Goal: Task Accomplishment & Management: Manage account settings

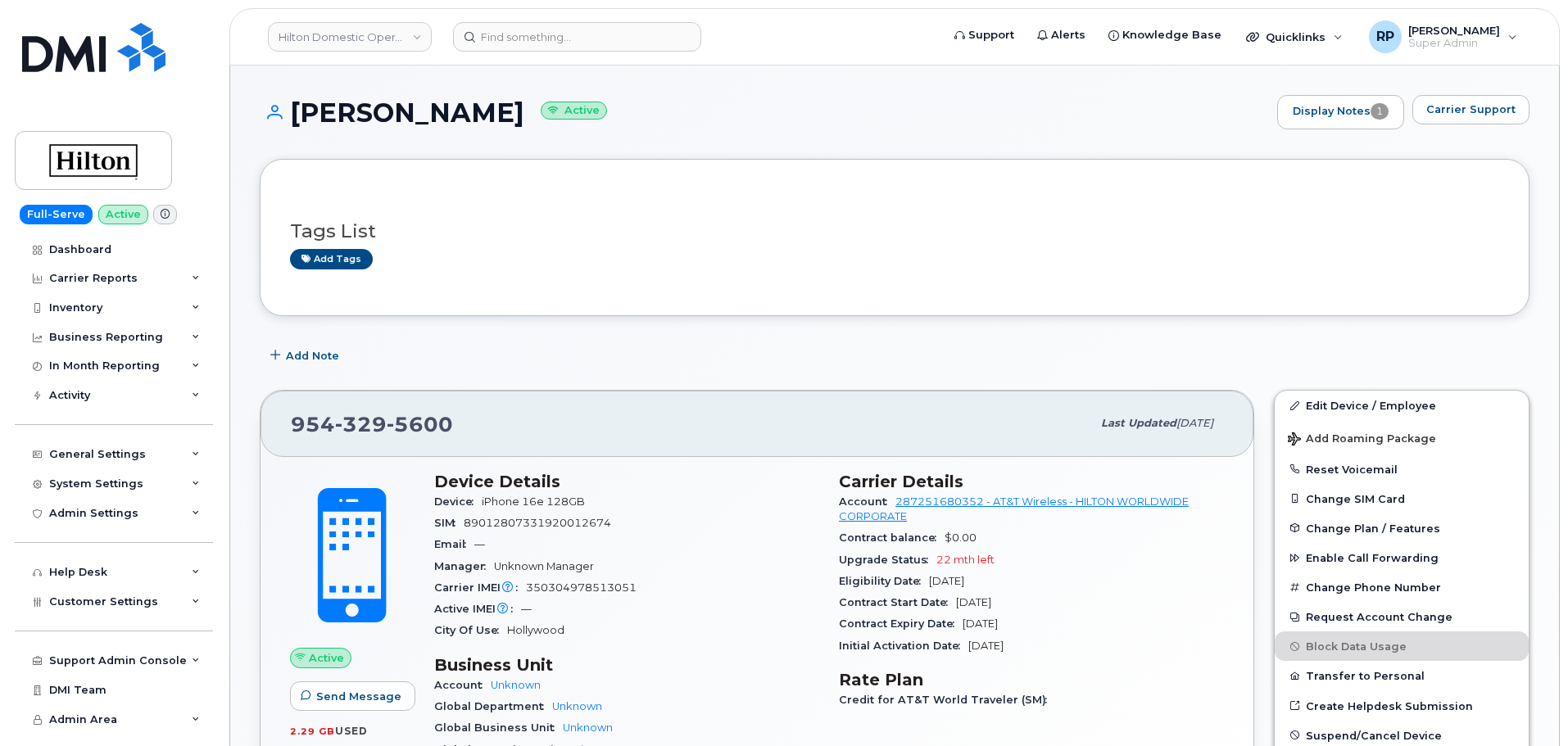
scroll to position [745, 0]
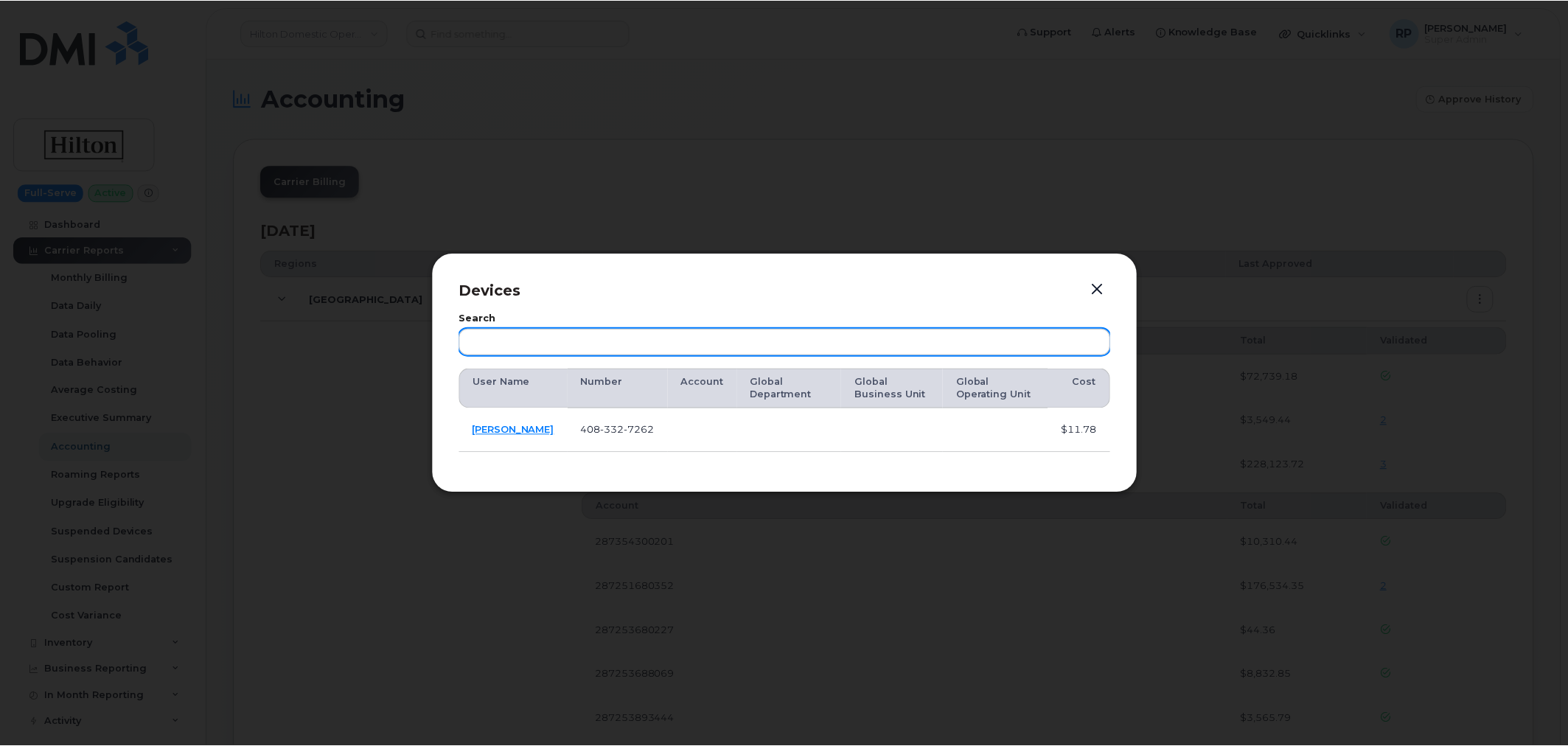
scroll to position [2592, 0]
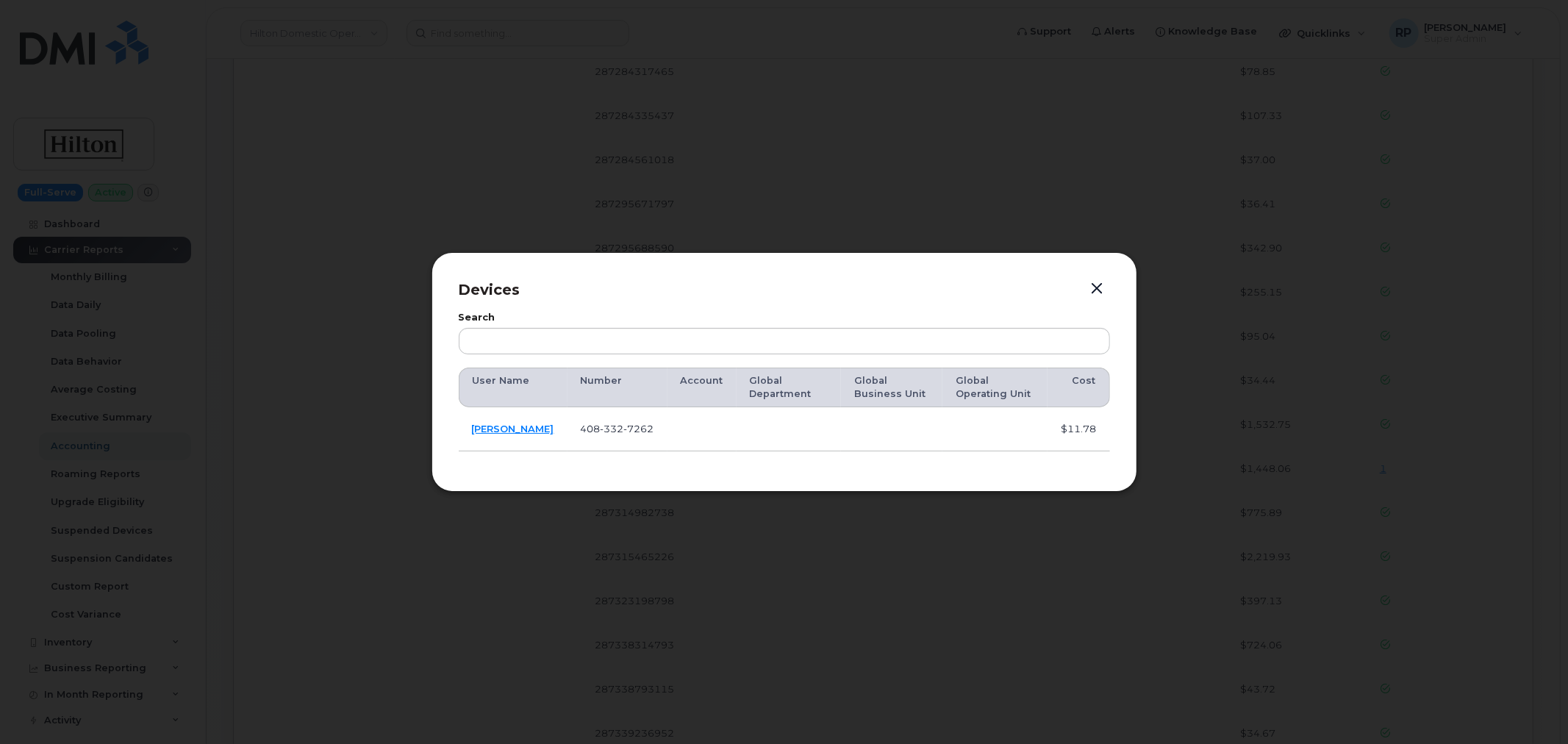
click at [1096, 290] on button "button" at bounding box center [1098, 288] width 22 height 20
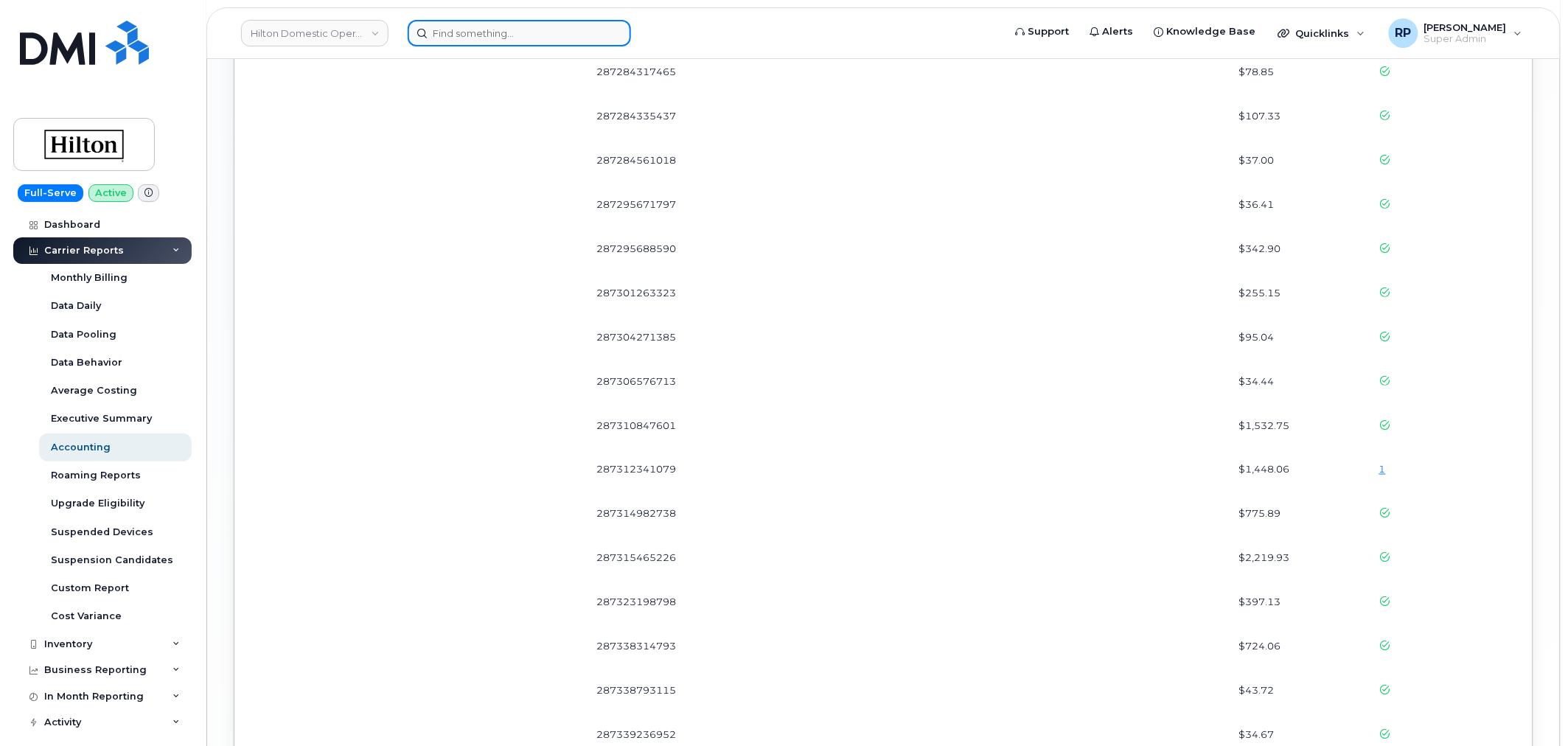
click at [544, 34] on input at bounding box center [519, 33] width 223 height 27
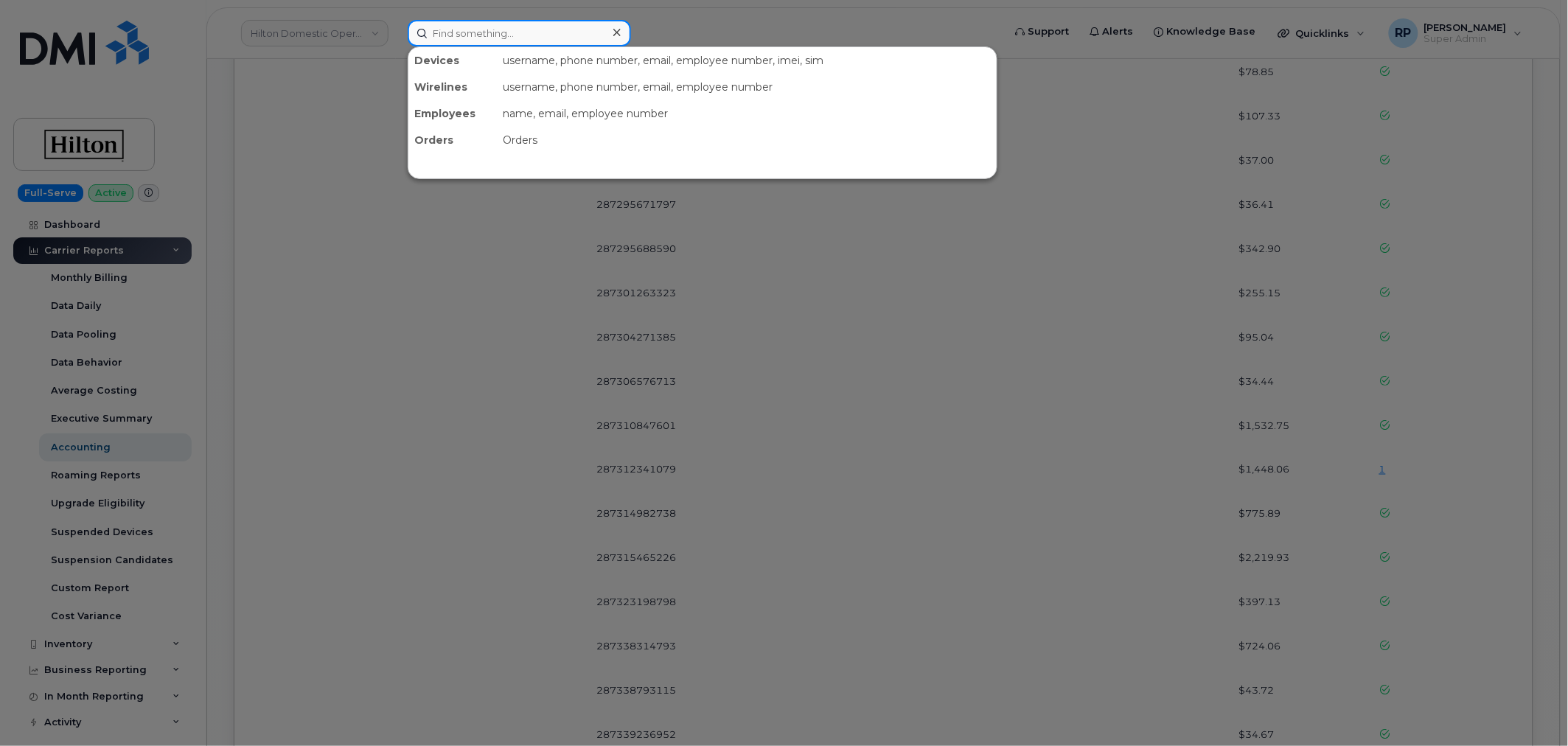
paste input "Samuel.Henry1@kiewit.com"
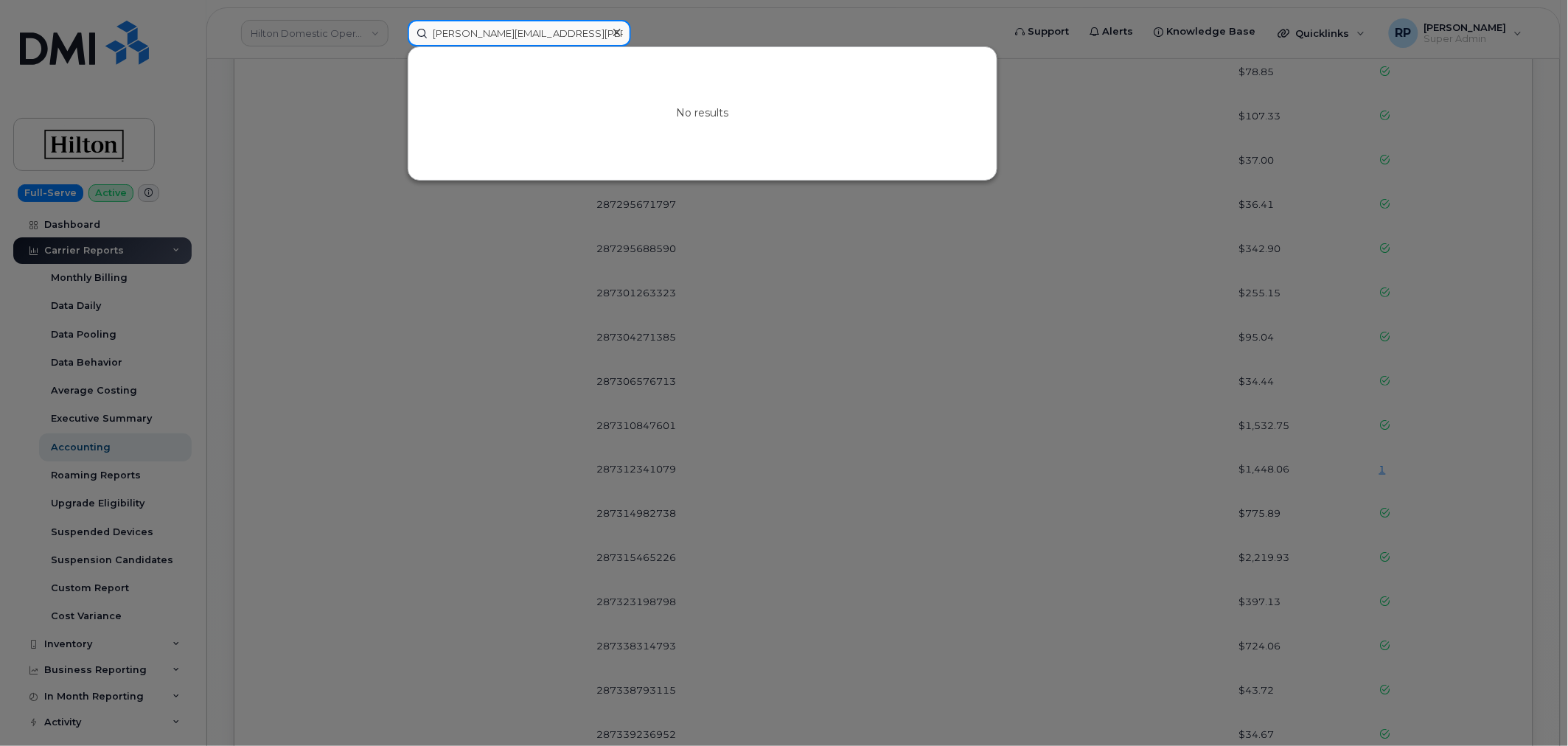
drag, startPoint x: 551, startPoint y: 32, endPoint x: 332, endPoint y: 27, distance: 219.1
click at [396, 27] on div "Samuel.Henry1@kiewit.com No results" at bounding box center [701, 33] width 609 height 27
paste input "EHenry@WeeksMarine"
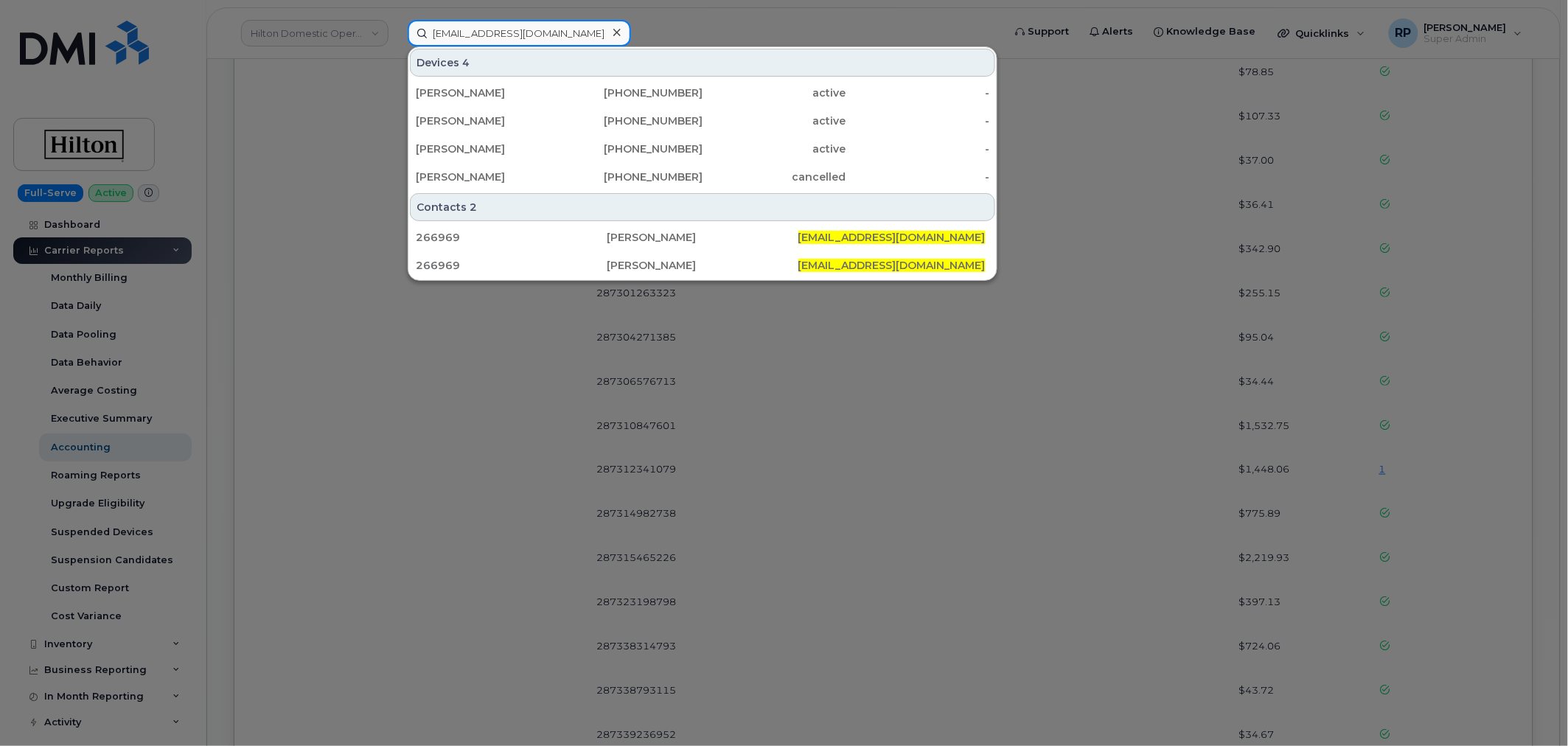
drag, startPoint x: 582, startPoint y: 28, endPoint x: 292, endPoint y: 33, distance: 290.0
click at [396, 33] on div "SEHenry@WeeksMarine.com Devices 4 STEVEN JOHNSON 201-669-5330 active - SAMUEL H…" at bounding box center [701, 33] width 609 height 27
paste input "AMJVMKE1@kiewit"
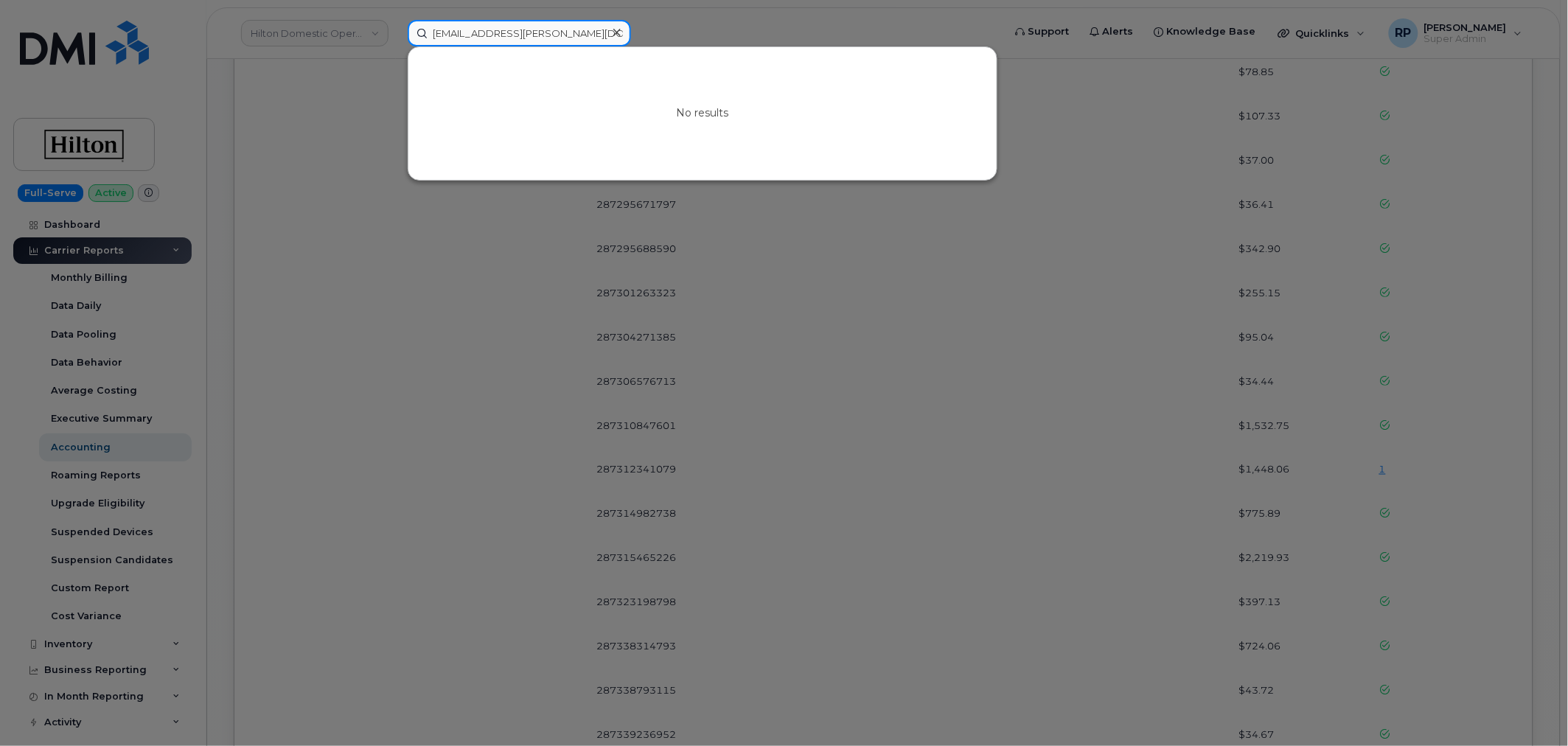
type input "AMJVMKE1@kiewit.com"
click at [442, 385] on div at bounding box center [784, 373] width 1568 height 746
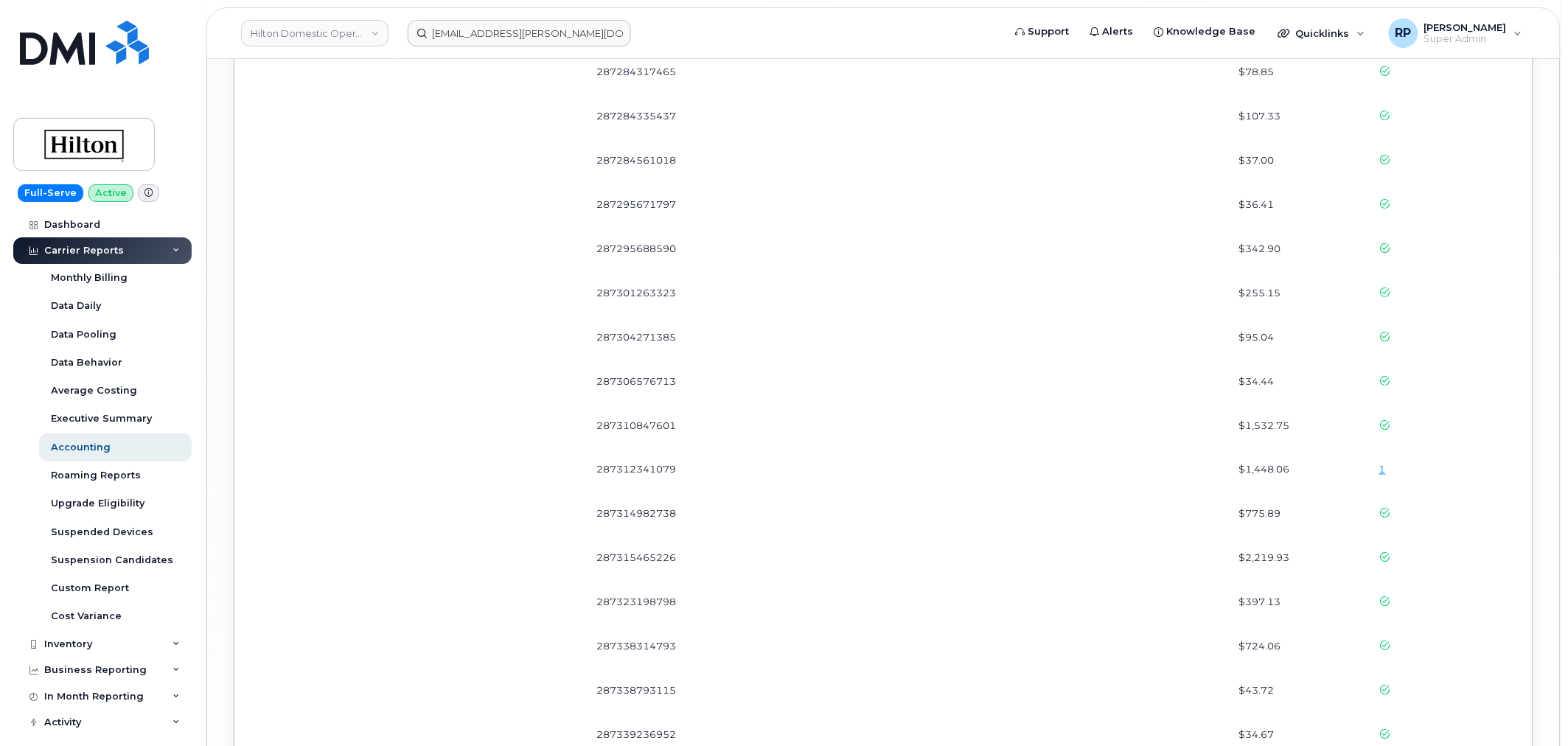
click at [293, 17] on header "Hilton Domestic Operating Company Inc AMJVMKE1@kiewit.com Support Alerts Knowle…" at bounding box center [883, 33] width 1354 height 51
click at [293, 23] on link "Hilton Domestic Operating Company Inc" at bounding box center [315, 33] width 147 height 27
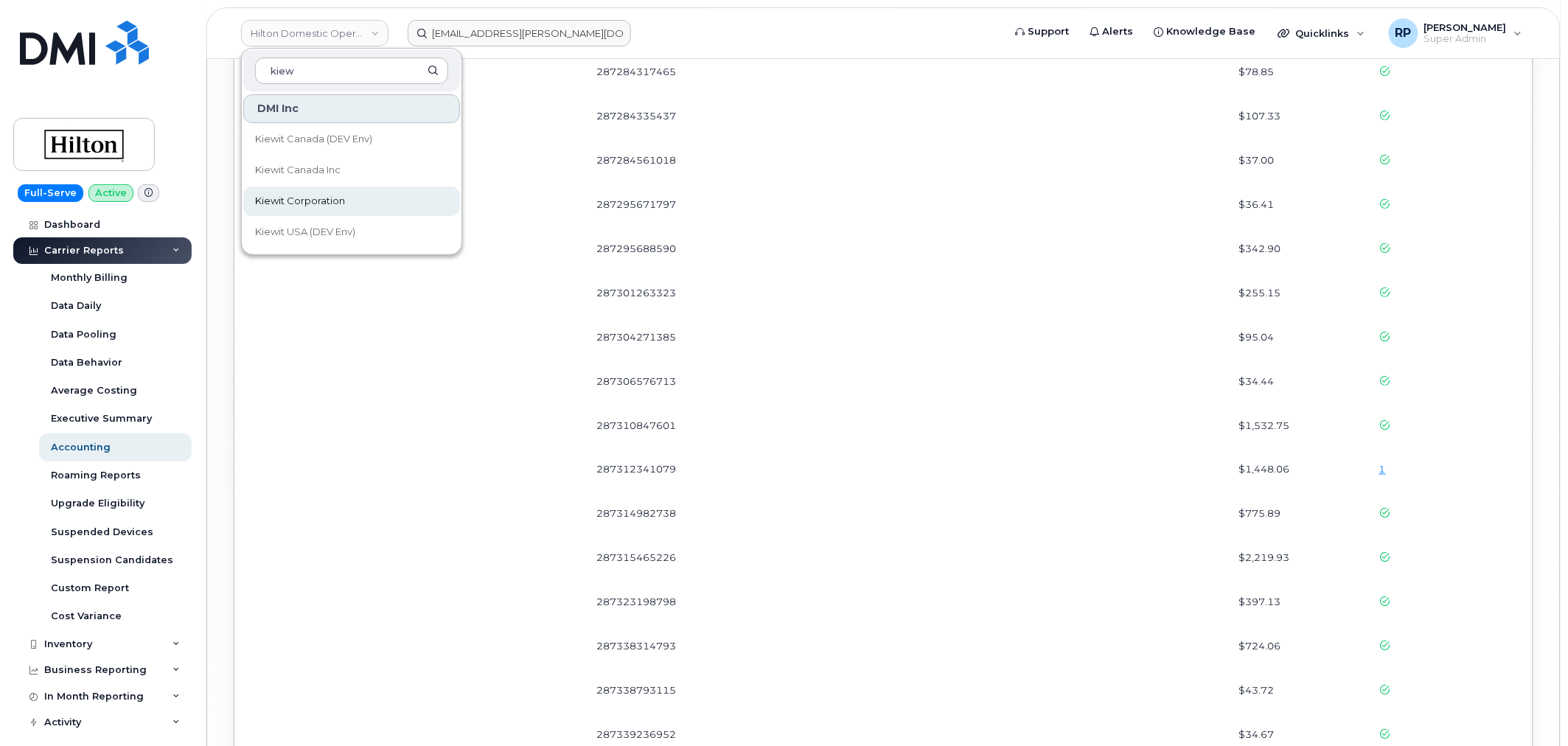
type input "kiew"
click at [311, 199] on span "Kiewit Corporation" at bounding box center [300, 201] width 90 height 15
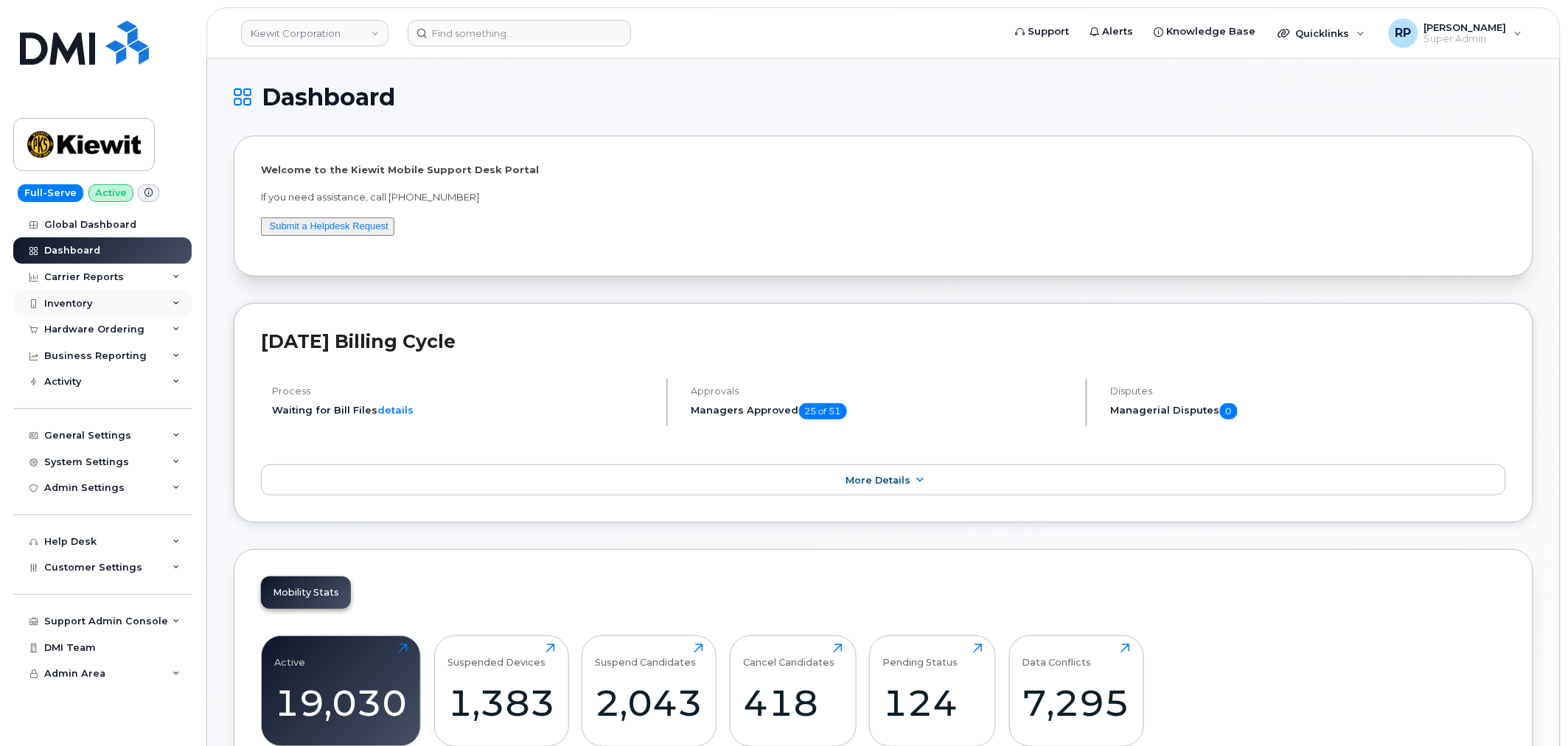
click at [124, 305] on div "Inventory" at bounding box center [103, 303] width 178 height 27
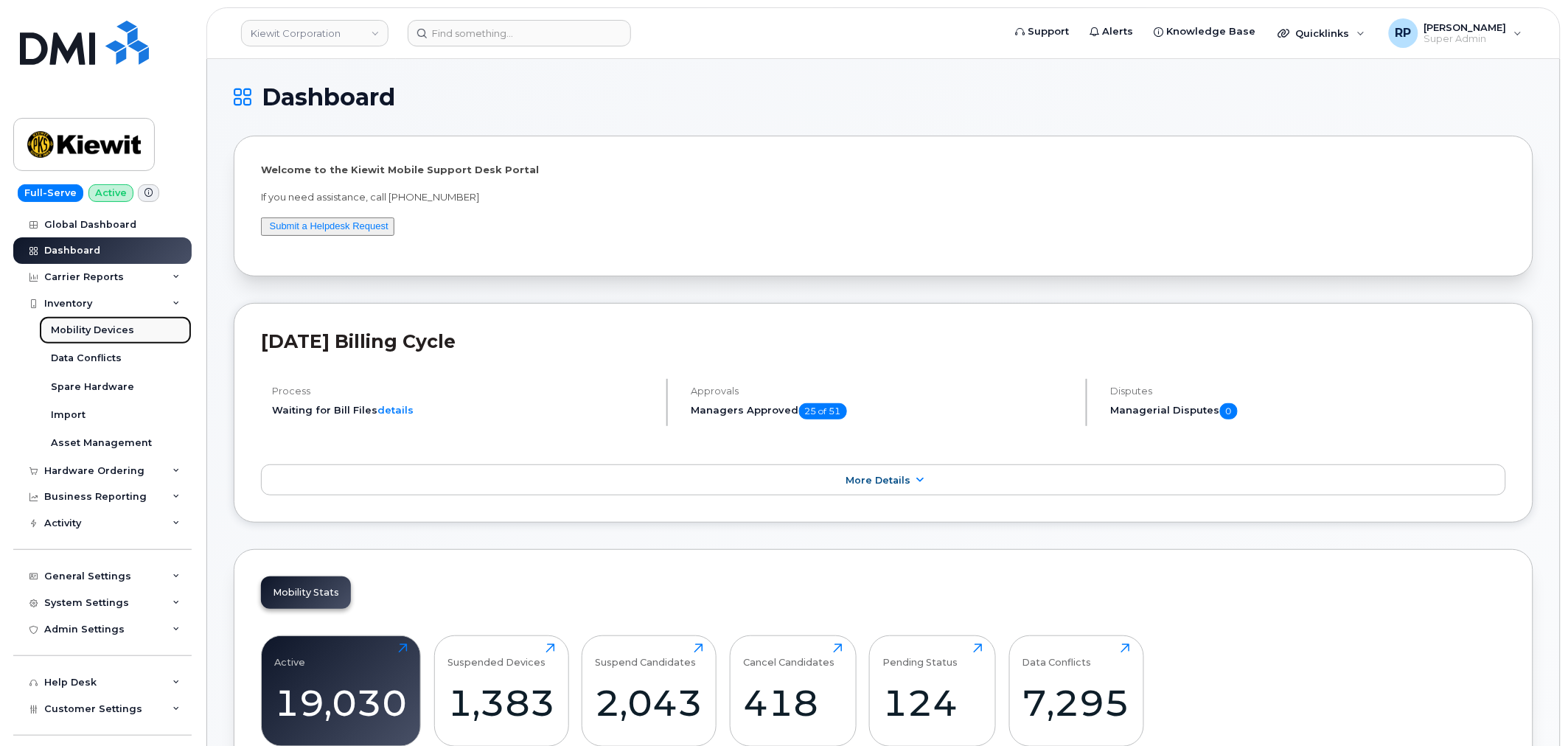
click at [98, 332] on div "Mobility Devices" at bounding box center [92, 330] width 83 height 14
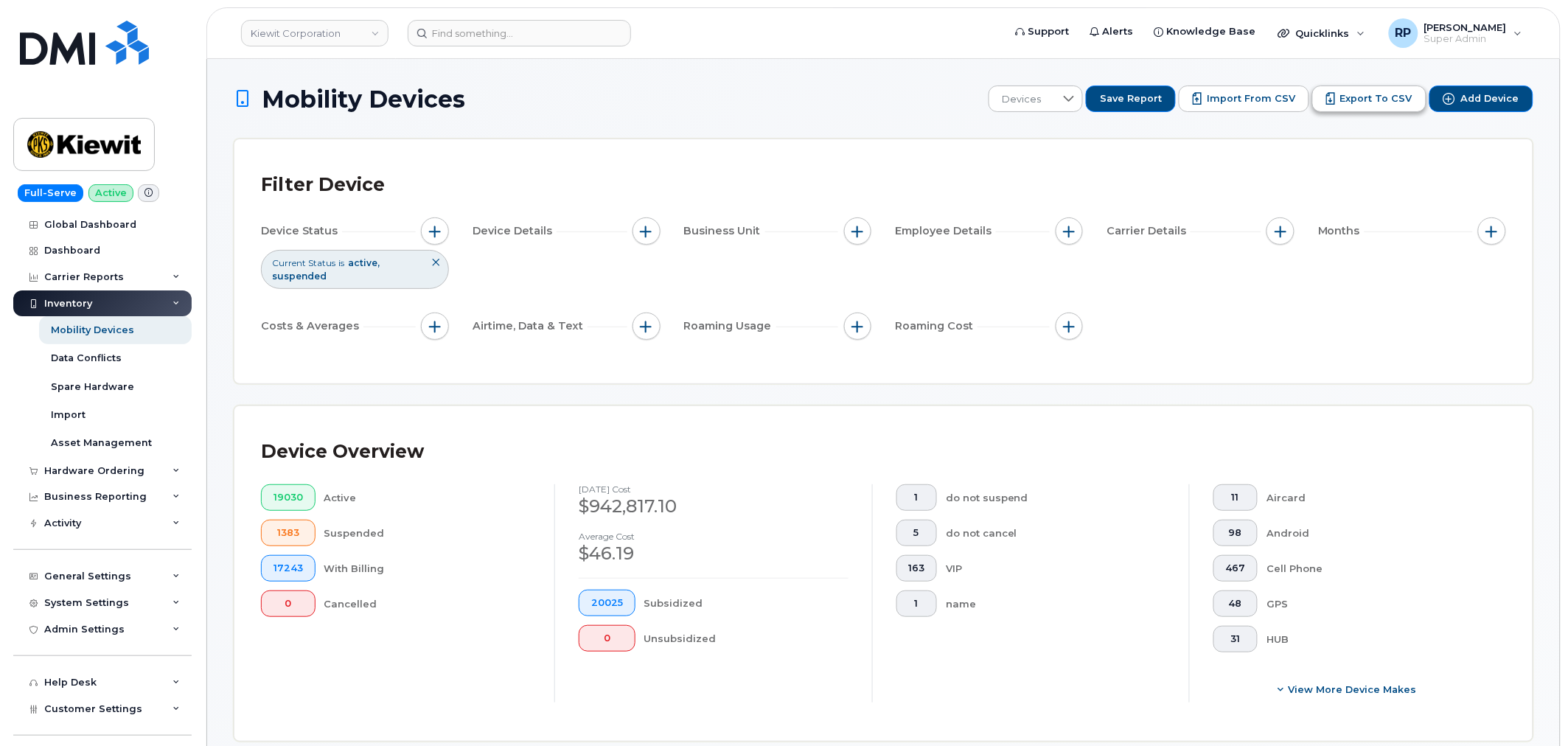
click at [1382, 93] on span "Export to CSV" at bounding box center [1376, 99] width 72 height 14
click at [71, 223] on div "Global Dashboard" at bounding box center [91, 225] width 92 height 12
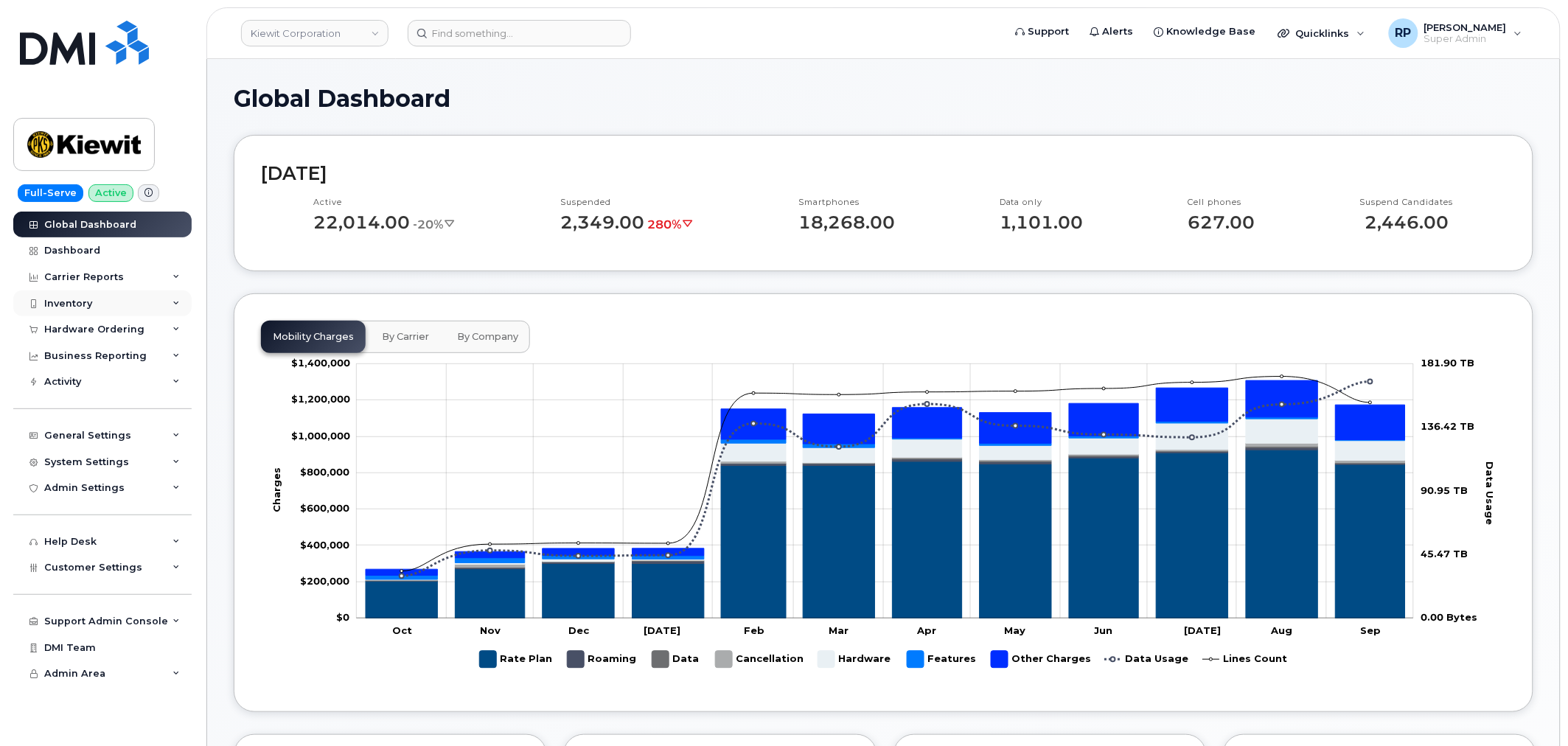
click at [86, 302] on div "Inventory" at bounding box center [68, 304] width 48 height 12
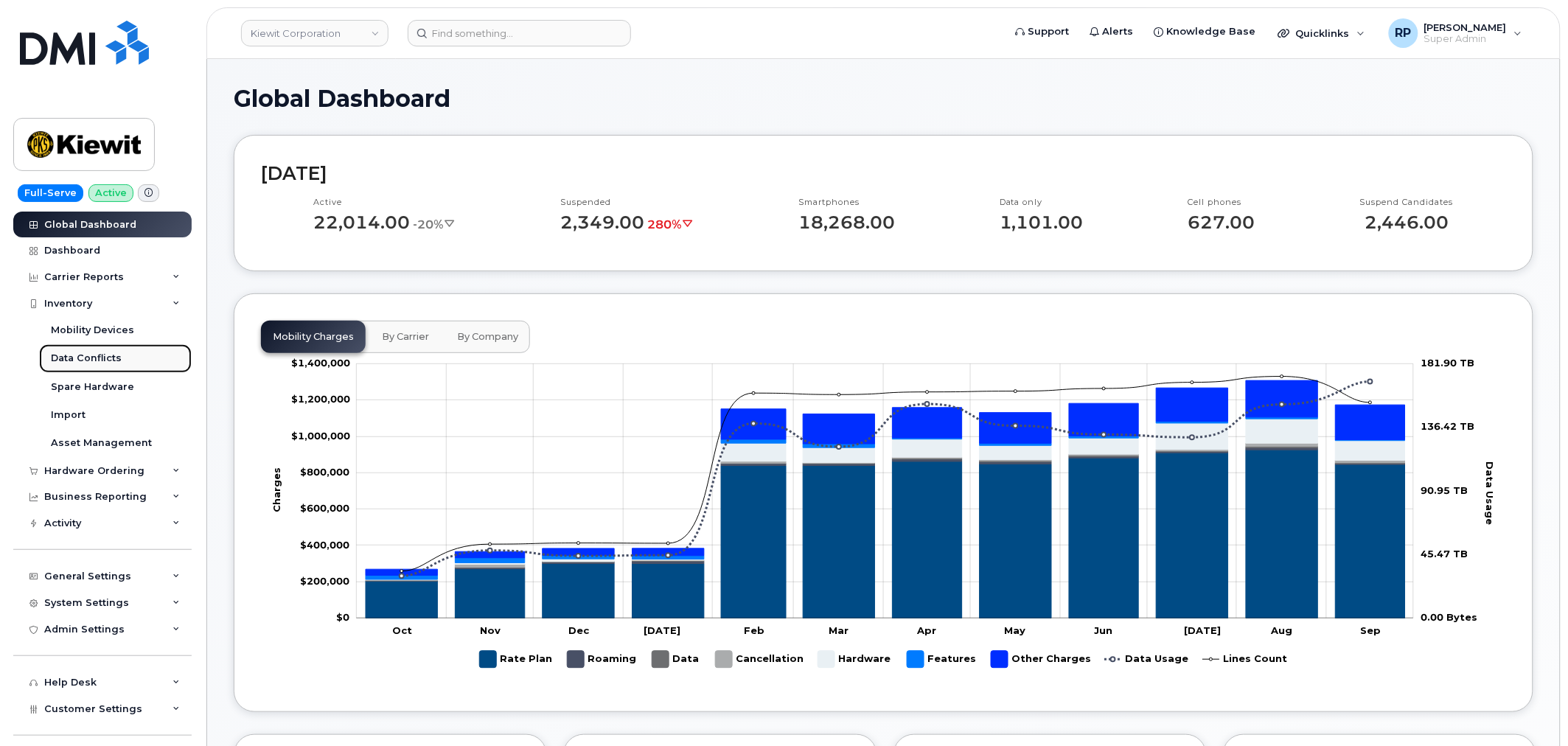
click at [88, 357] on div "Data Conflicts" at bounding box center [86, 358] width 71 height 14
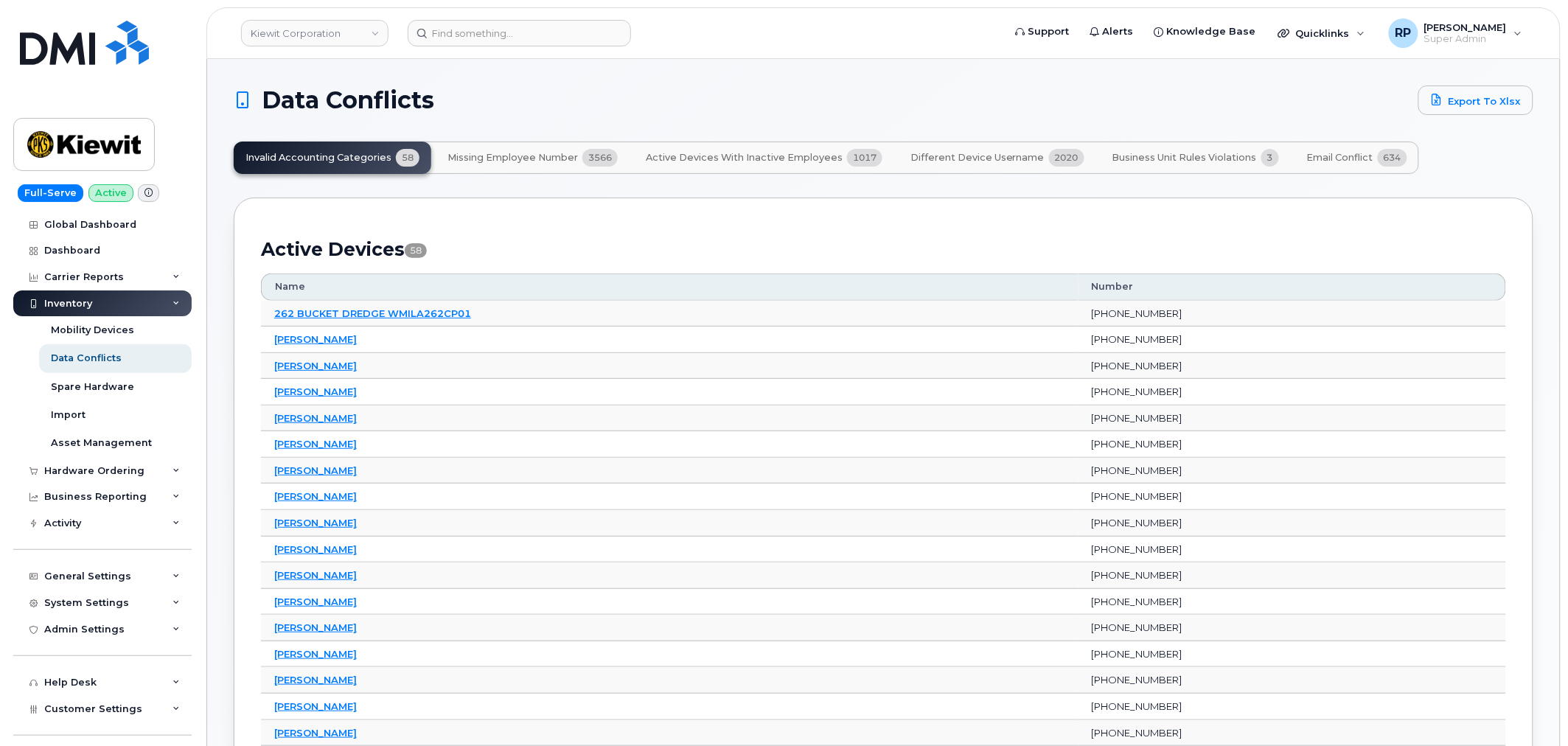
click at [575, 159] on span "Missing Employee Number" at bounding box center [513, 157] width 130 height 12
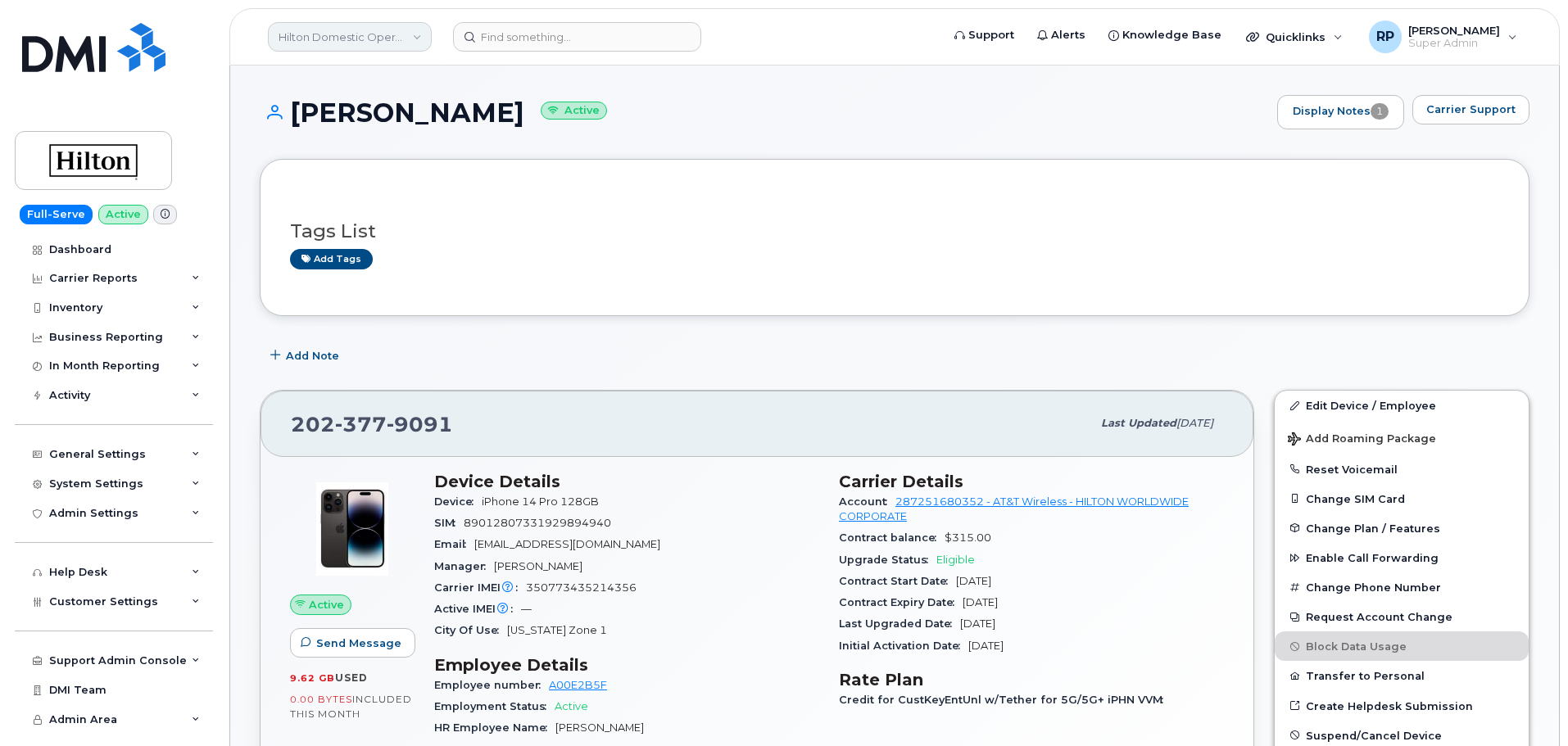
scroll to position [273, 0]
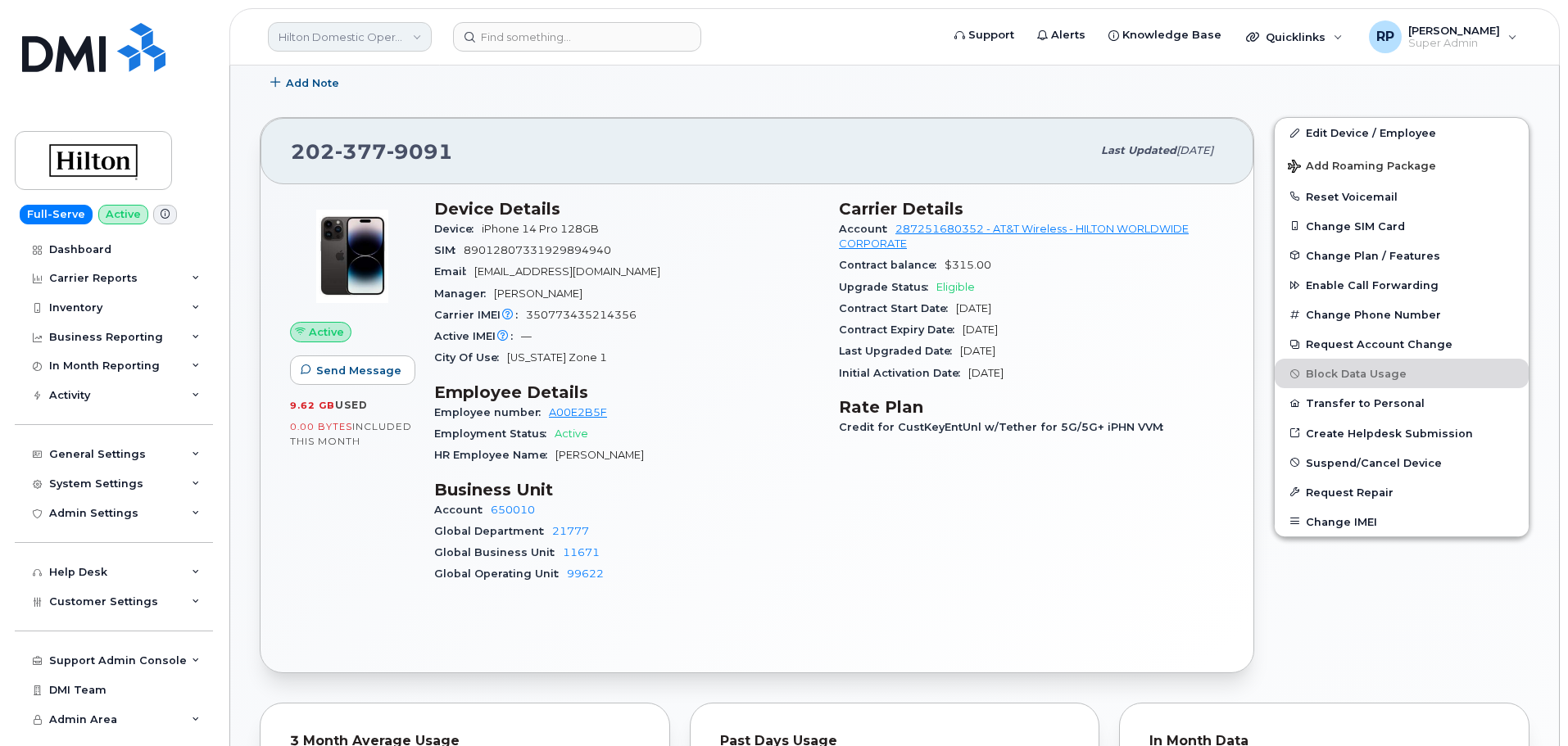
click at [316, 46] on link "Hilton Domestic Operating Company Inc" at bounding box center [350, 36] width 164 height 29
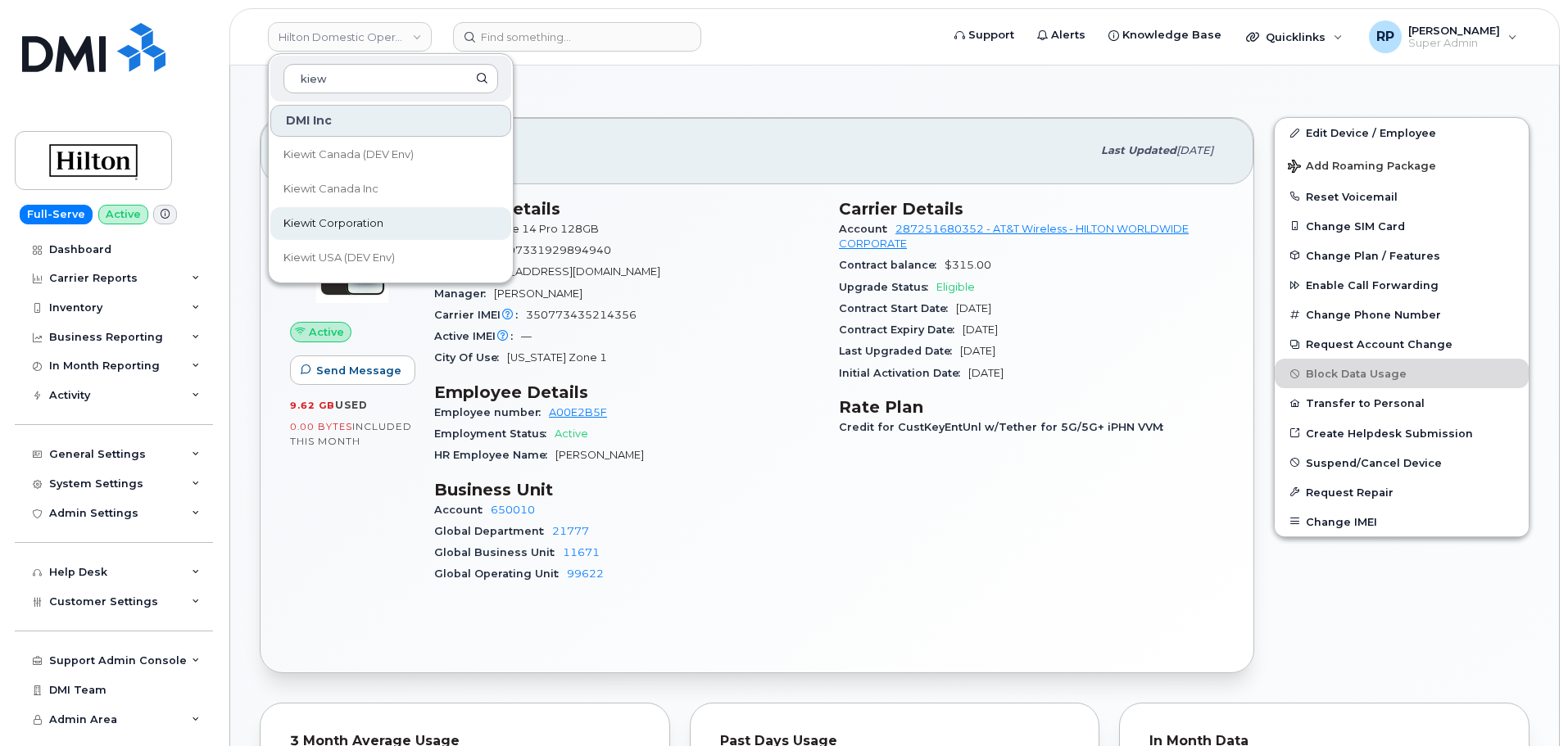
type input "kiew"
click at [335, 223] on span "Kiewit Corporation" at bounding box center [333, 223] width 100 height 16
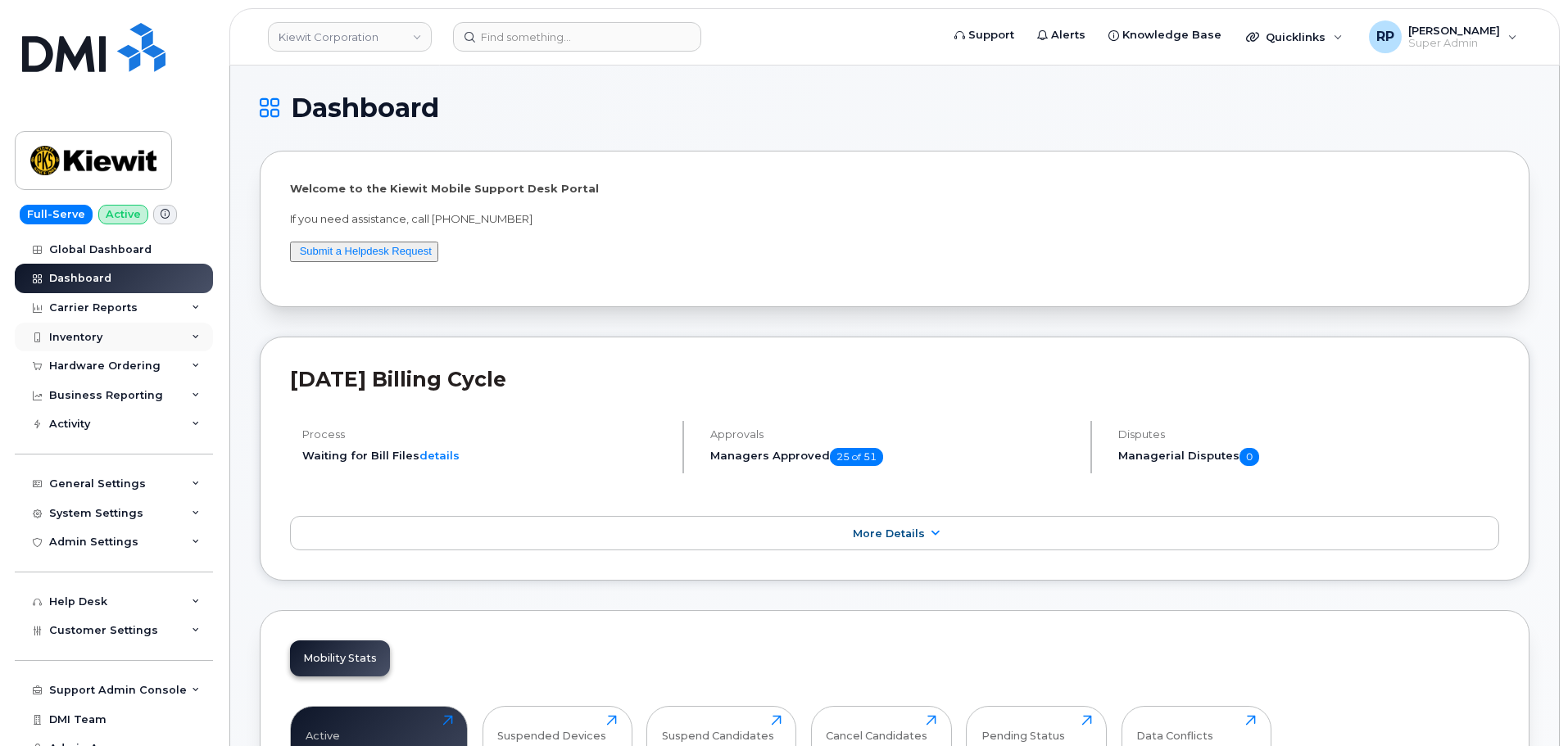
click at [115, 339] on div "Inventory" at bounding box center [114, 336] width 198 height 29
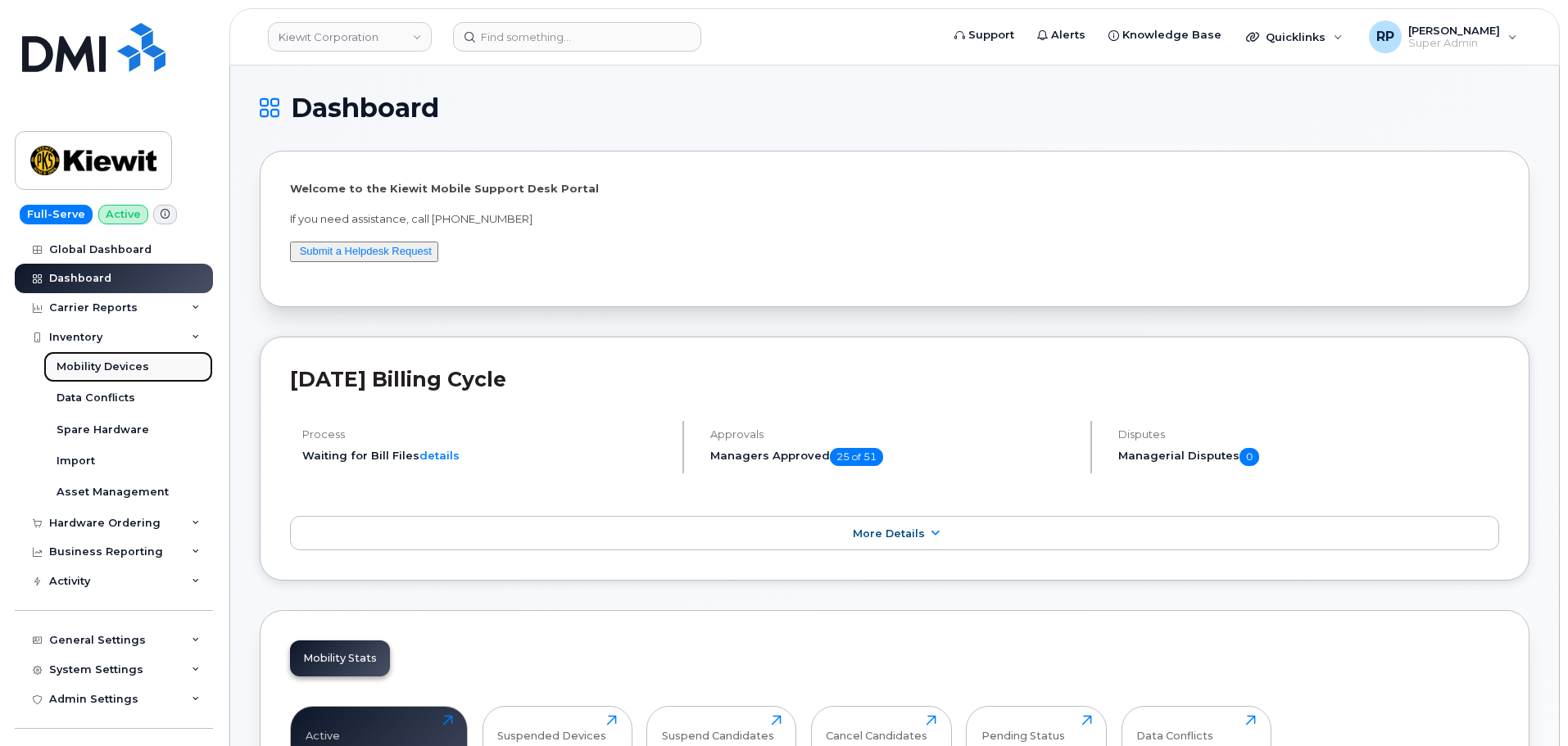
click at [109, 367] on div "Mobility Devices" at bounding box center [102, 367] width 92 height 15
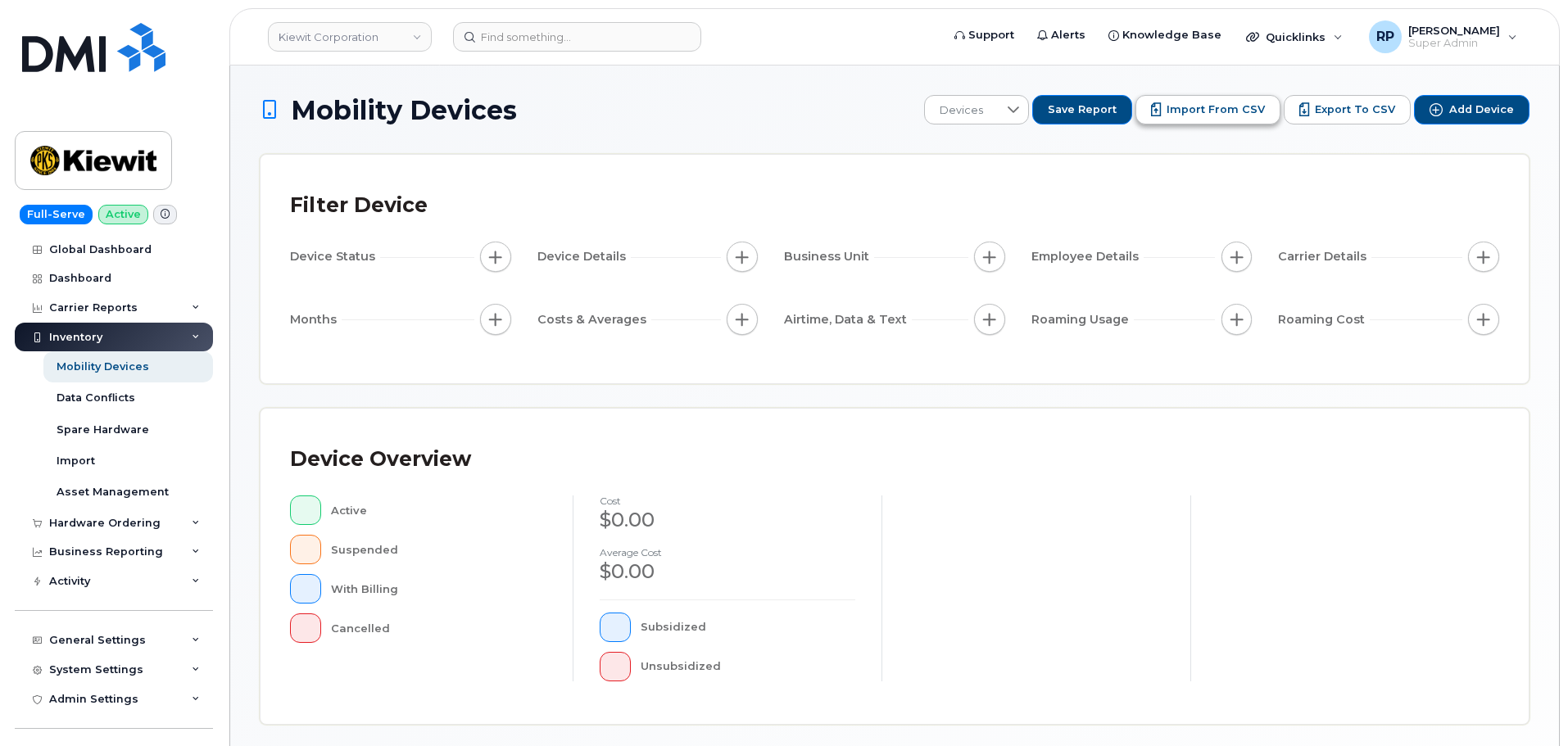
click at [1242, 105] on span "Import from CSV" at bounding box center [1215, 110] width 98 height 15
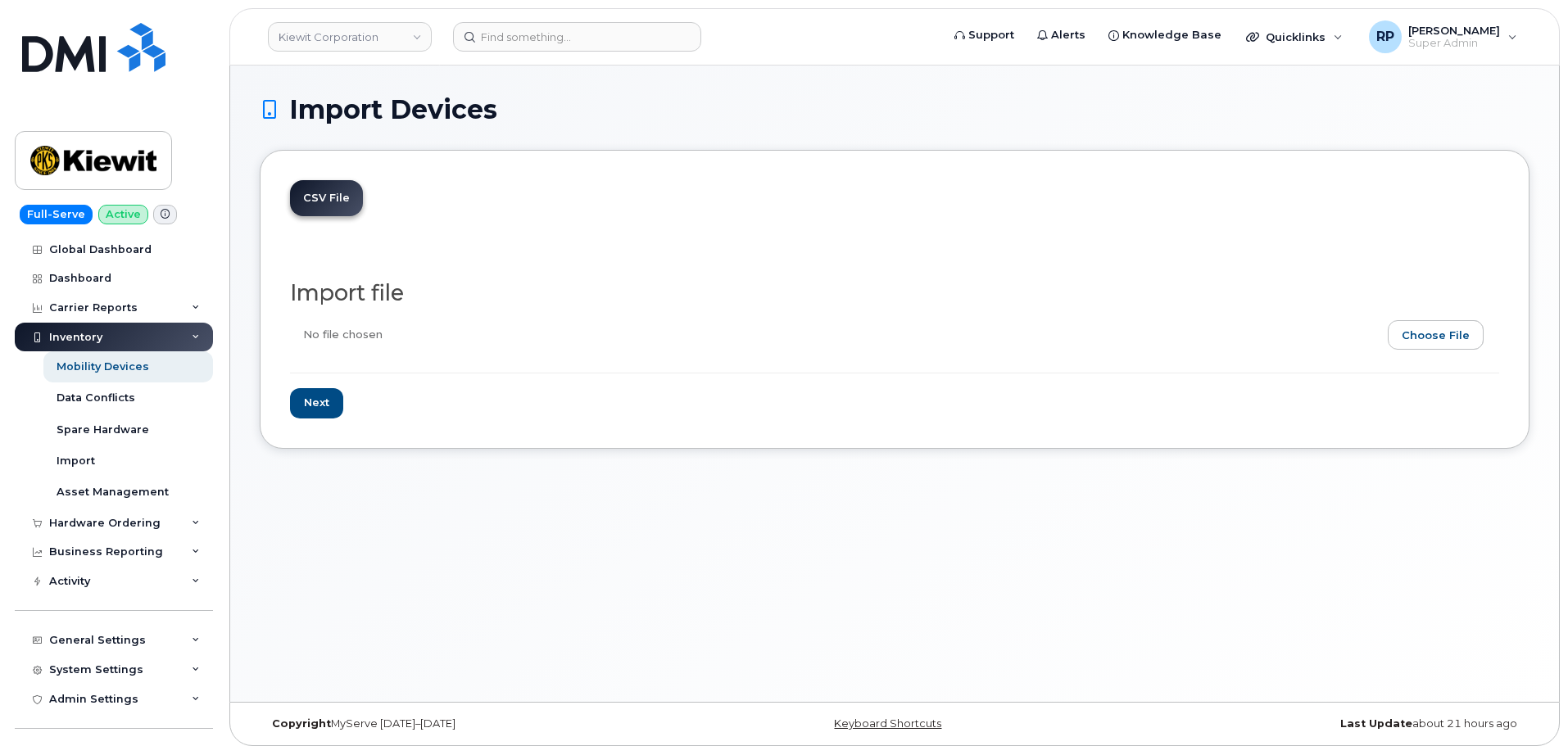
click at [1421, 335] on input "file" at bounding box center [888, 339] width 1196 height 38
type input "C:\fakepath\[PERSON_NAME] Assignments [DATE].csv"
click at [327, 407] on input "Next" at bounding box center [317, 403] width 53 height 30
type input "Loading..."
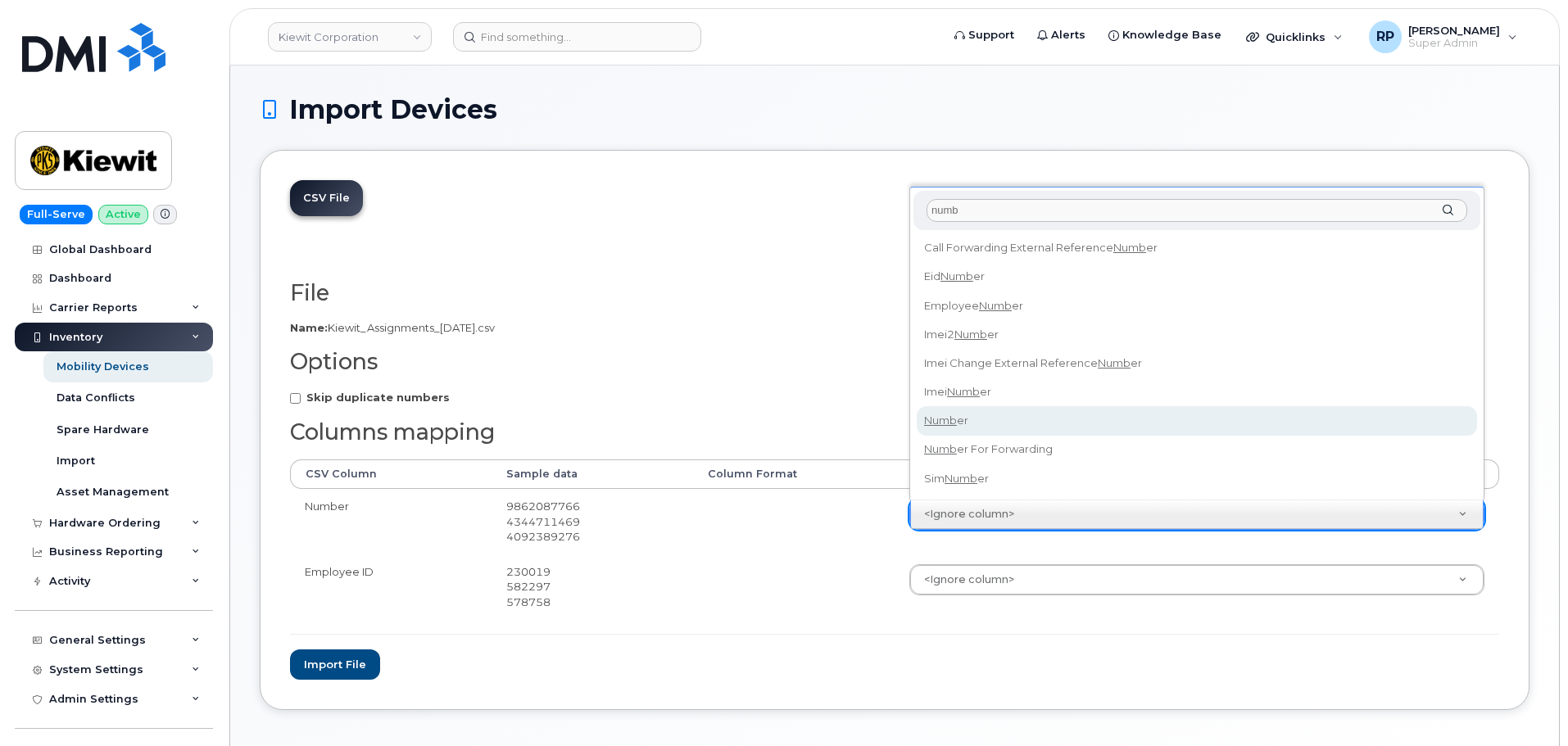
type input "numb"
select select "number"
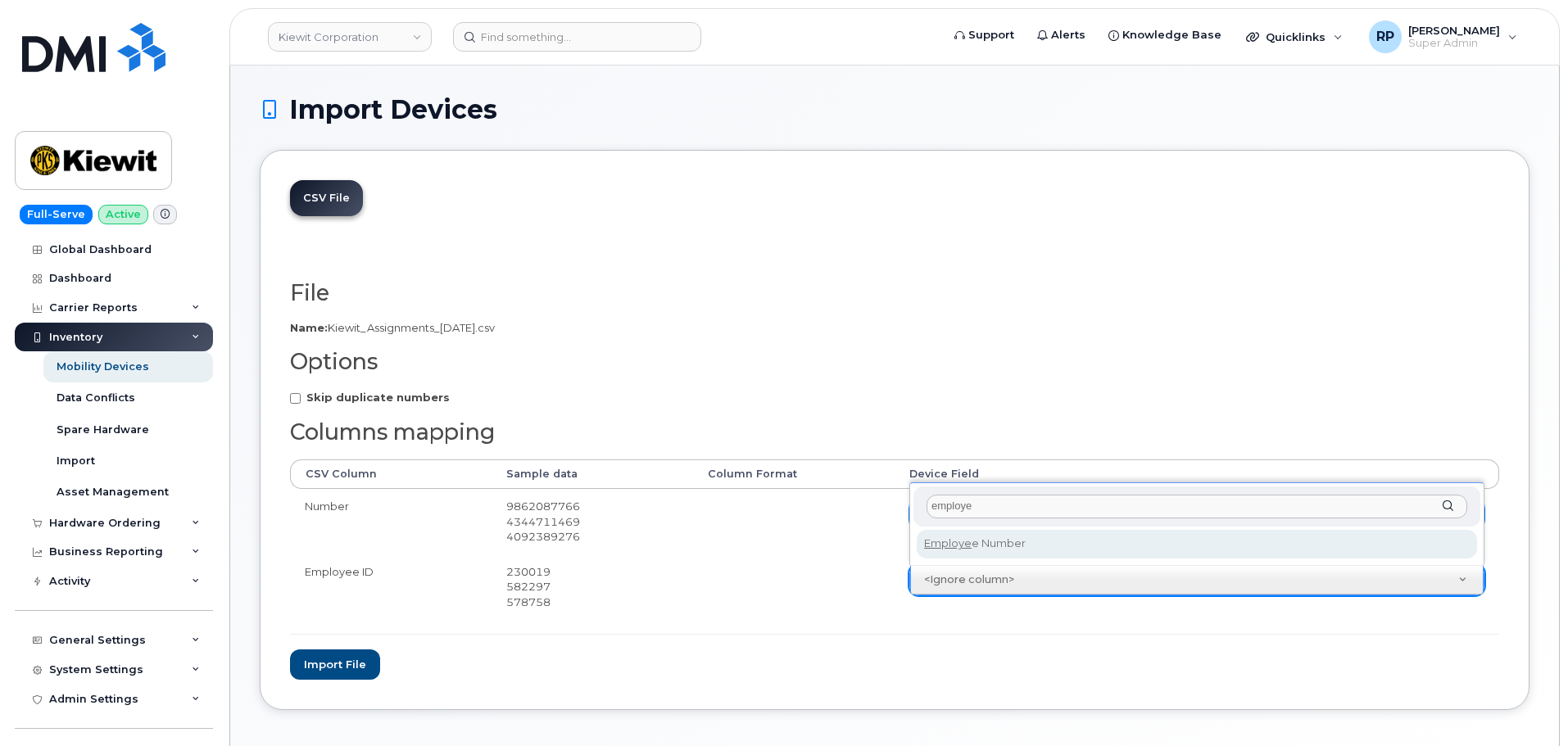
type input "employe"
select select "employee_number"
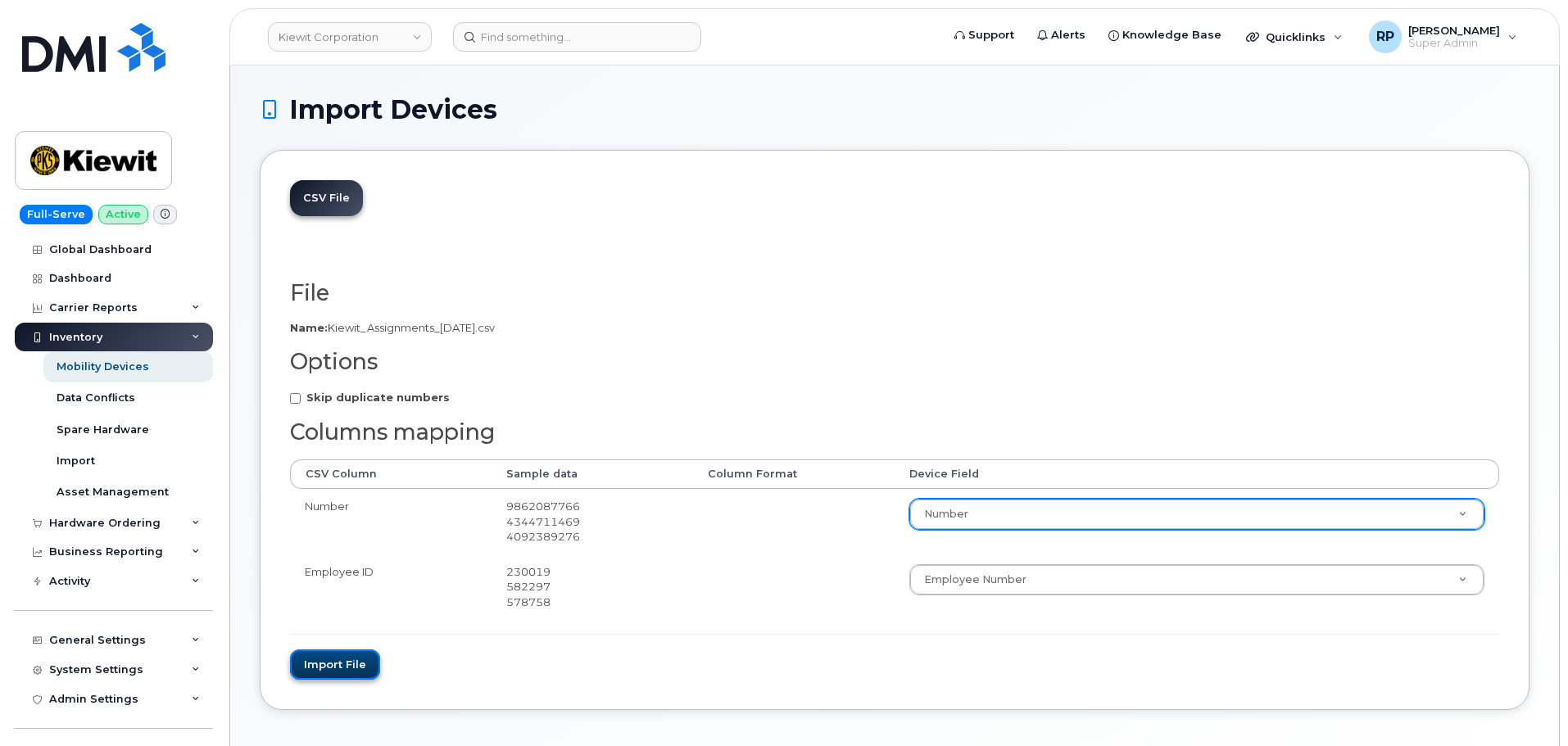
click at [355, 653] on button "Import file" at bounding box center [335, 664] width 90 height 30
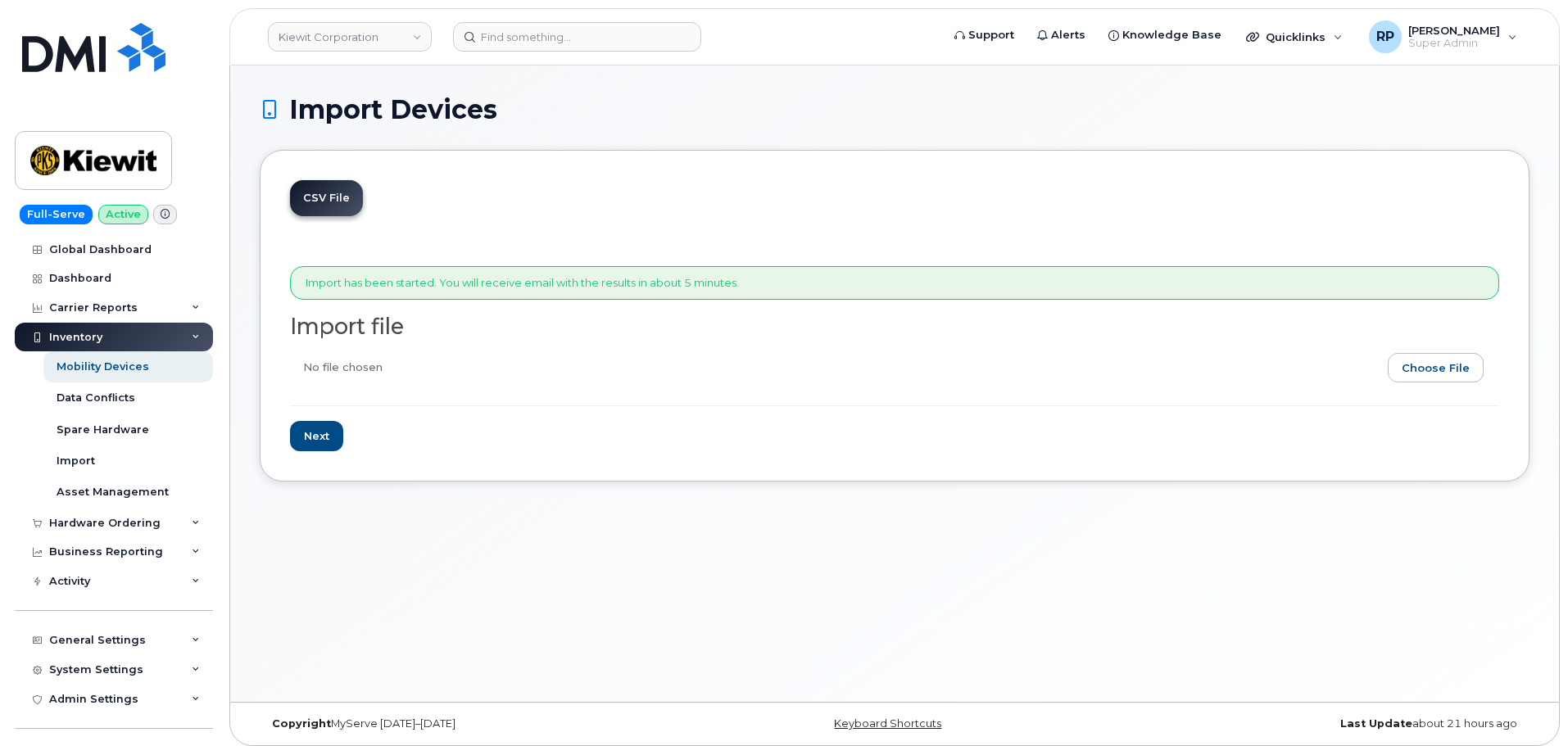
click at [1459, 356] on input "file" at bounding box center [888, 372] width 1196 height 38
type input "C:\fakepath\[PERSON_NAME] Assignments [DATE].csv"
click at [314, 450] on input "Next" at bounding box center [317, 436] width 53 height 30
type input "Loading..."
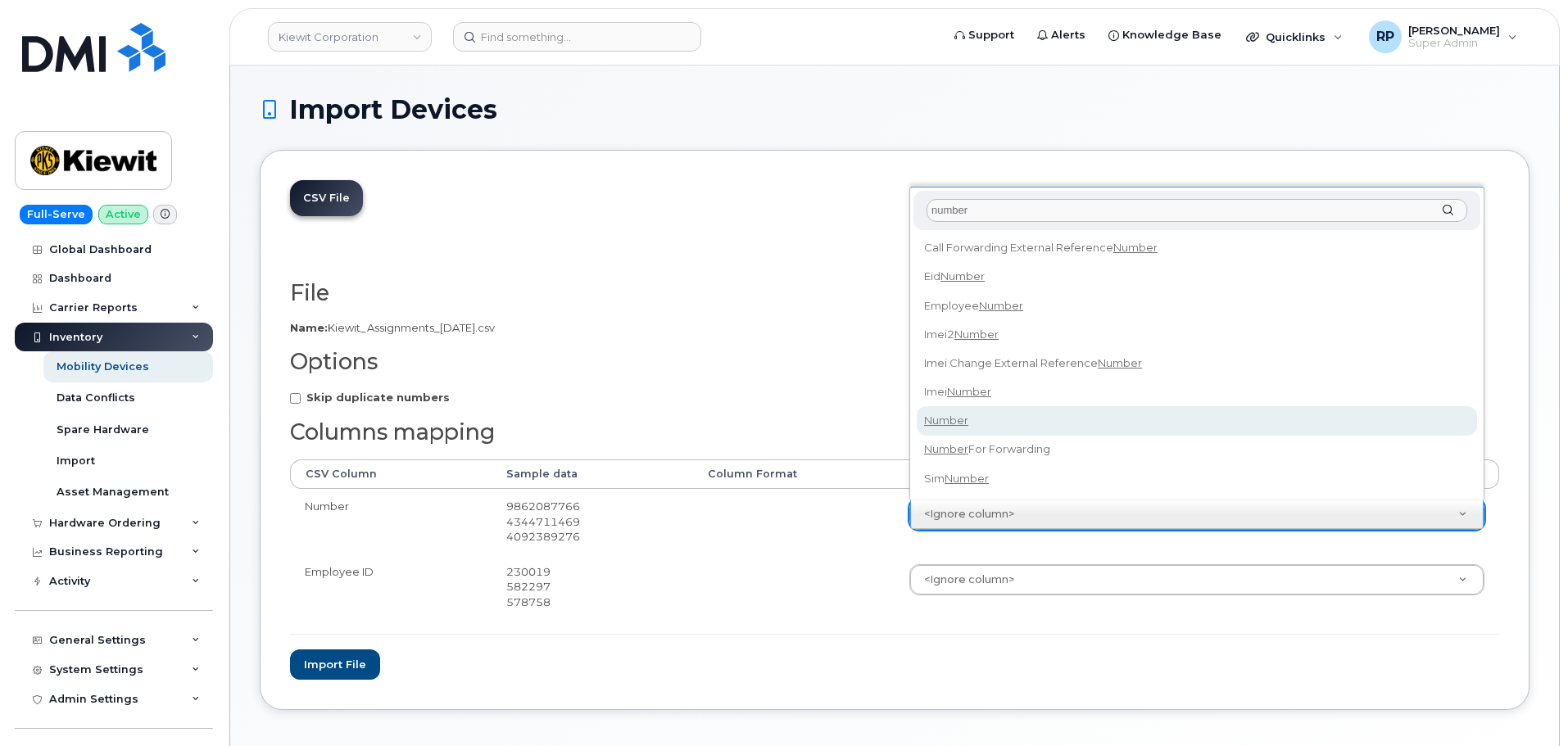
type input "number"
select select "number"
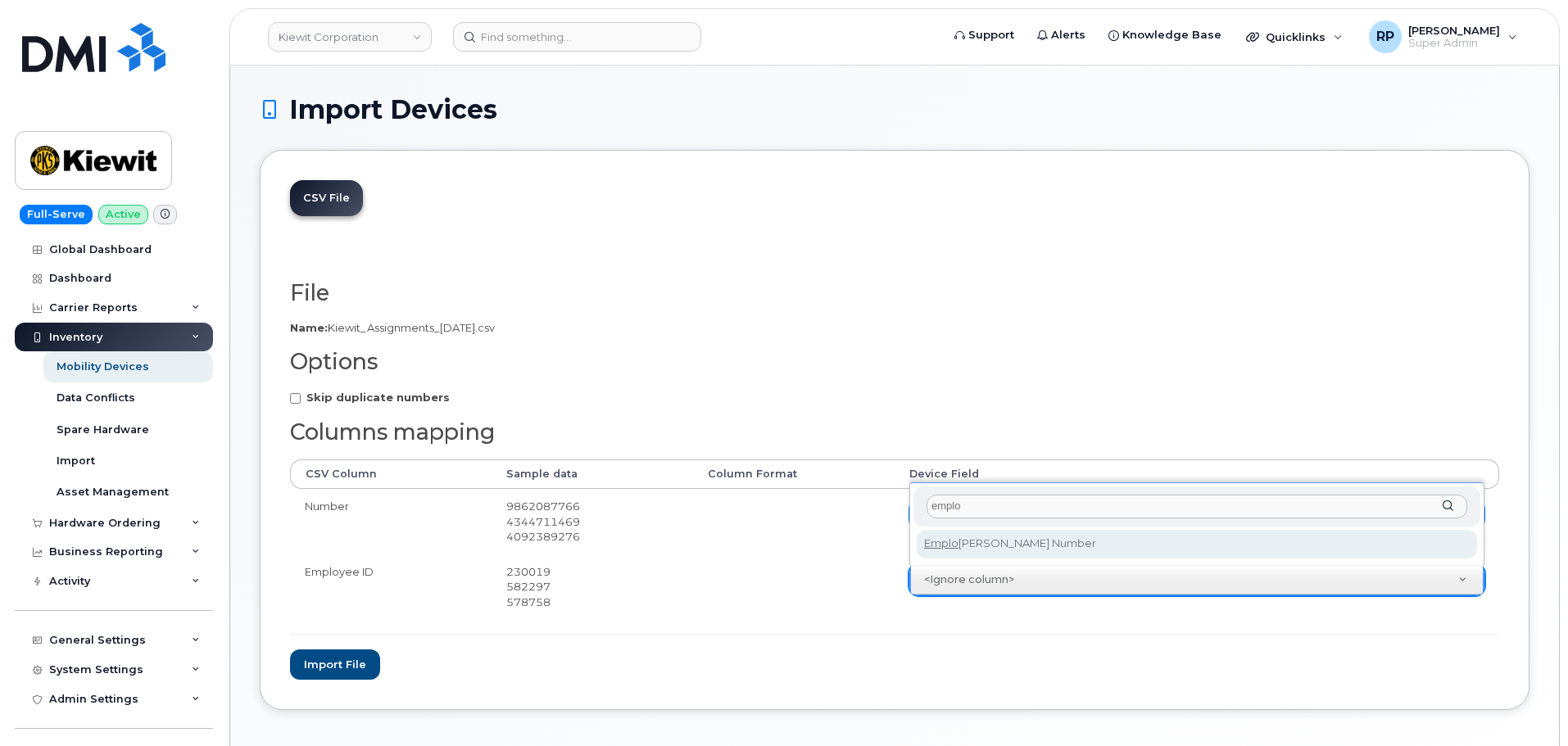
type input "emplo"
select select "employee_number"
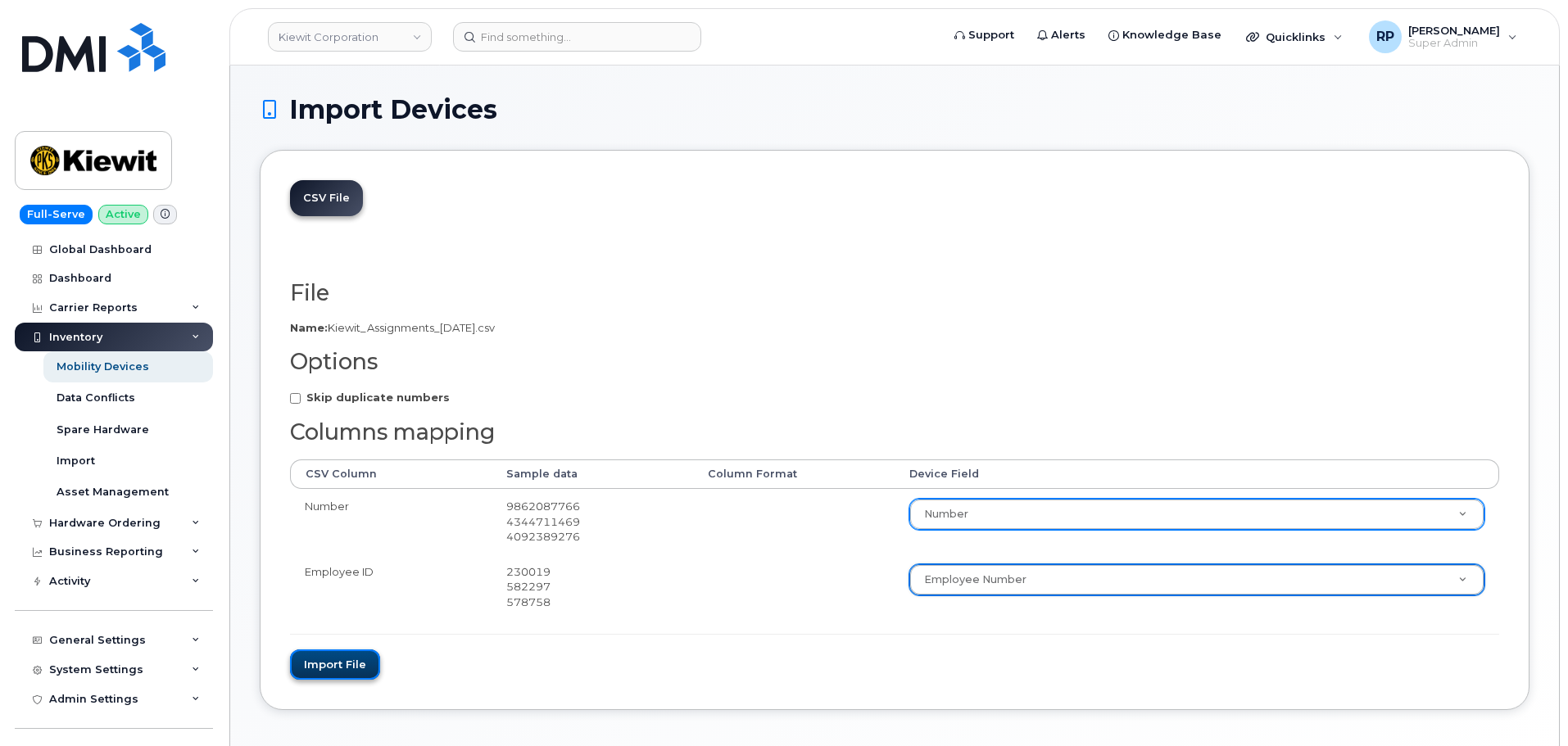
click at [321, 664] on button "Import file" at bounding box center [335, 664] width 90 height 30
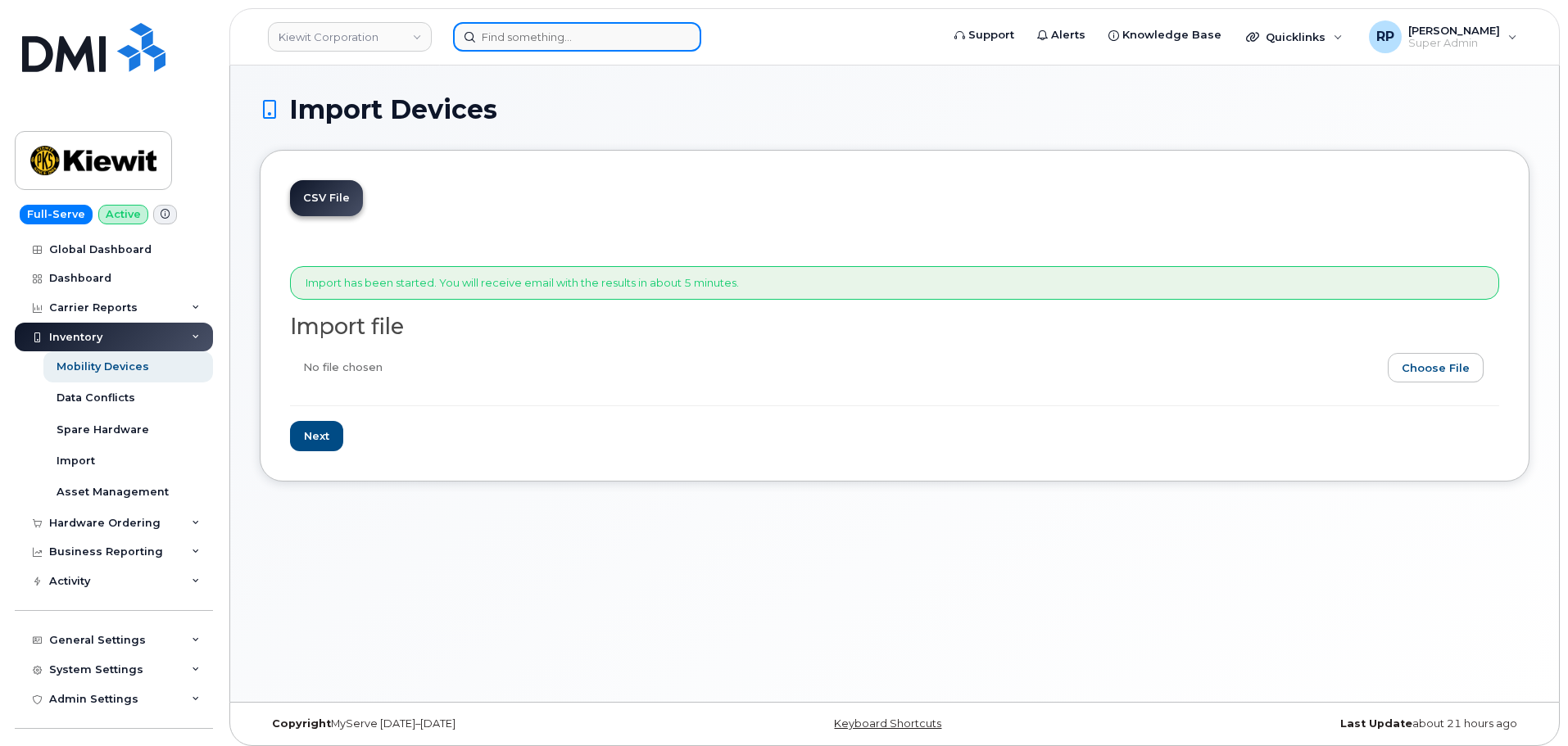
click at [563, 38] on input at bounding box center [576, 36] width 248 height 29
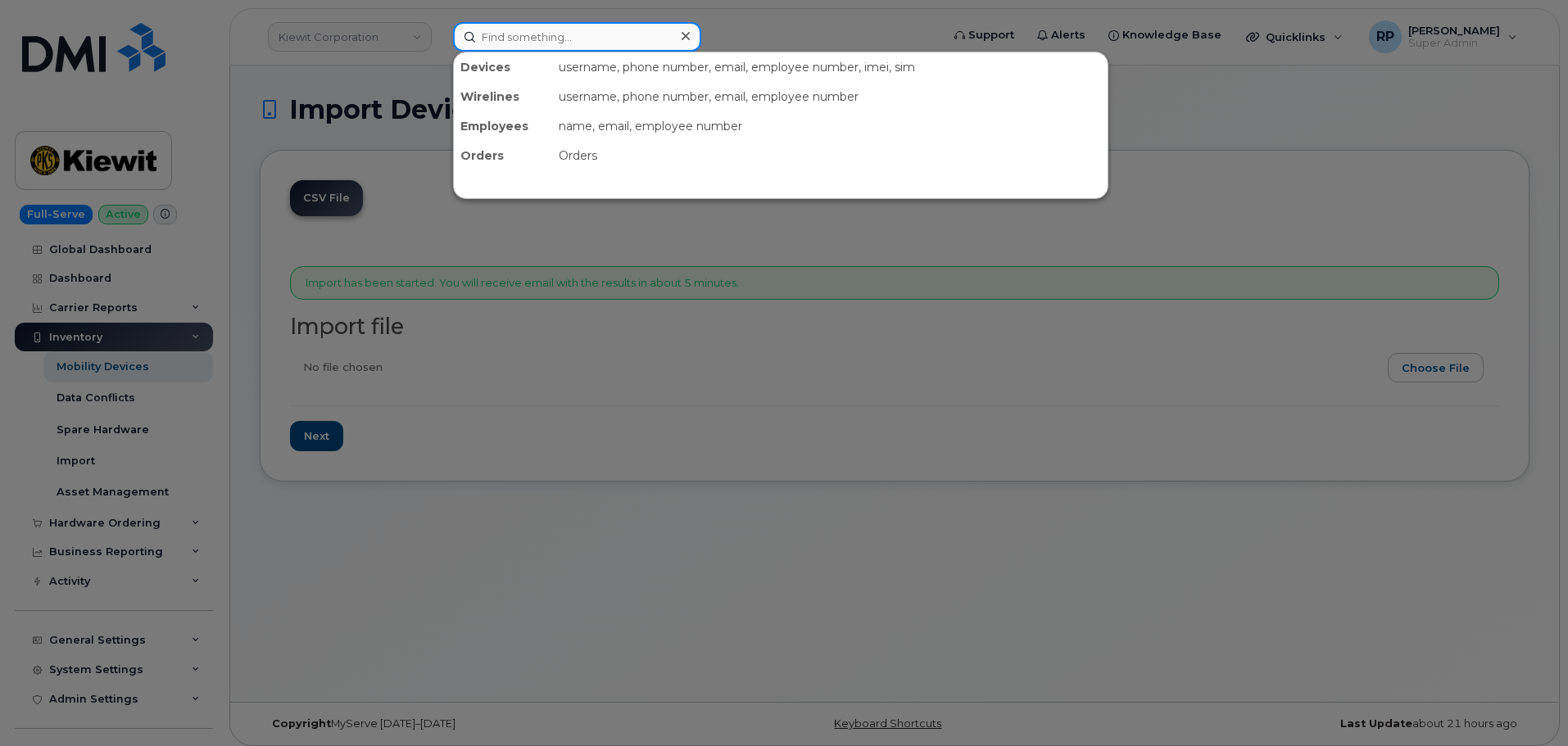
paste input "4092389276"
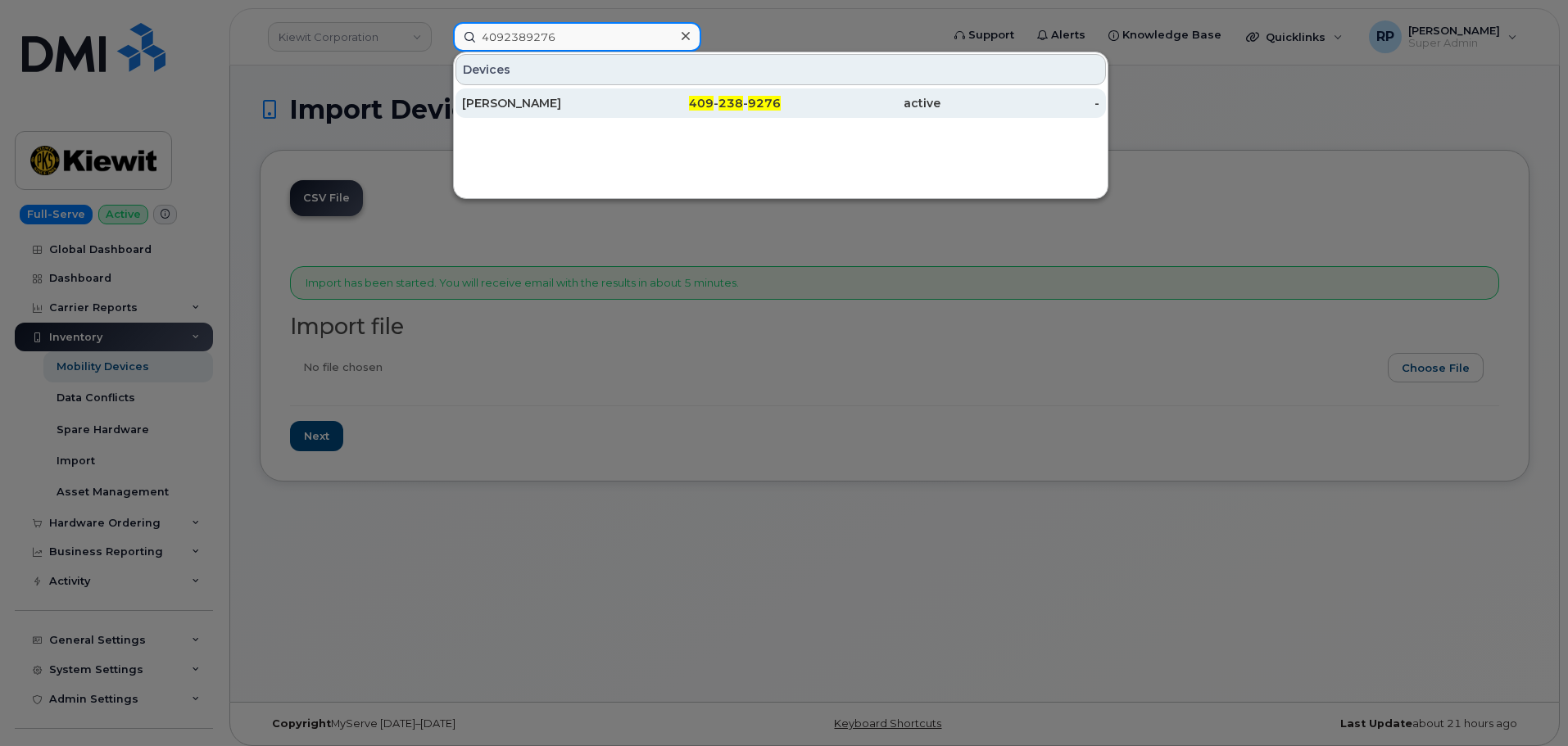
type input "4092389276"
click at [571, 104] on div "[PERSON_NAME]" at bounding box center [542, 103] width 160 height 16
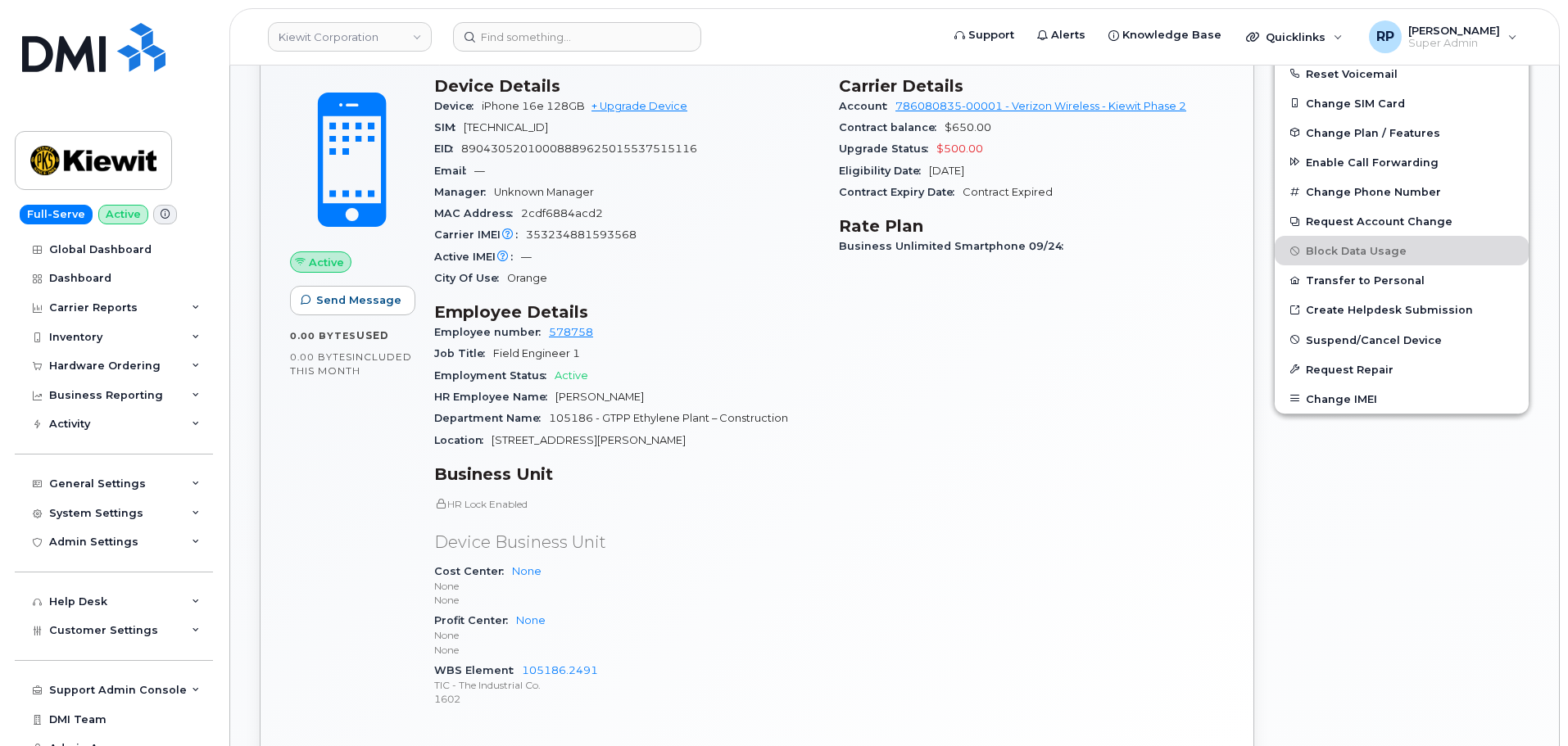
scroll to position [682, 0]
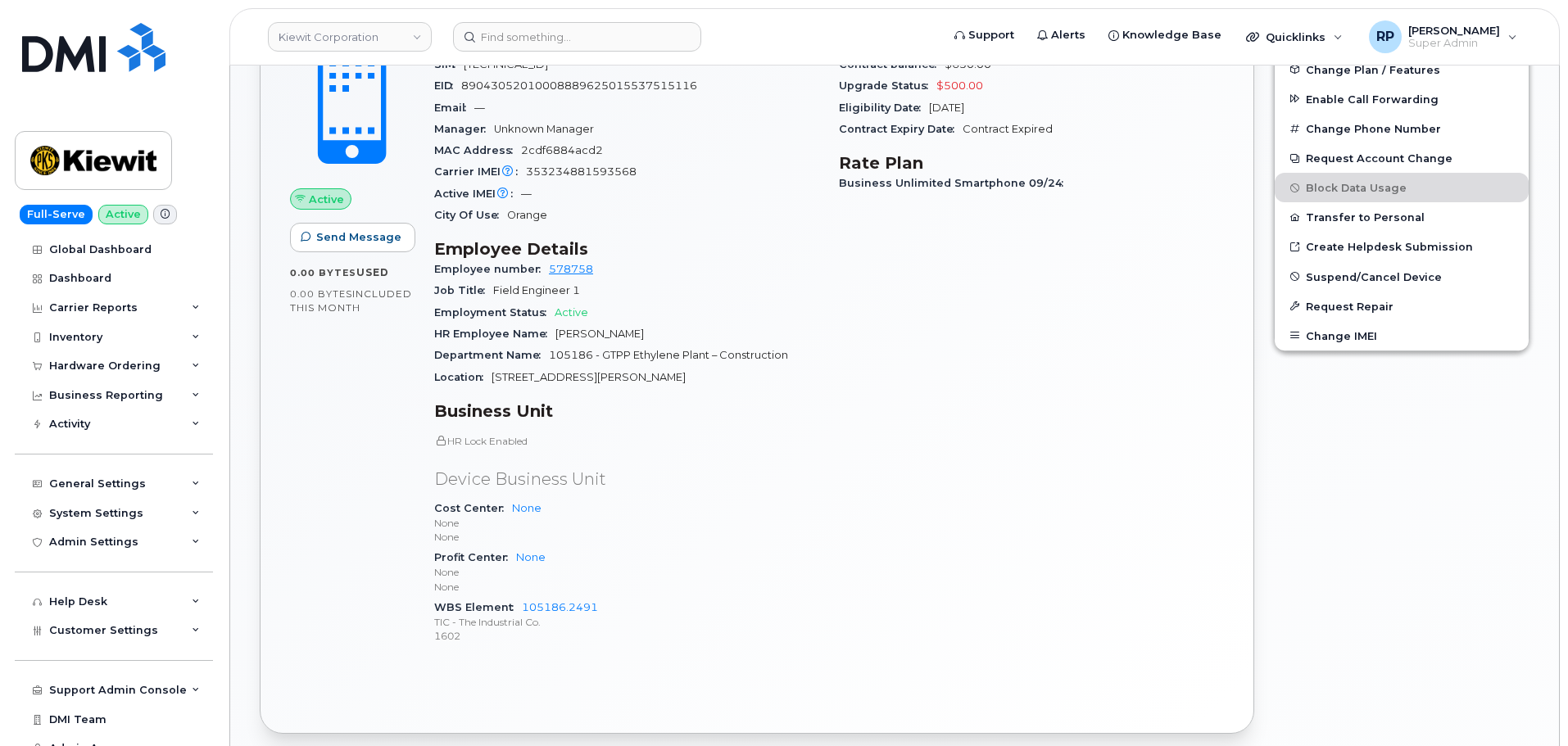
click at [357, 396] on div "Active Send Message 0.00 Bytes  used 0.00 Bytes  included this month" at bounding box center [353, 335] width 145 height 666
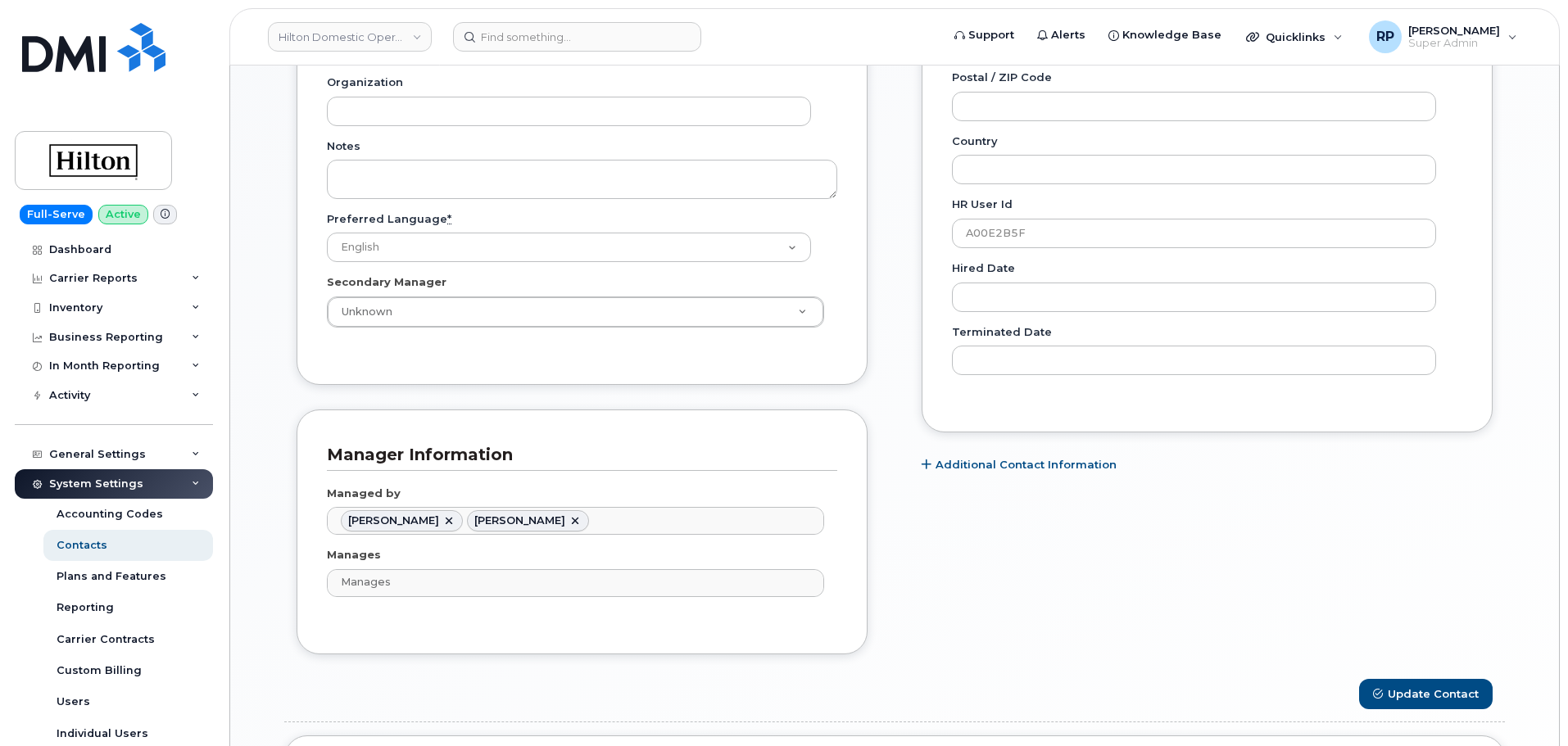
scroll to position [48, 0]
click at [283, 438] on div "Employee Details Lines of Service General Name * [PERSON_NAME] Preferred Name E…" at bounding box center [894, 172] width 1269 height 1682
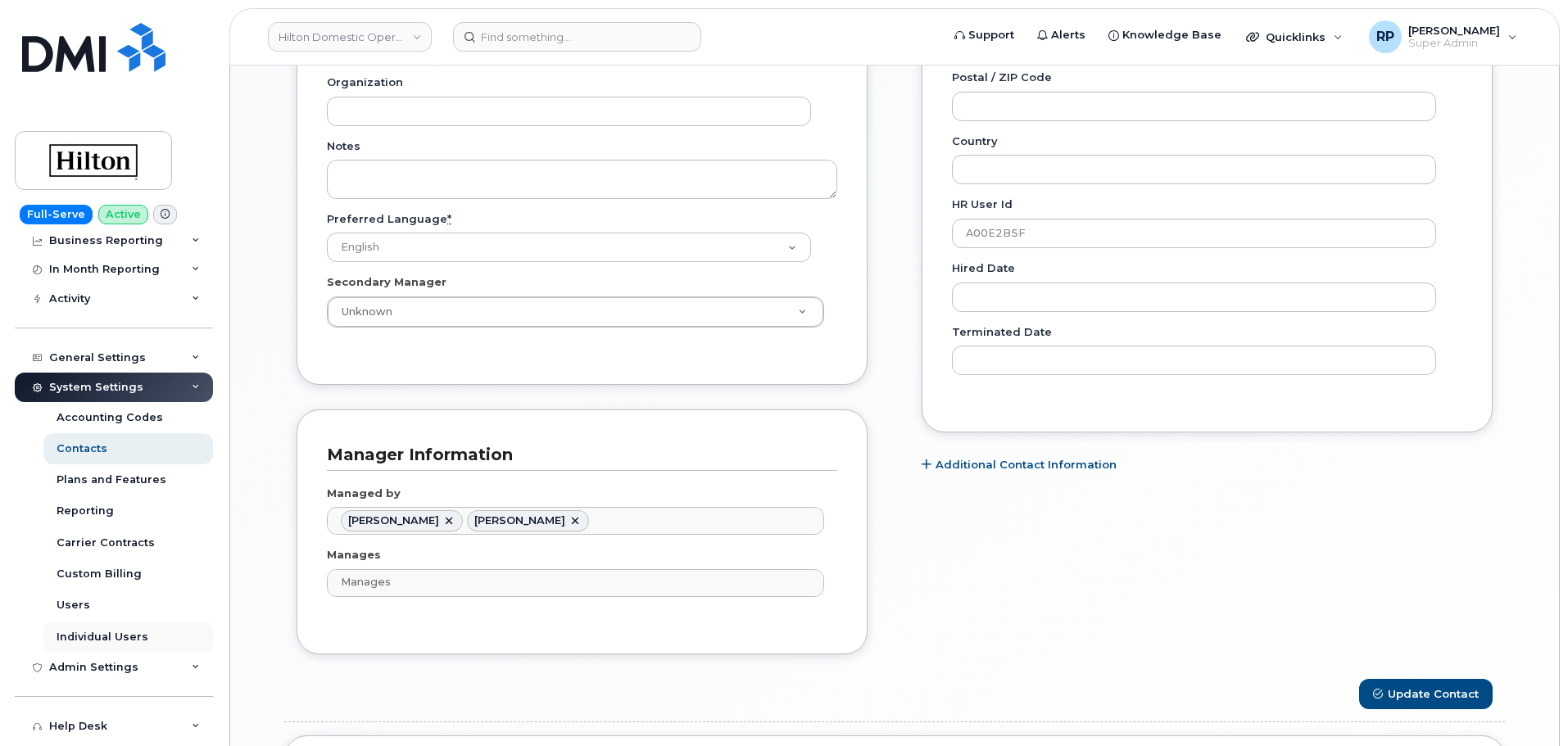
scroll to position [0, 0]
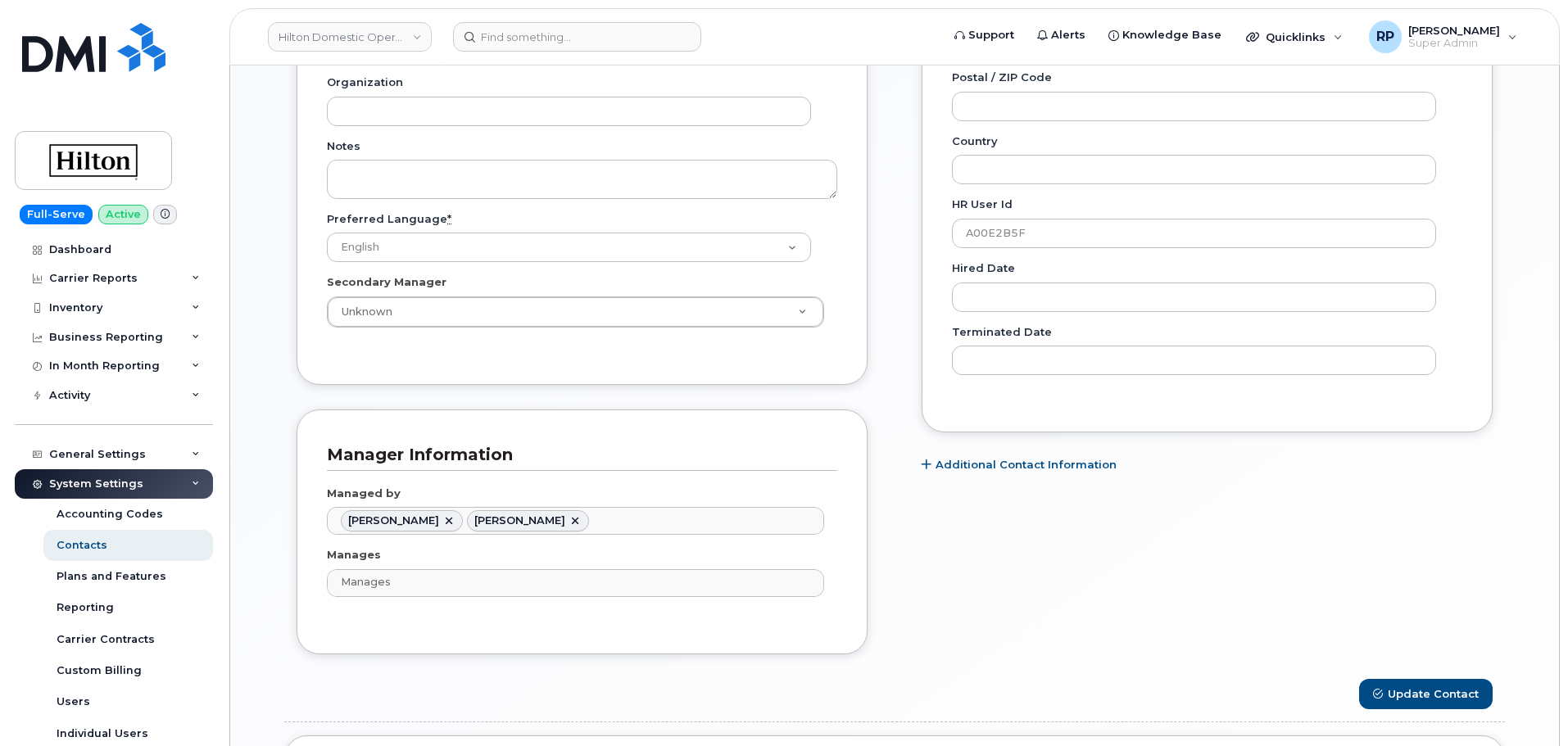
click at [271, 420] on div "Employee Details Lines of Service General Name * [PERSON_NAME] Preferred Name E…" at bounding box center [894, 172] width 1269 height 1682
click at [275, 403] on div "Employee Details Lines of Service General Name * Pia Cho Preferred Name Email P…" at bounding box center [894, 172] width 1269 height 1682
click at [281, 336] on div "Employee Details Lines of Service General Name * Pia Cho Preferred Name Email P…" at bounding box center [894, 172] width 1269 height 1682
click at [255, 400] on div "Special Contacts Employee Details Lines of Service General Name * Pia Cho Prefe…" at bounding box center [894, 145] width 1328 height 1796
click at [145, 280] on div "Carrier Reports" at bounding box center [114, 277] width 198 height 29
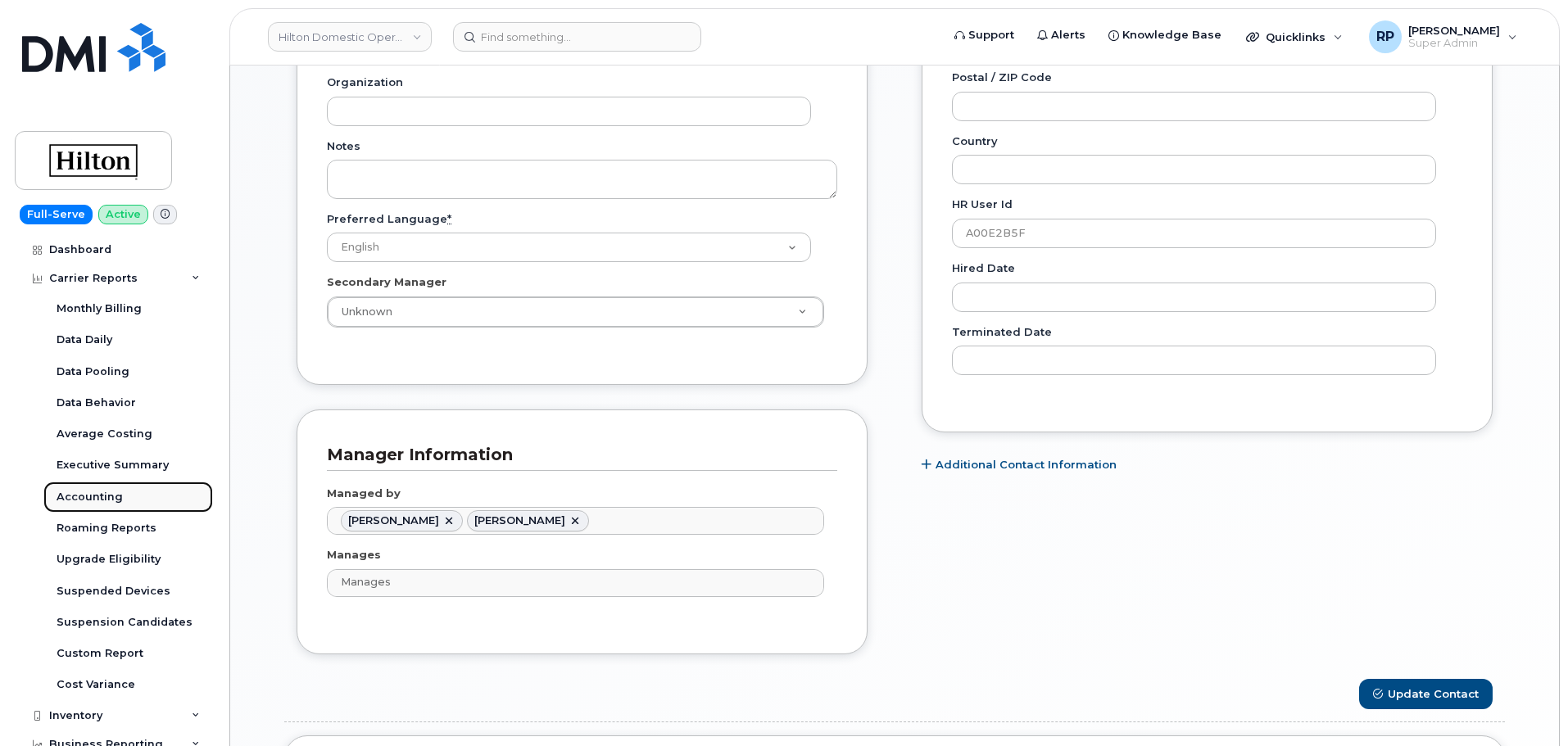
click at [104, 497] on div "Accounting" at bounding box center [89, 497] width 67 height 15
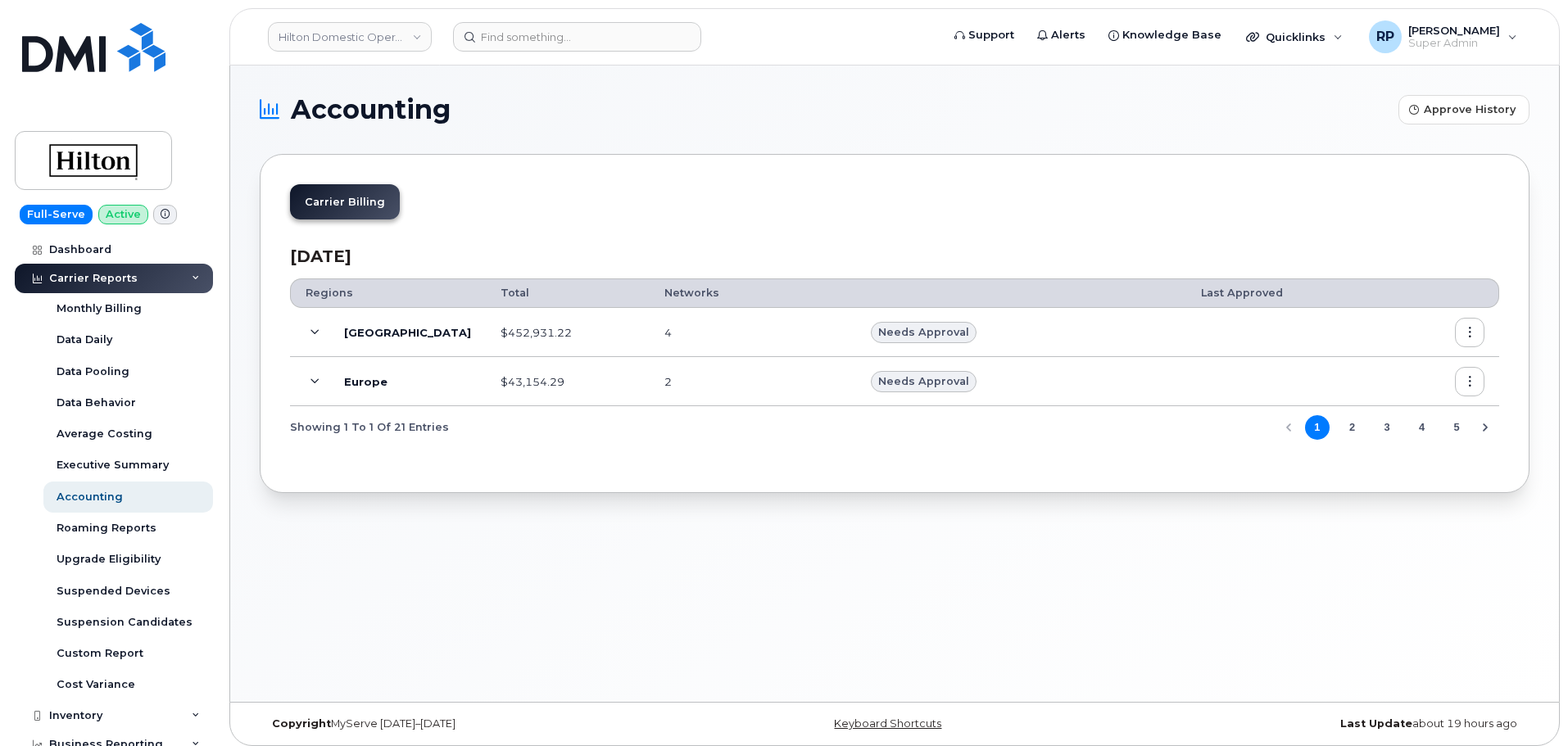
click at [319, 334] on icon at bounding box center [314, 332] width 9 height 9
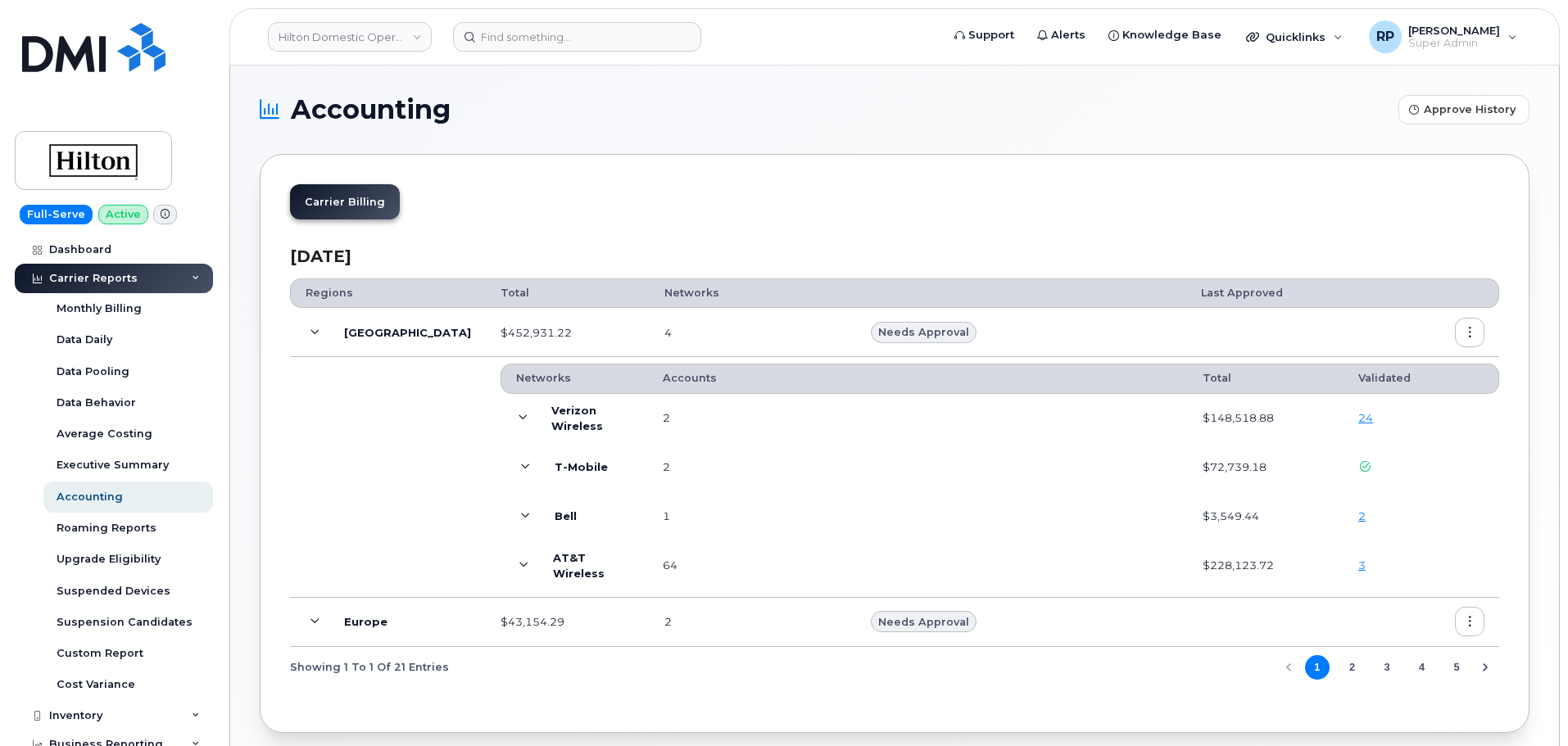
click at [521, 512] on icon at bounding box center [525, 515] width 9 height 9
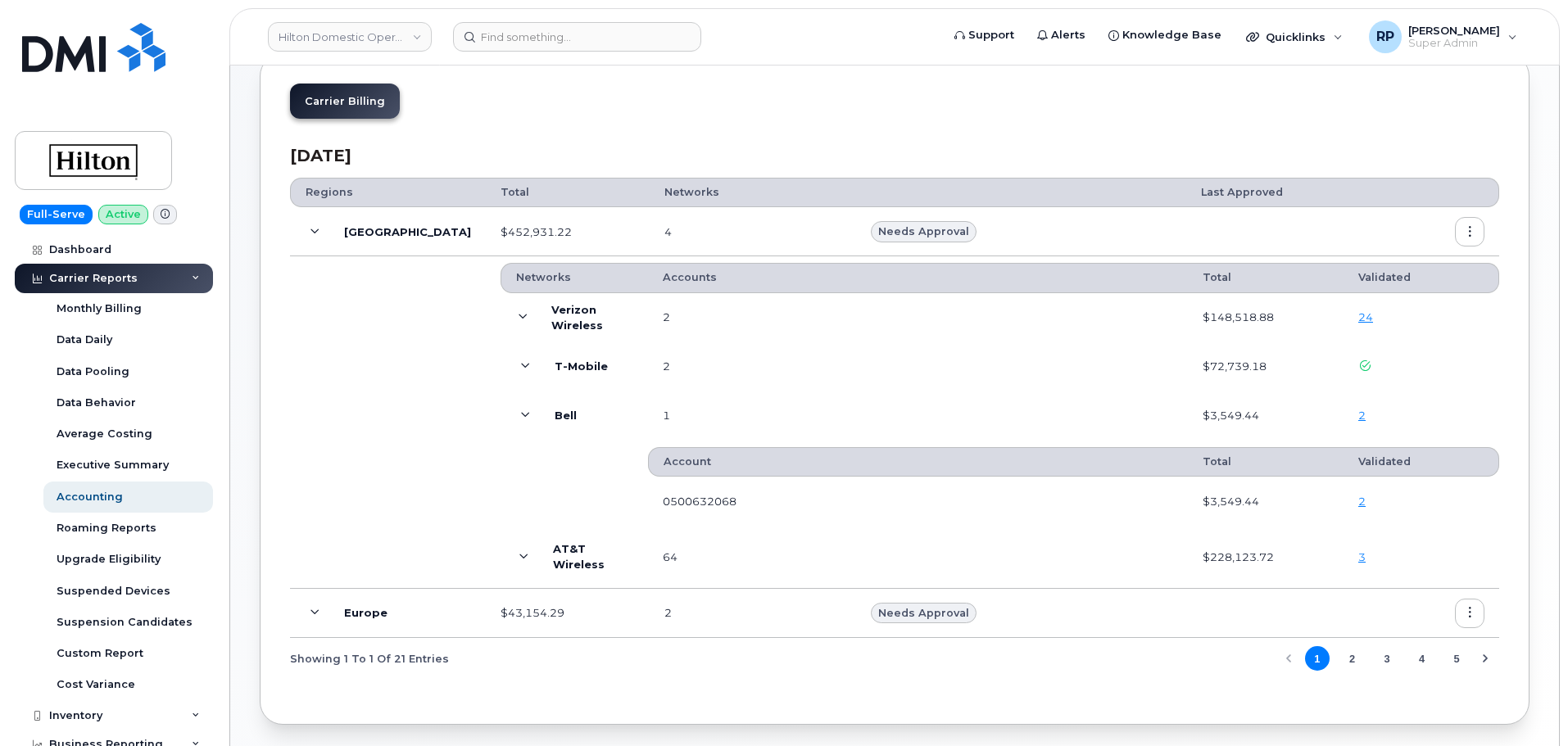
scroll to position [137, 0]
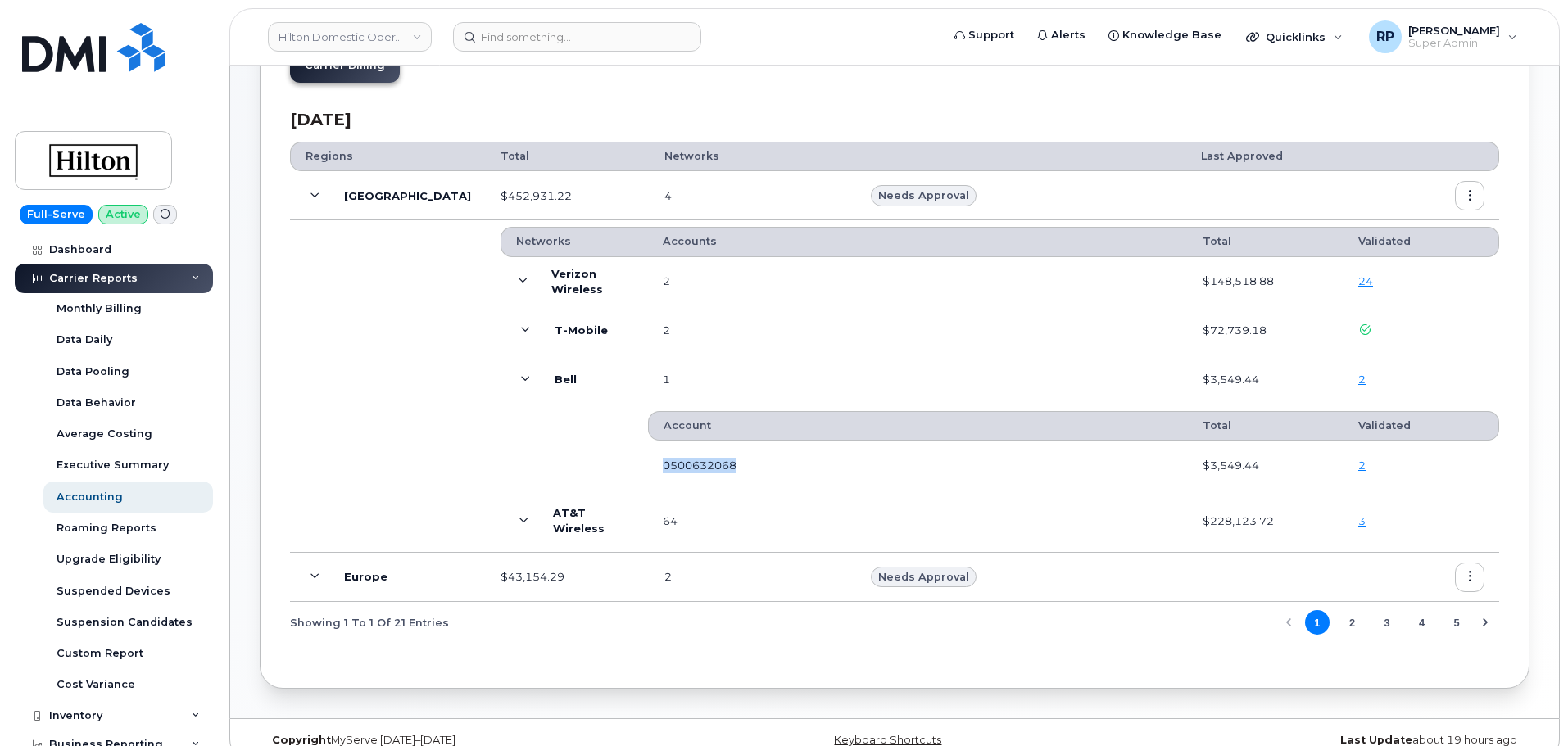
drag, startPoint x: 632, startPoint y: 469, endPoint x: 718, endPoint y: 469, distance: 86.0
click at [718, 469] on td "0500632068" at bounding box center [918, 465] width 540 height 49
drag, startPoint x: 676, startPoint y: 463, endPoint x: 659, endPoint y: 464, distance: 17.0
click at [659, 464] on td "0500632068" at bounding box center [918, 465] width 540 height 49
drag, startPoint x: 624, startPoint y: 462, endPoint x: 701, endPoint y: 464, distance: 77.0
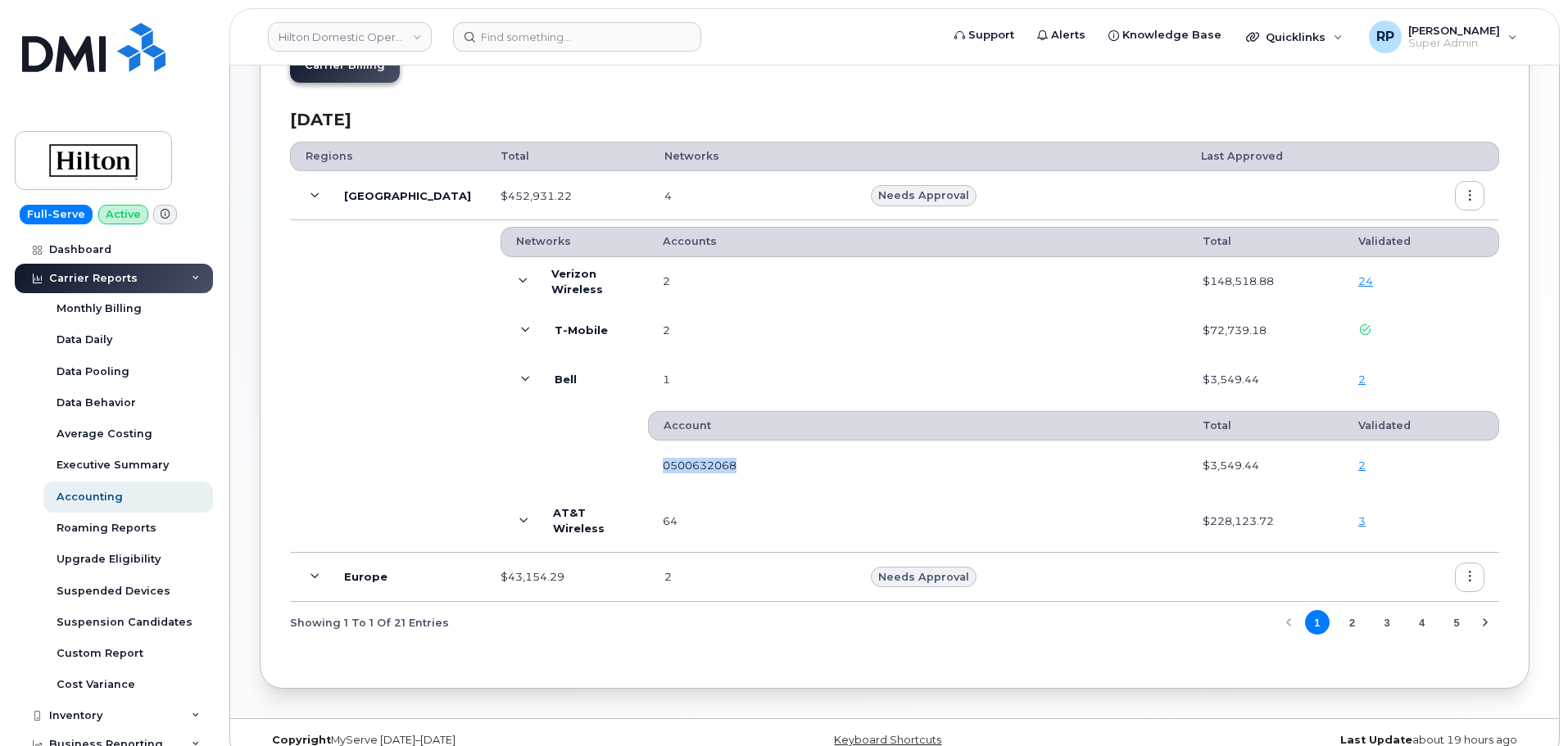
click at [701, 464] on td "0500632068" at bounding box center [918, 465] width 540 height 49
click at [529, 36] on input at bounding box center [576, 36] width 248 height 29
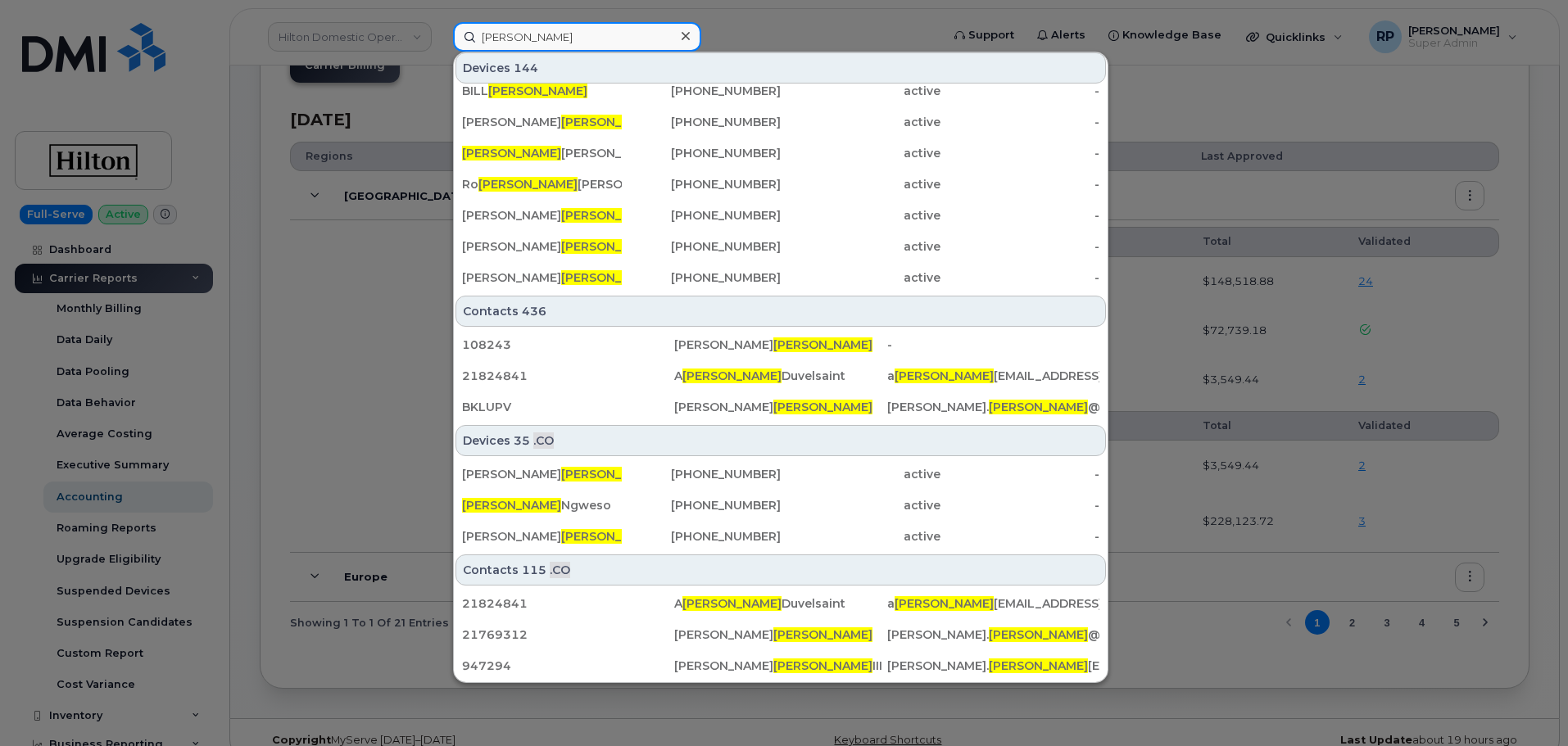
scroll to position [0, 0]
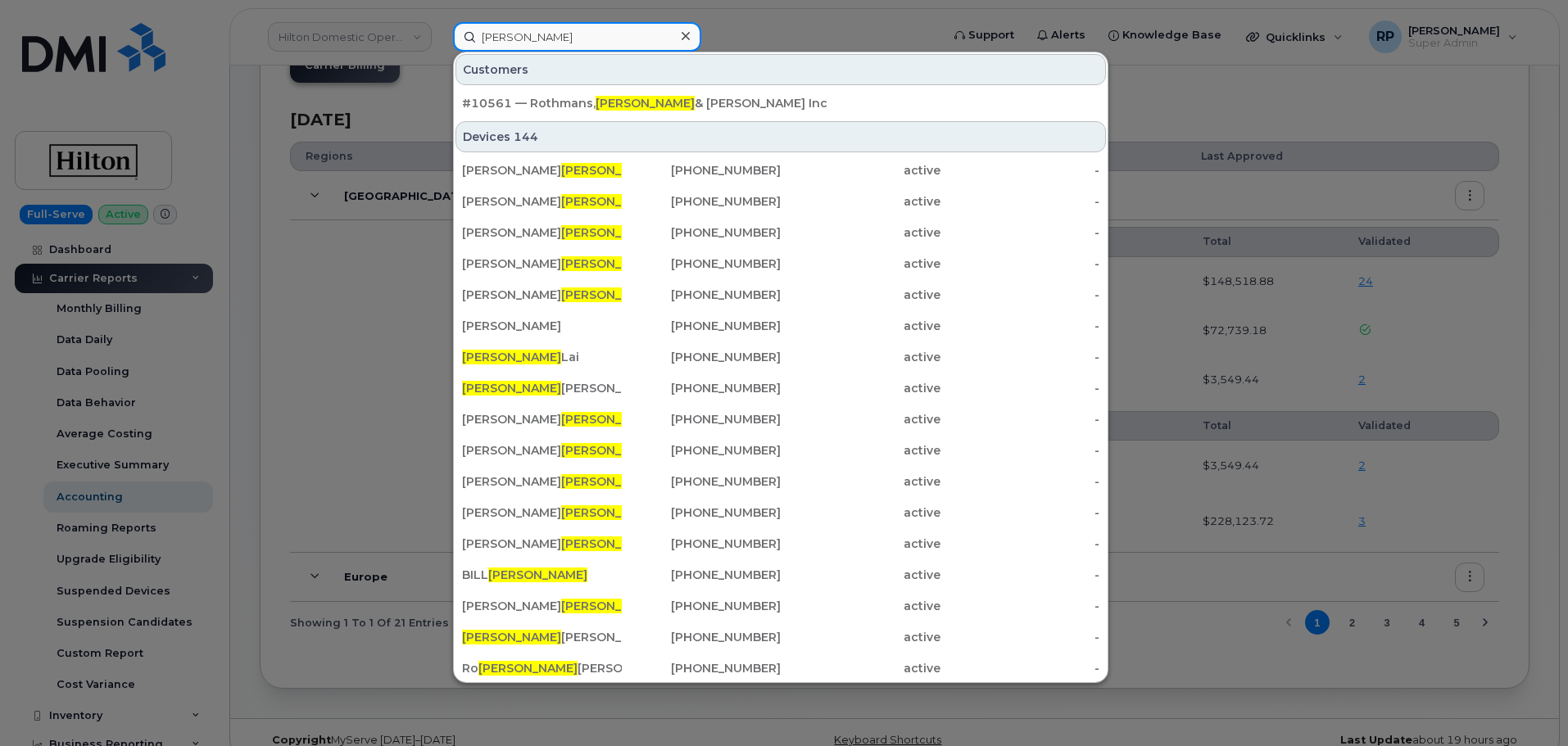
type input "benson"
click at [332, 377] on div at bounding box center [784, 373] width 1568 height 746
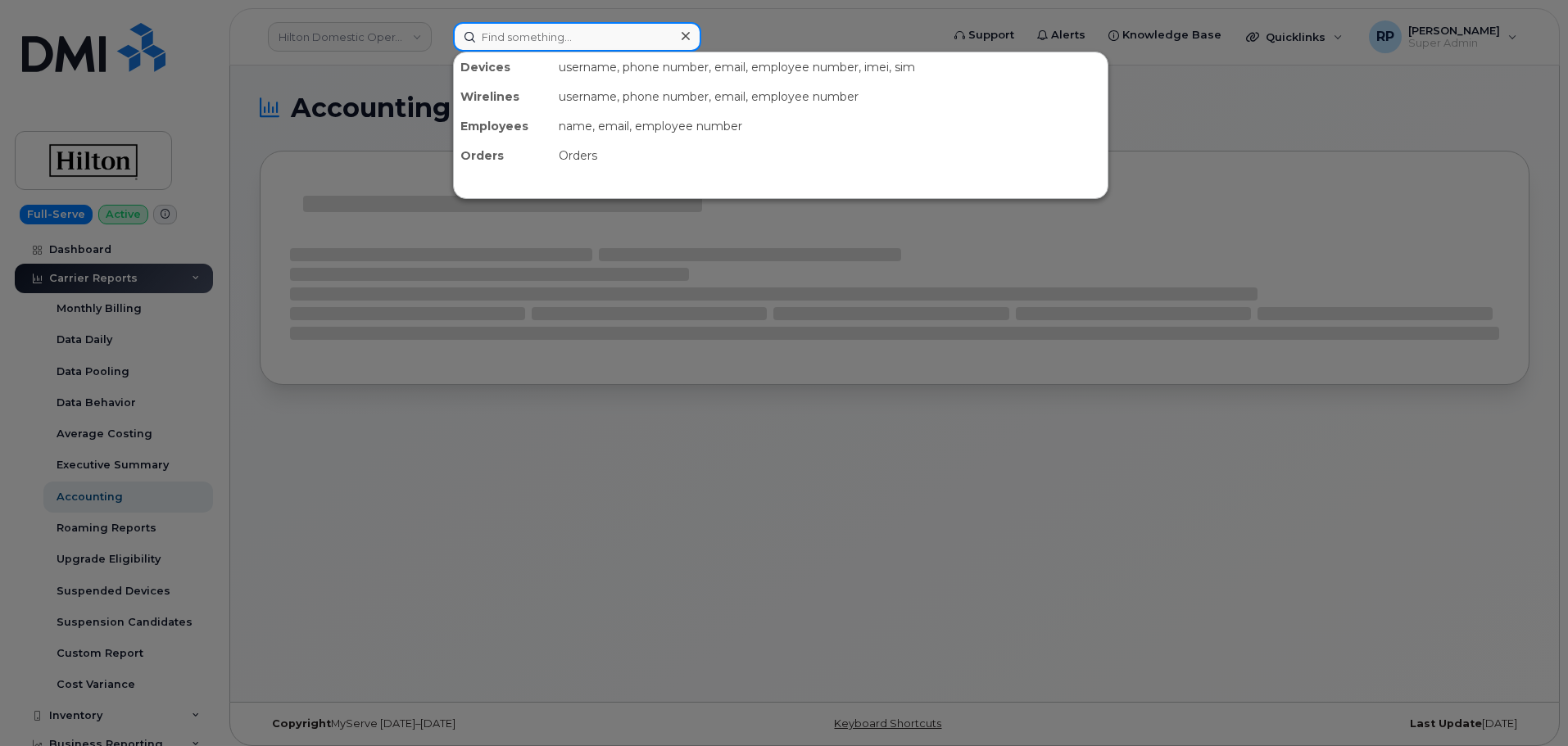
click at [597, 38] on input at bounding box center [576, 36] width 248 height 29
paste input "4165248237"
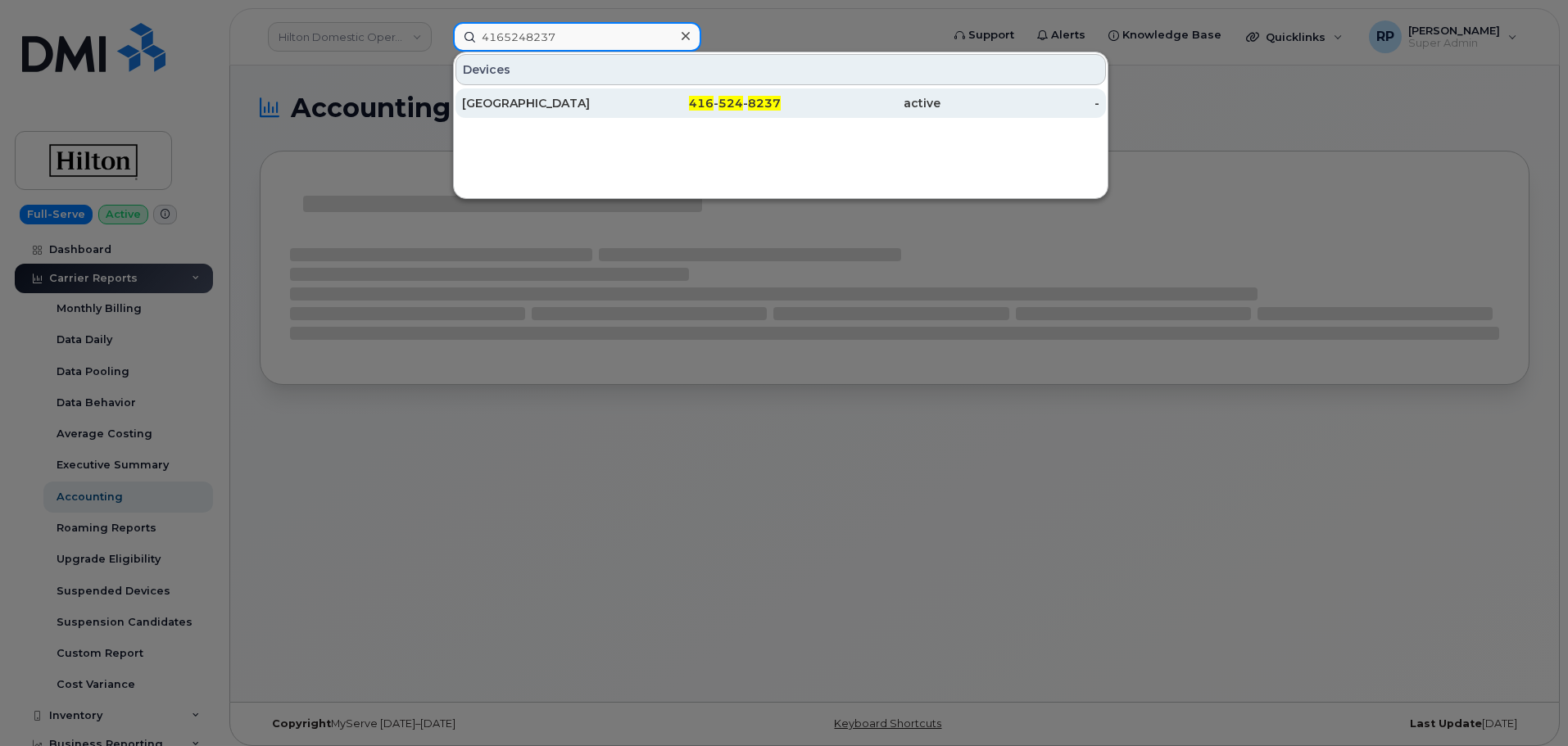
type input "4165248237"
click at [573, 92] on div "[GEOGRAPHIC_DATA]" at bounding box center [542, 103] width 160 height 29
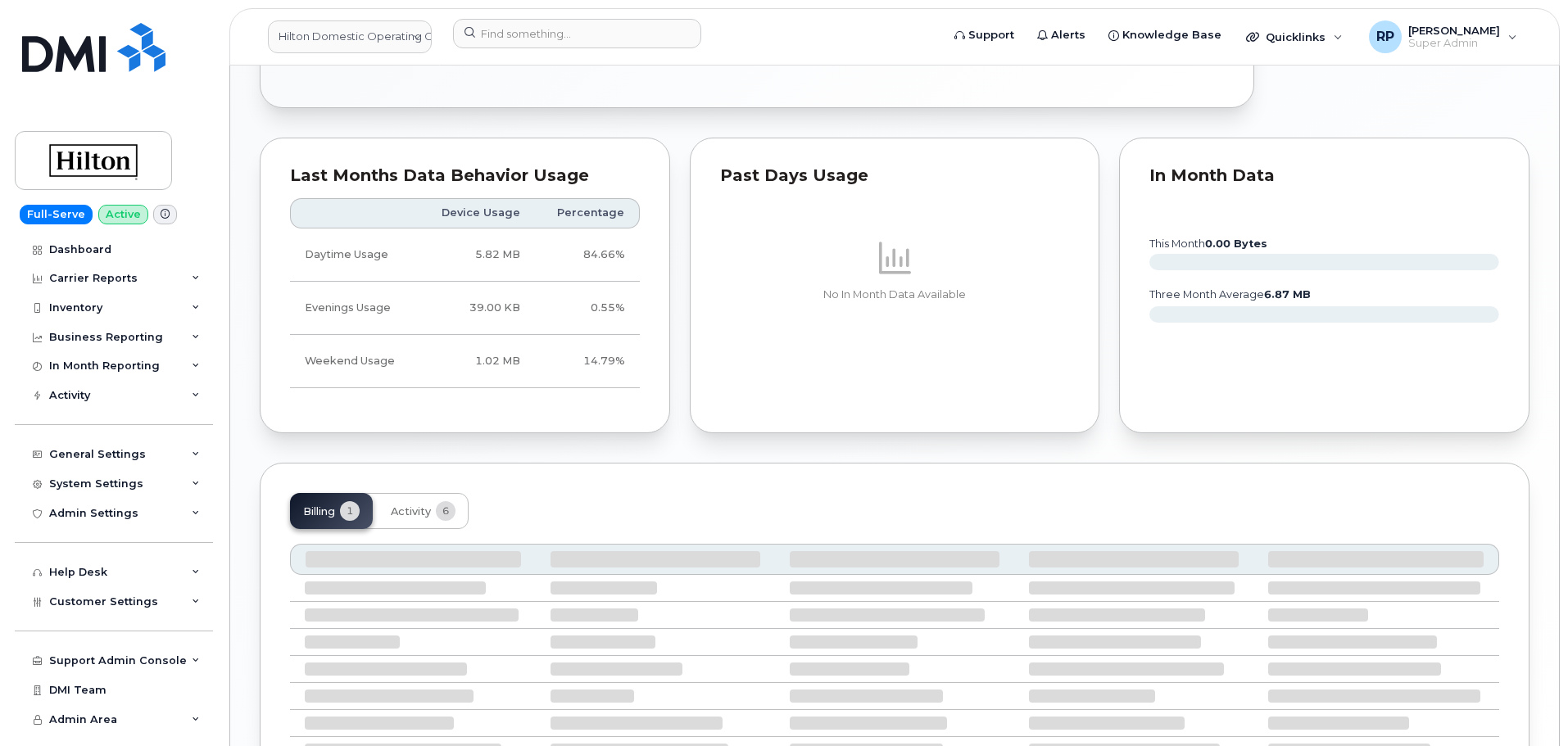
scroll to position [817, 0]
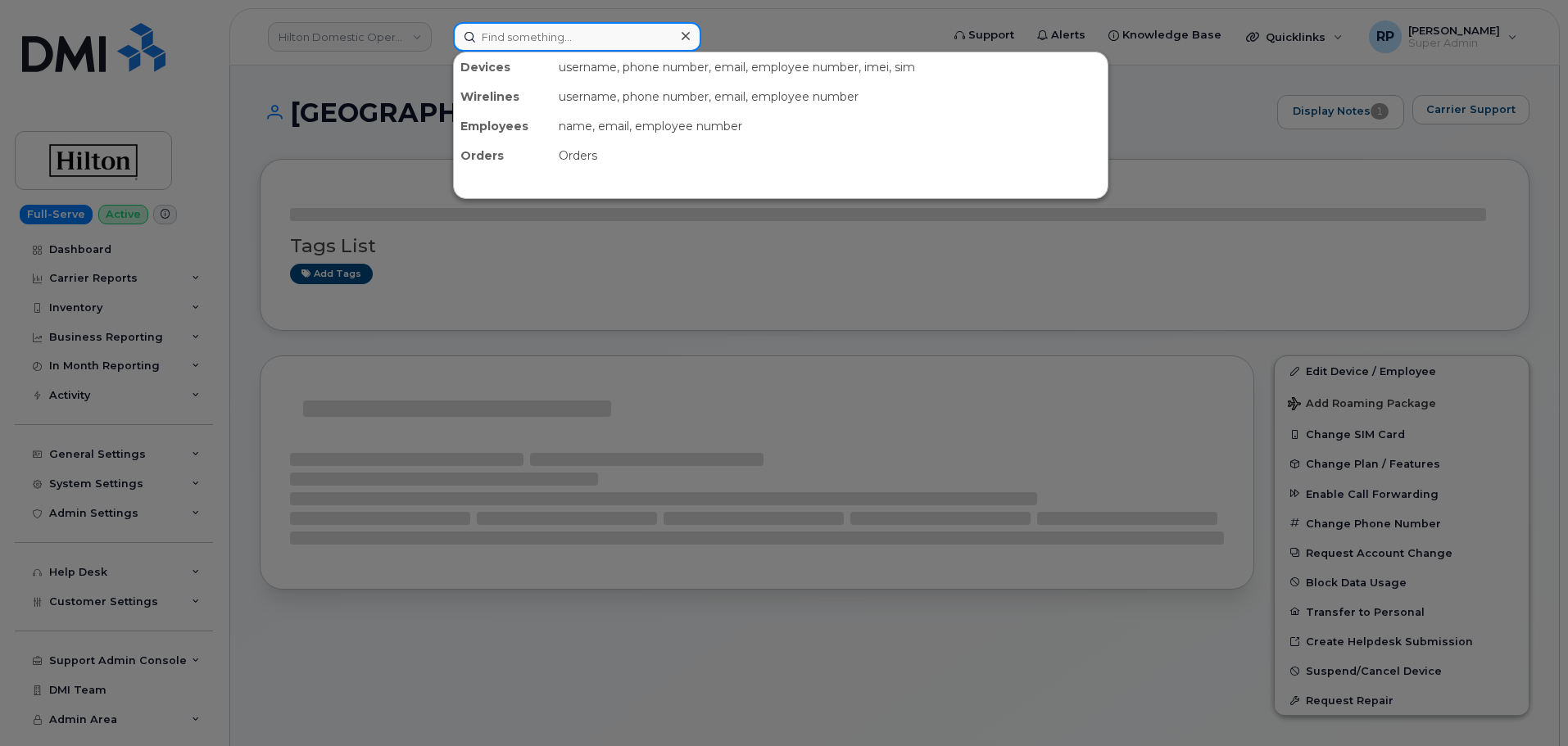
click at [554, 36] on input at bounding box center [576, 36] width 248 height 29
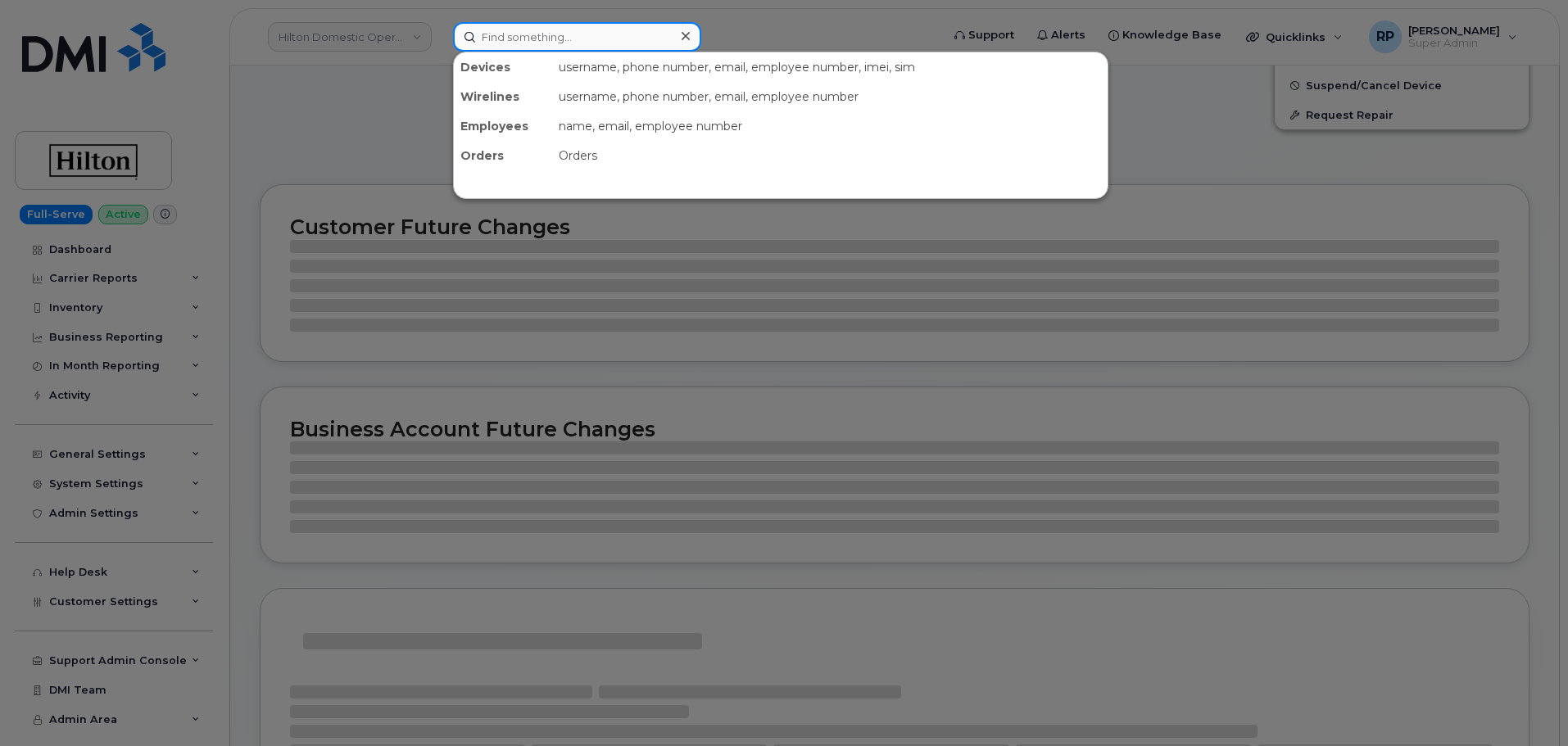
scroll to position [546, 0]
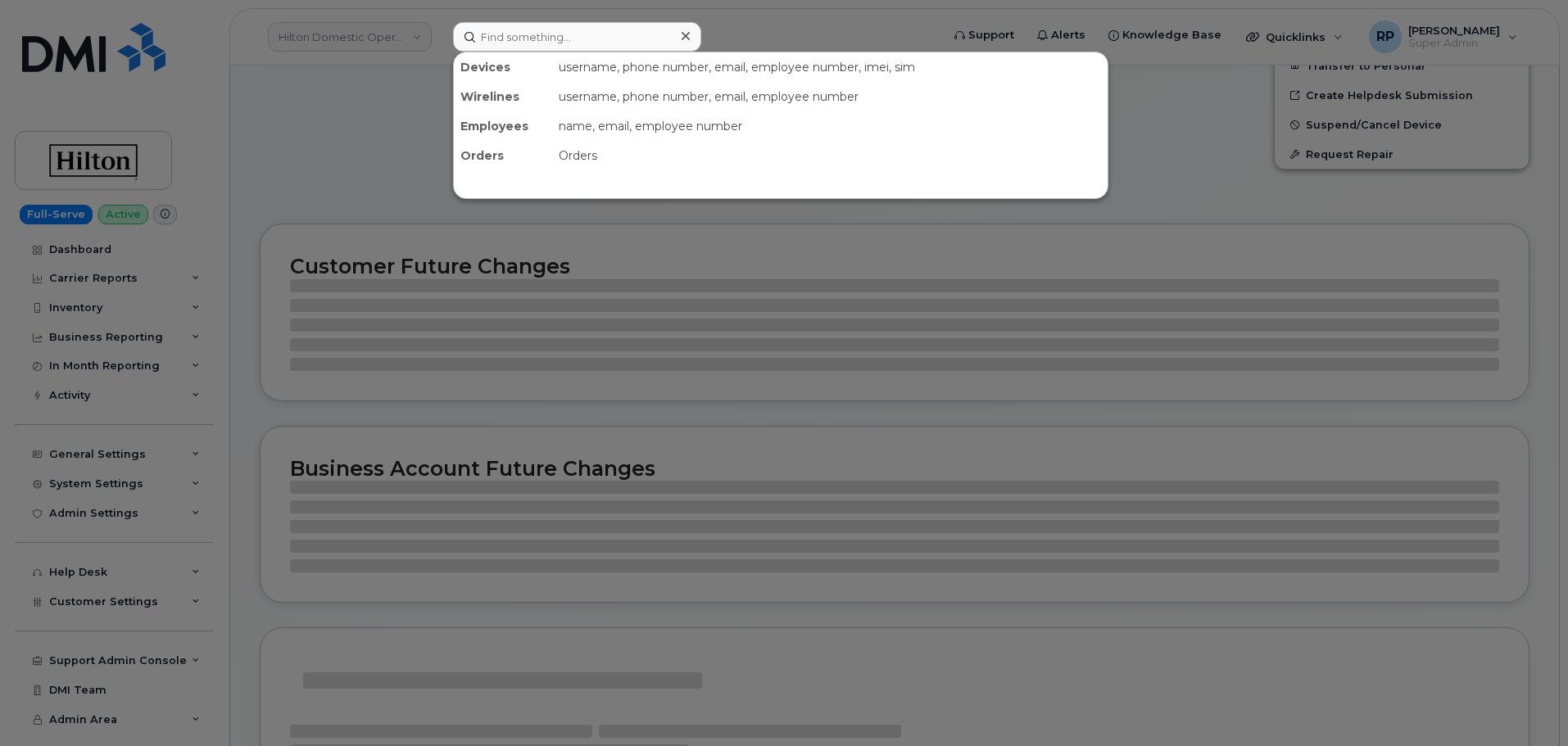
click at [327, 159] on div at bounding box center [784, 373] width 1568 height 746
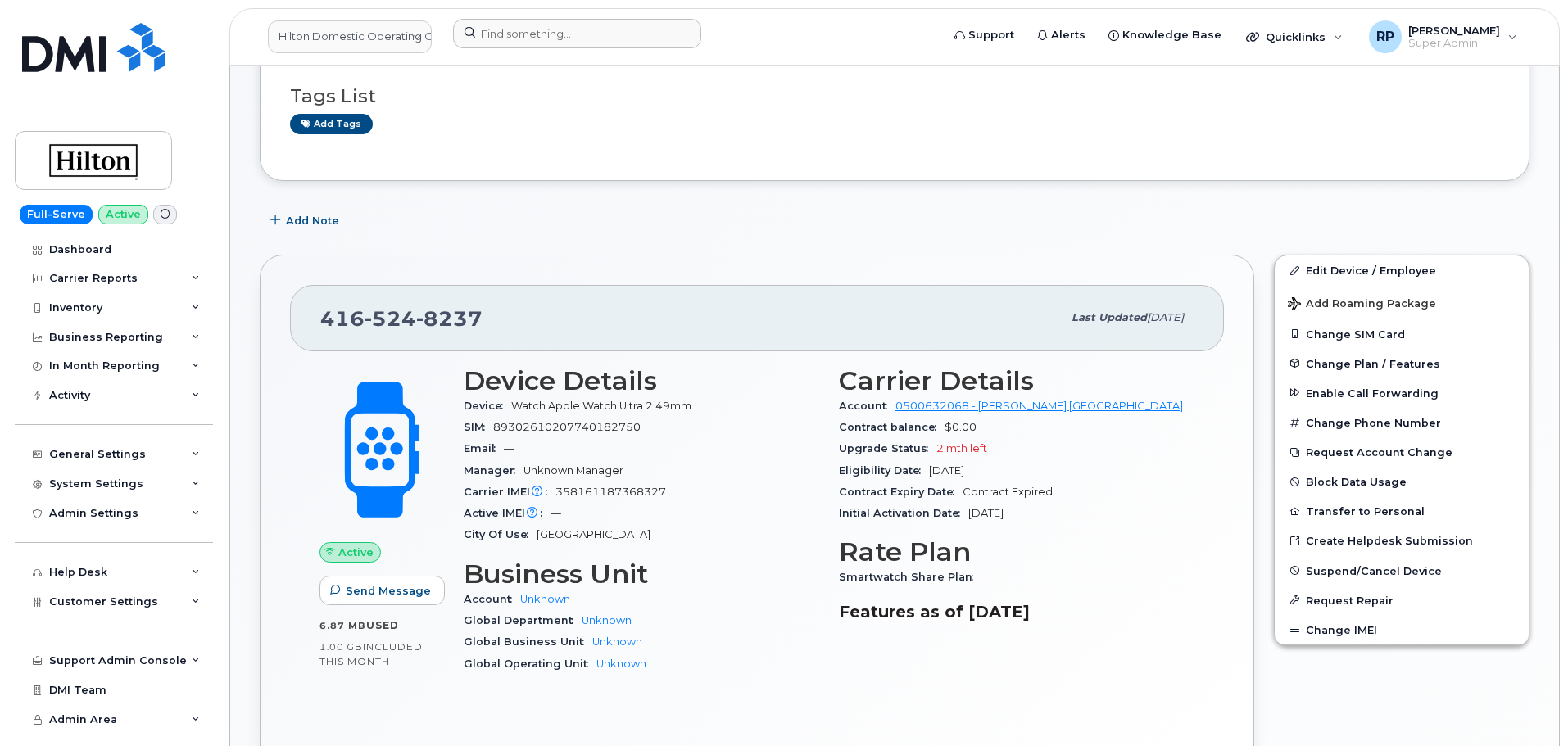
scroll to position [271, 0]
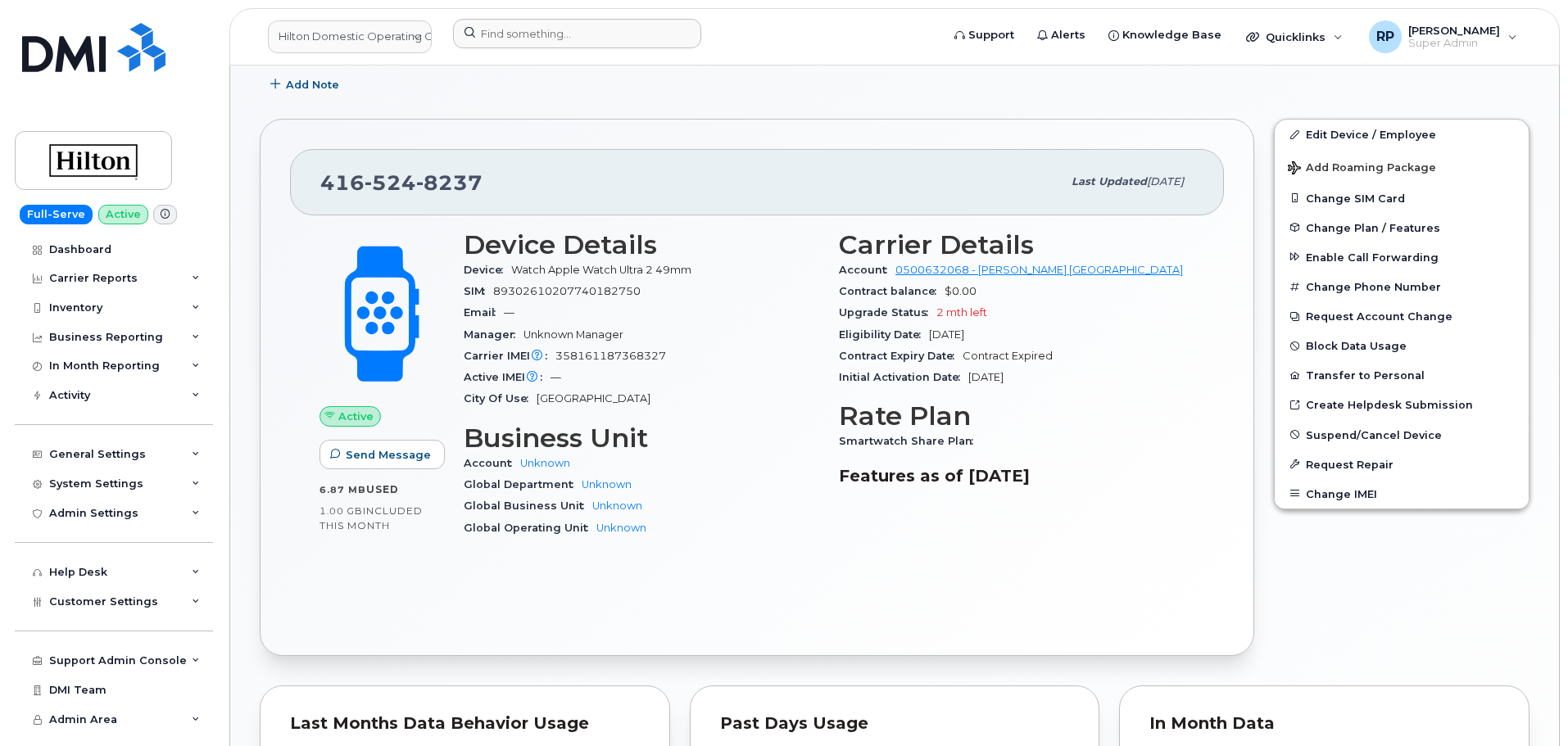
click at [787, 609] on div "Active Send Message 6.87 MB  used 1.00 GB  included this month Device Details D…" at bounding box center [757, 421] width 934 height 411
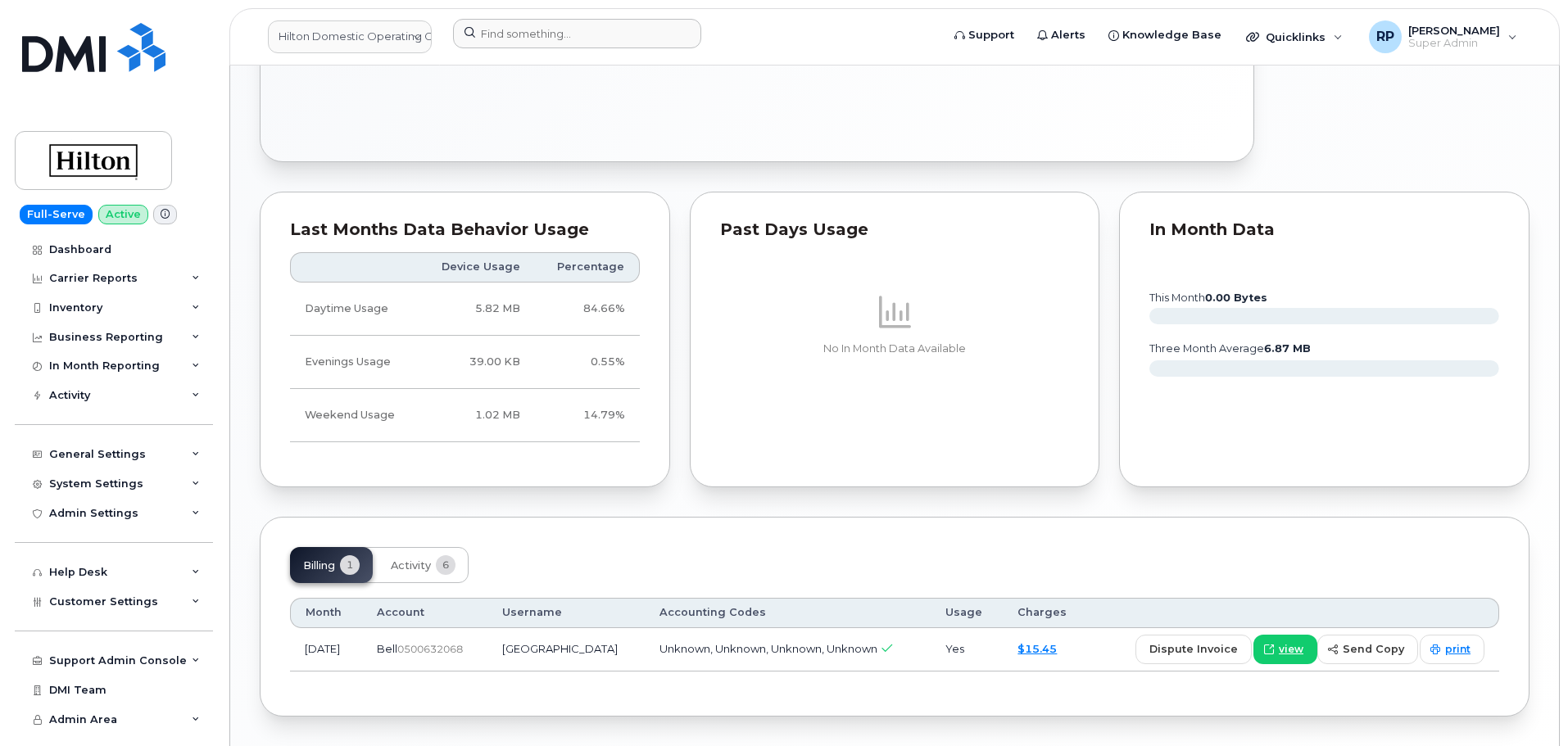
scroll to position [817, 0]
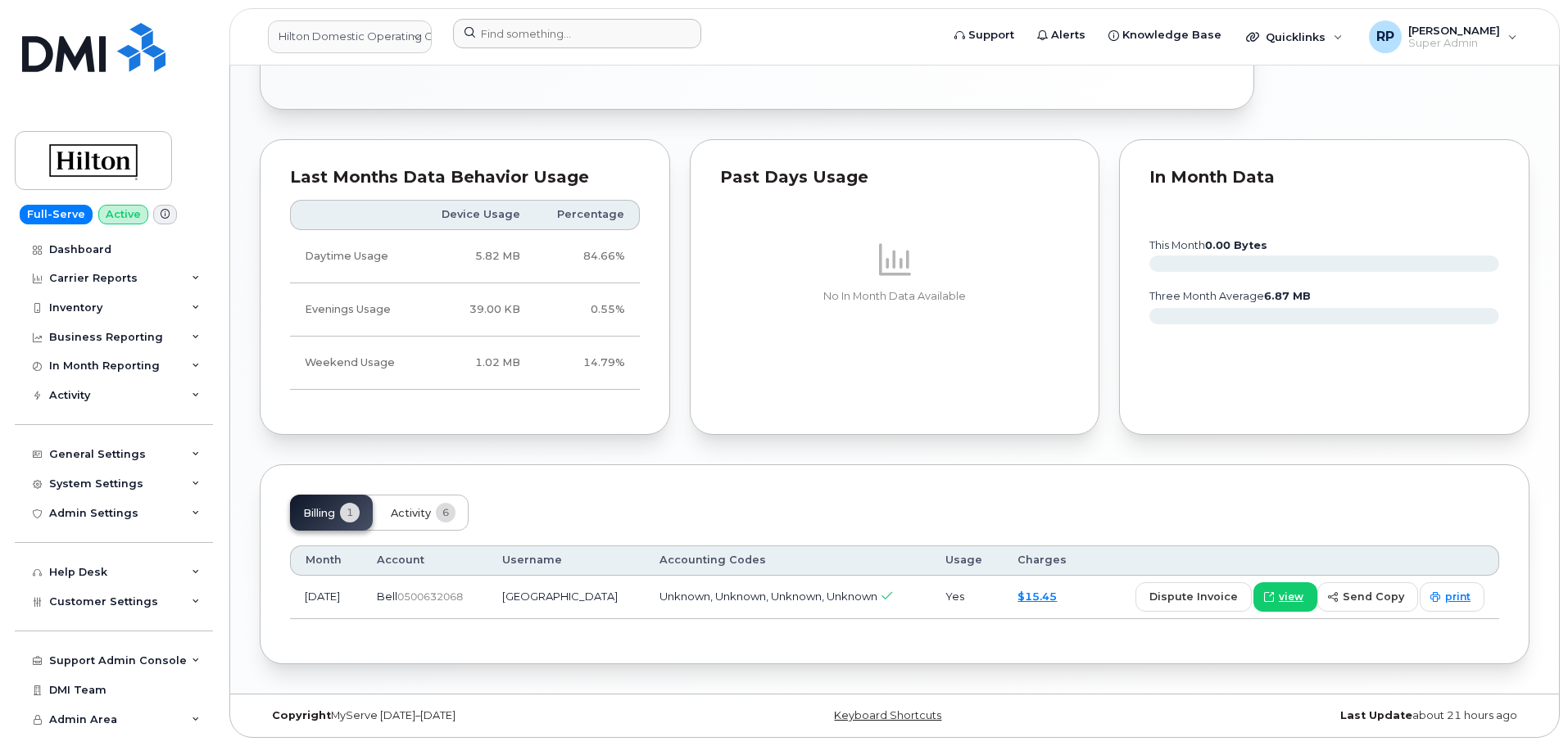
click at [408, 501] on button "Activity 6" at bounding box center [423, 512] width 91 height 36
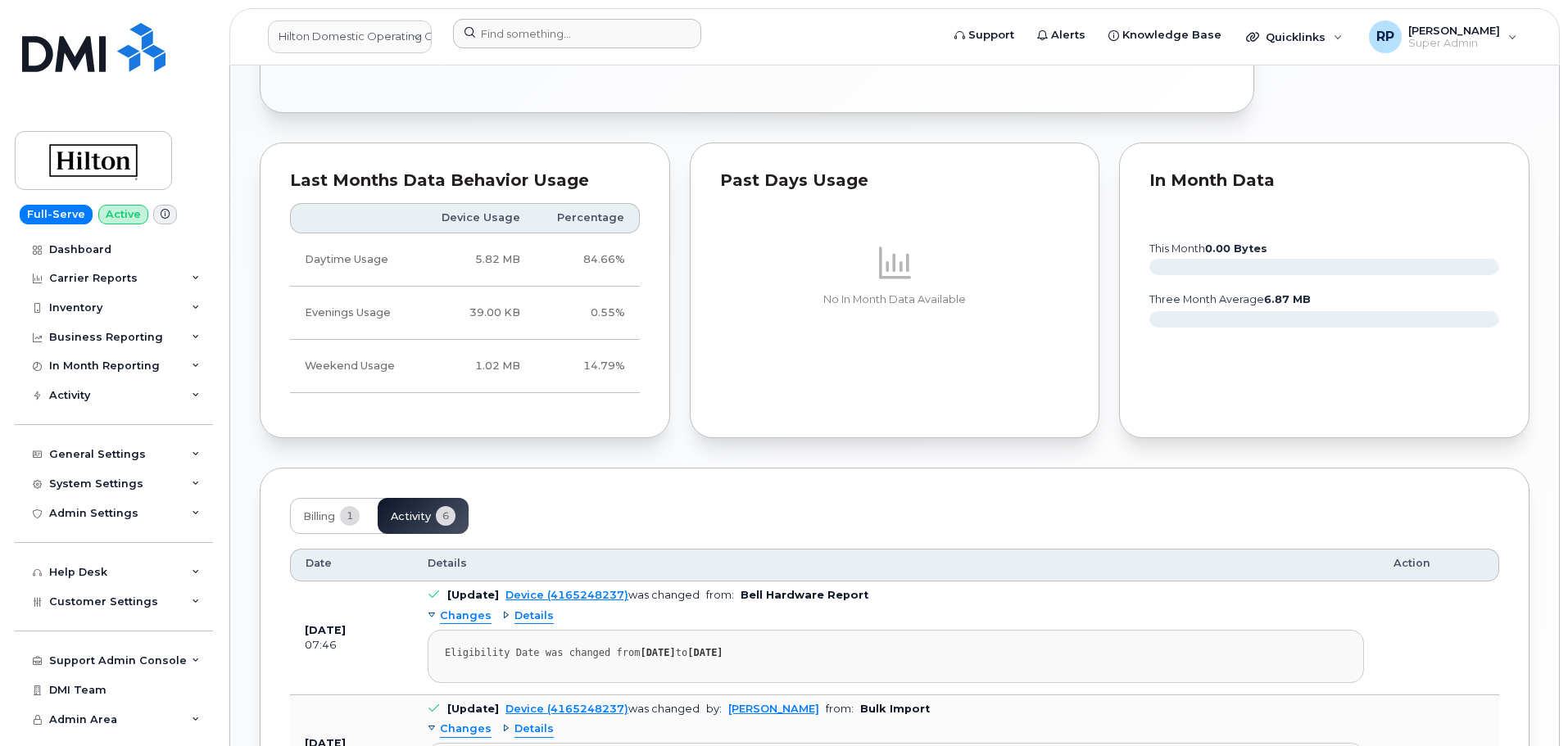
scroll to position [807, 0]
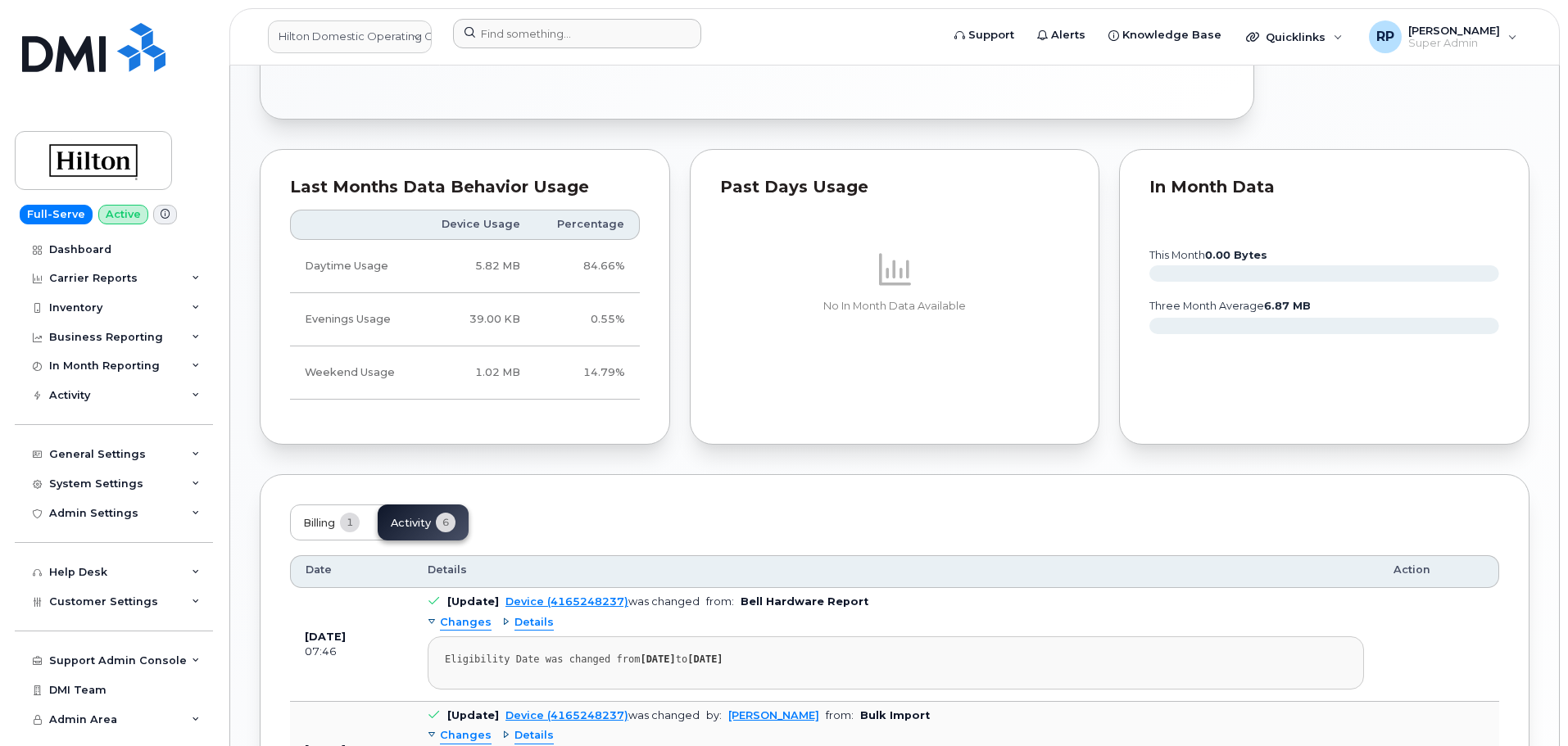
click at [322, 517] on span "Billing" at bounding box center [319, 524] width 32 height 13
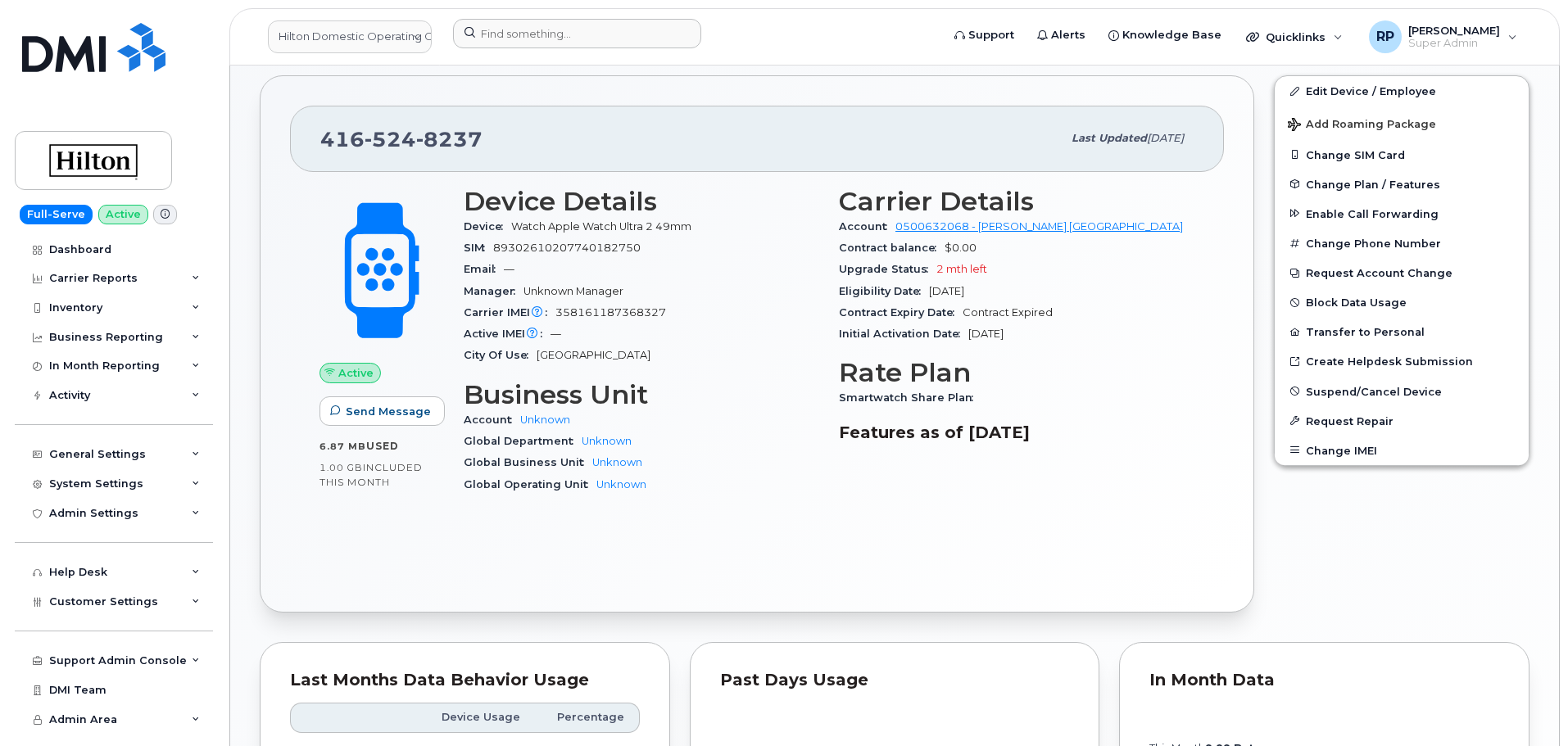
scroll to position [262, 0]
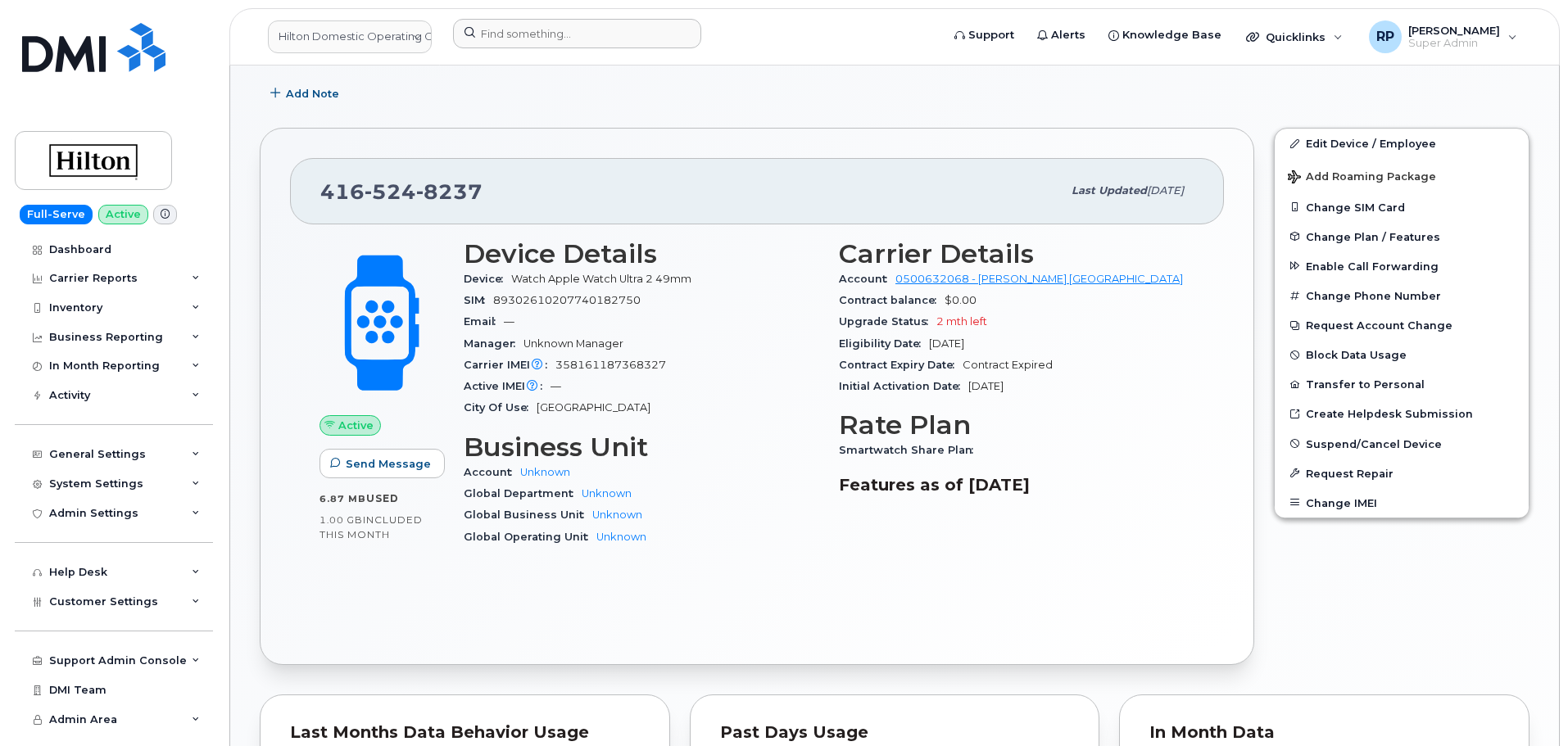
click at [664, 577] on div "Active Send Message 6.87 MB  used 1.00 GB  included this month Device Details D…" at bounding box center [757, 430] width 934 height 411
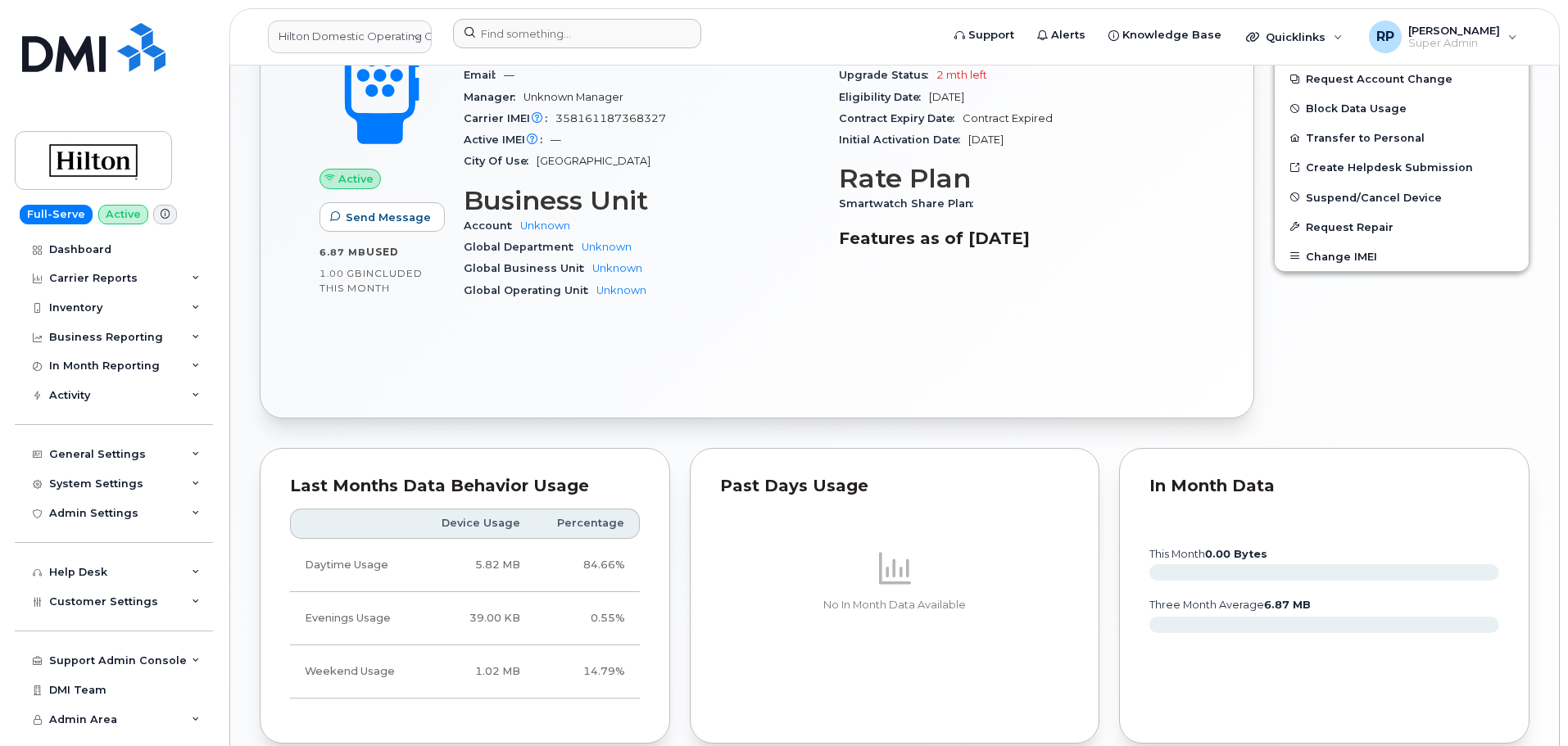
scroll to position [534, 0]
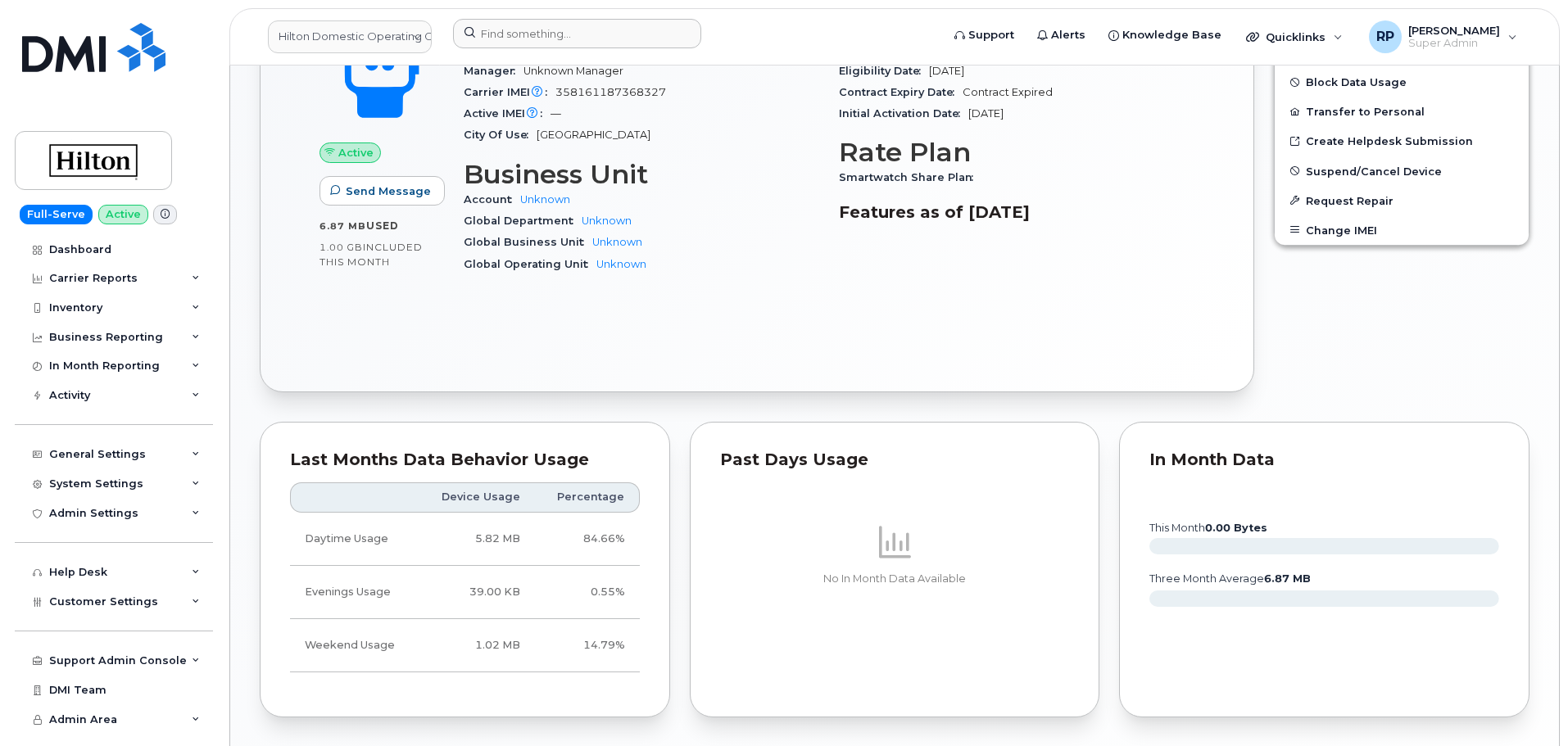
click at [680, 502] on div "Past Days Usage No In Month Data Available" at bounding box center [895, 569] width 430 height 316
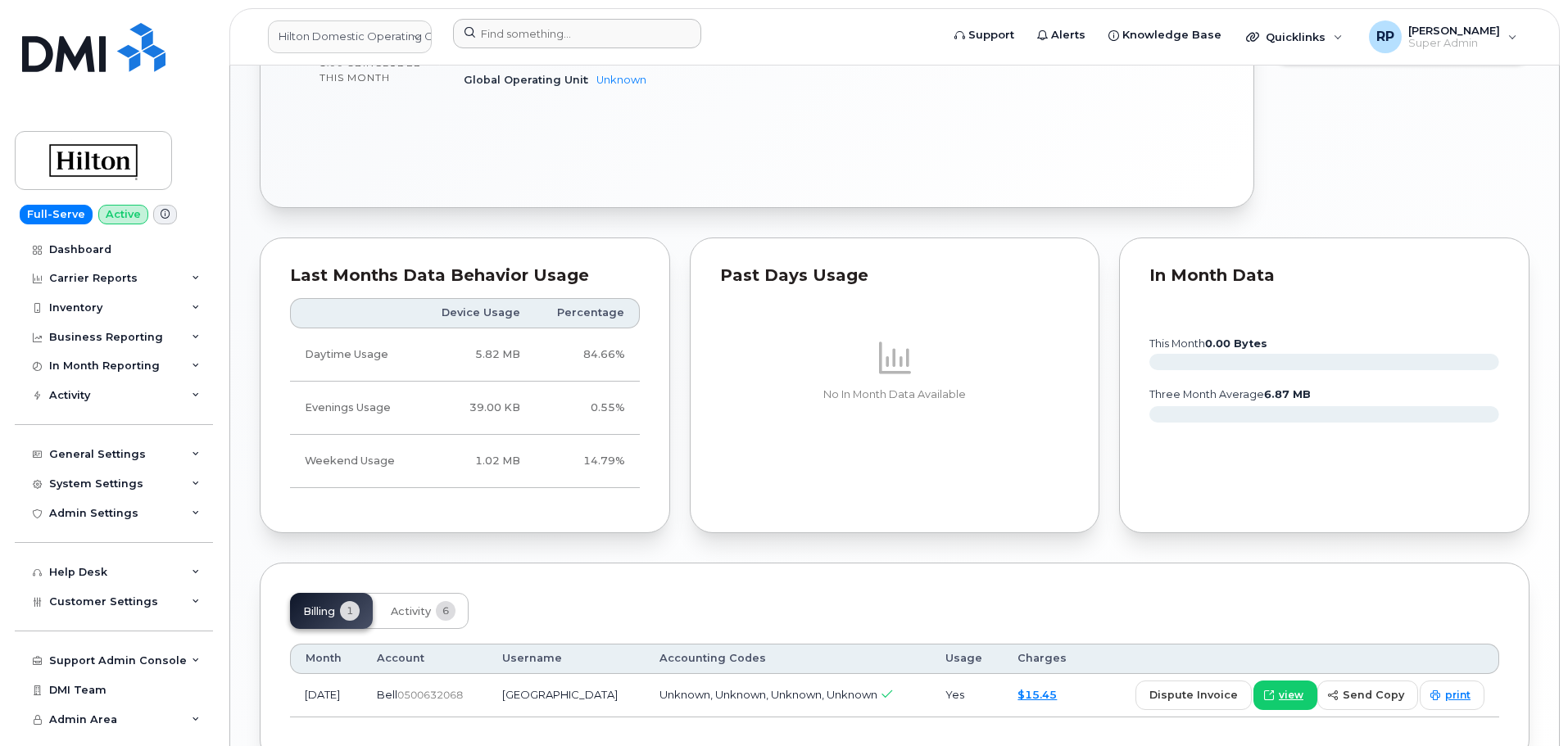
scroll to position [817, 0]
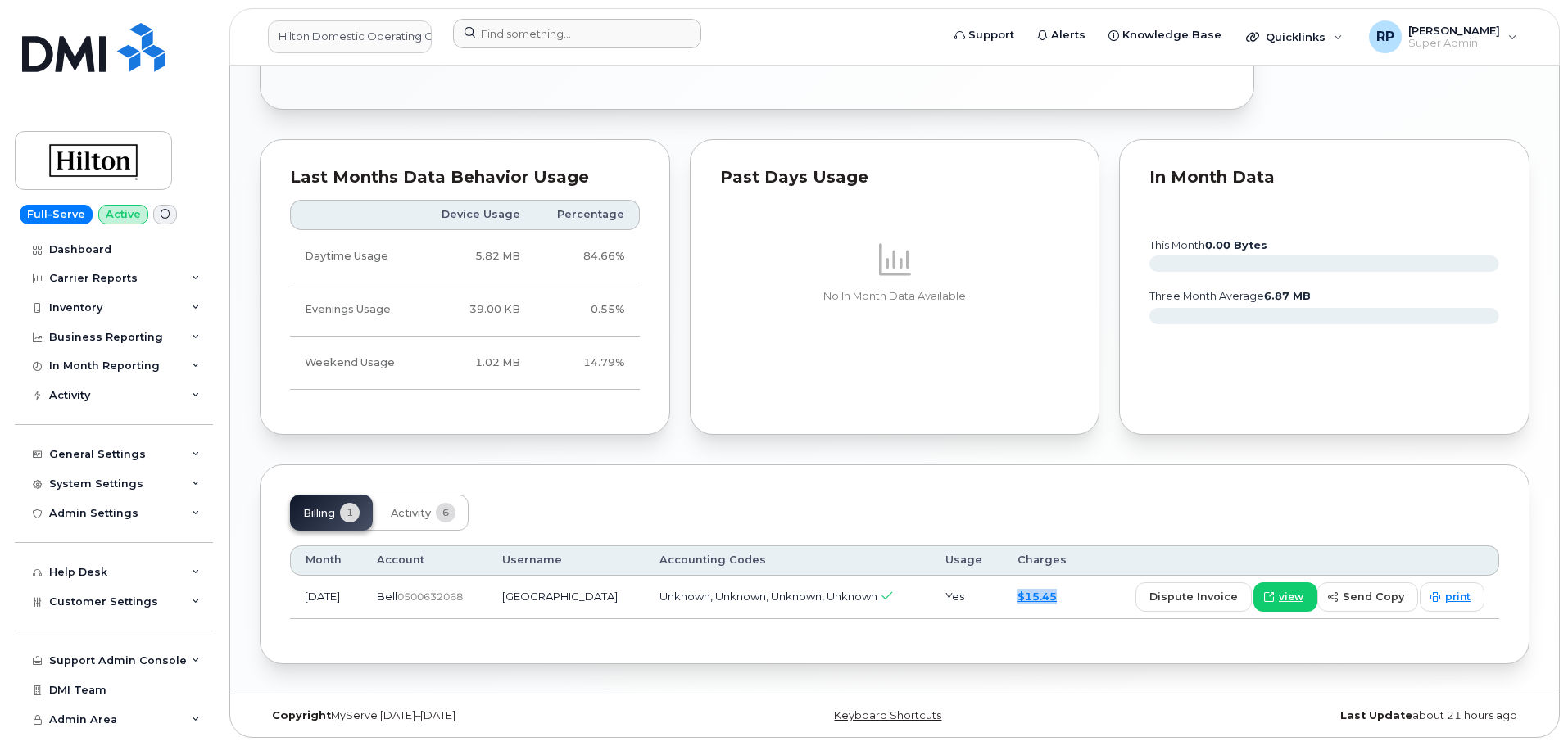
drag, startPoint x: 1084, startPoint y: 599, endPoint x: 965, endPoint y: 603, distance: 119.1
click at [965, 603] on tr "Sep 2025 Bell  0500632068 Hilton Canada Unknown, Unknown, Unknown, Unknown Yes …" at bounding box center [894, 598] width 1209 height 44
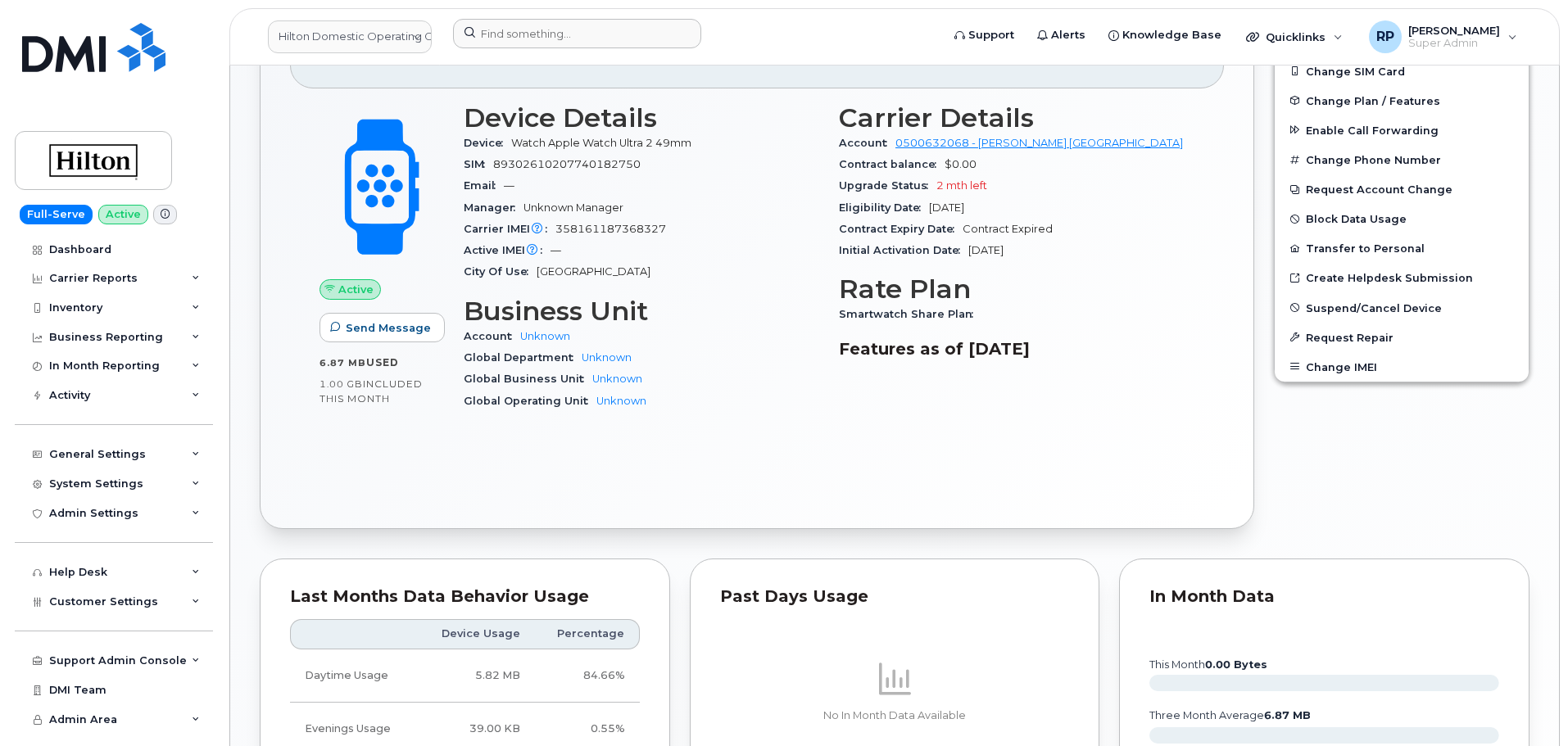
scroll to position [271, 0]
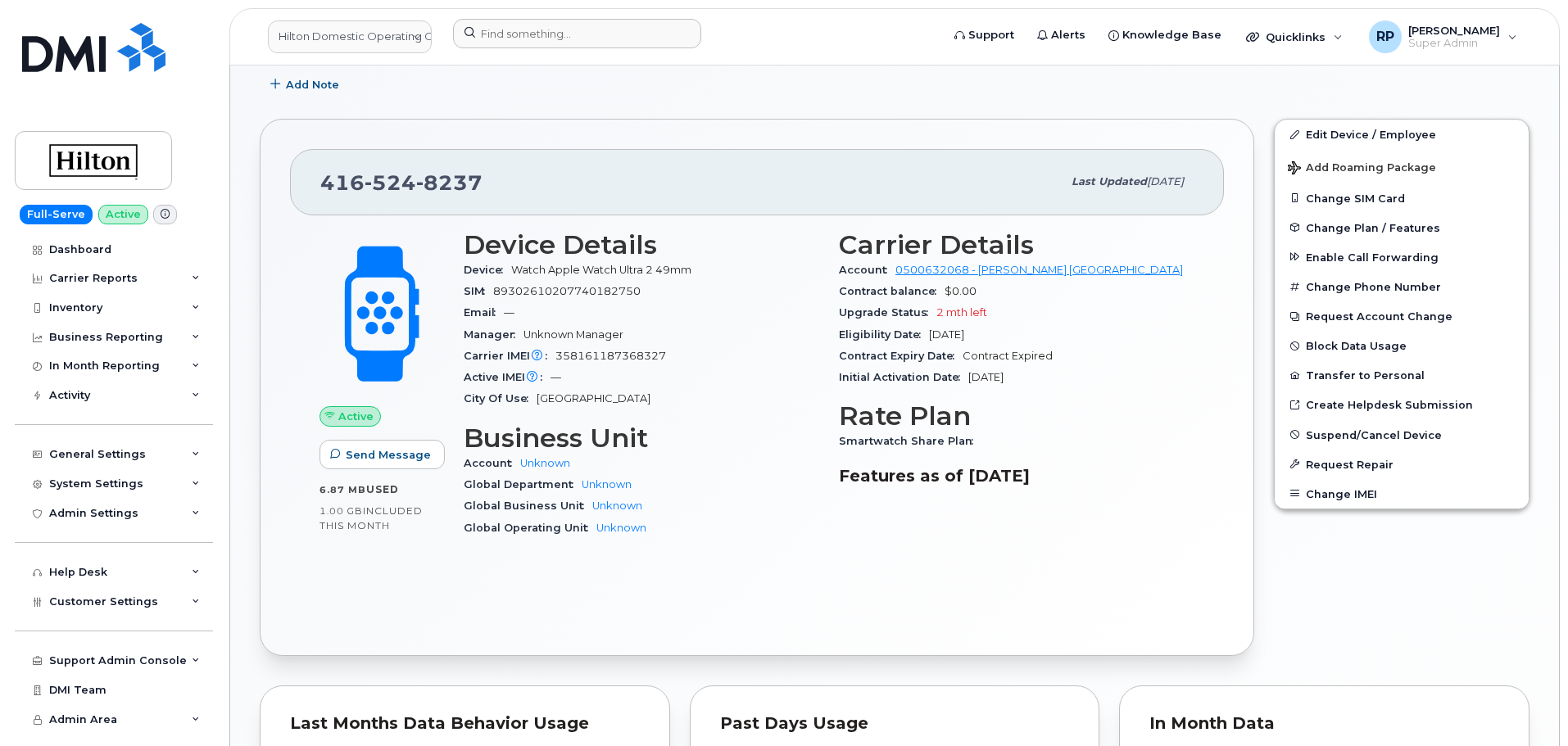
drag, startPoint x: 1053, startPoint y: 376, endPoint x: 940, endPoint y: 373, distance: 113.0
click at [940, 373] on div "Initial Activation Date Sep 14, 2025" at bounding box center [1016, 377] width 356 height 21
click at [1043, 373] on div "Initial Activation Date Sep 14, 2025" at bounding box center [1016, 377] width 356 height 21
drag, startPoint x: 841, startPoint y: 316, endPoint x: 1017, endPoint y: 335, distance: 177.0
click at [1017, 335] on section "Carrier Details Account 0500632068 - Bell - HILTON CANADA Contract balance $0.0…" at bounding box center [1016, 309] width 356 height 159
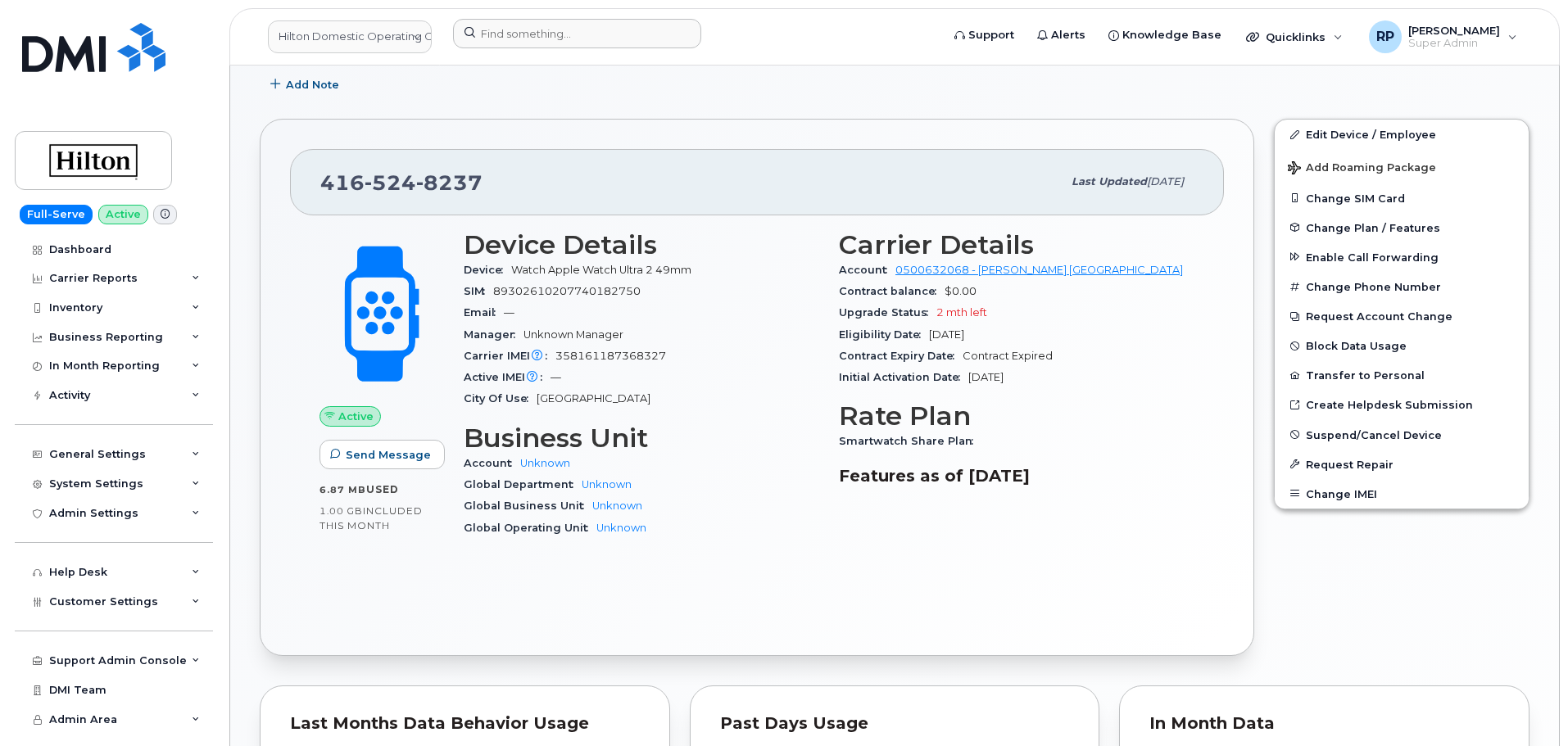
drag, startPoint x: 837, startPoint y: 375, endPoint x: 1050, endPoint y: 386, distance: 213.3
click at [1050, 386] on div "Carrier Details Account 0500632068 - Bell - HILTON CANADA Contract balance $0.0…" at bounding box center [1016, 391] width 376 height 341
click at [1052, 398] on div "Carrier Details Account 0500632068 - Bell - HILTON CANADA Contract balance $0.0…" at bounding box center [1016, 391] width 376 height 341
click at [778, 374] on div "Active IMEI Active IMEI is refreshed daily with a delay of up to 48 hours follo…" at bounding box center [642, 377] width 356 height 21
click at [778, 597] on div "Active Send Message 6.87 MB  used 1.00 GB  included this month Device Details D…" at bounding box center [757, 421] width 934 height 411
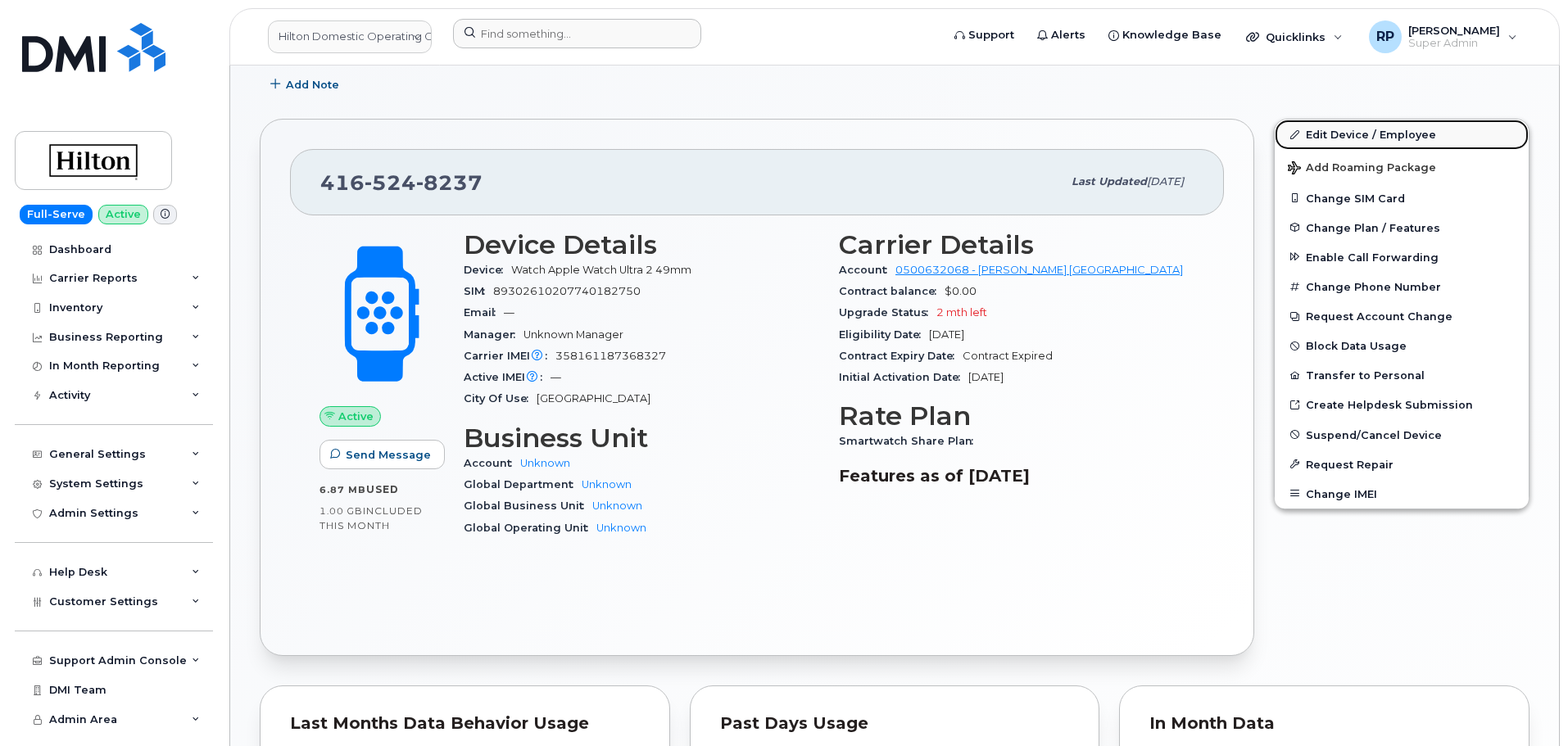
click at [1327, 135] on link "Edit Device / Employee" at bounding box center [1401, 134] width 254 height 29
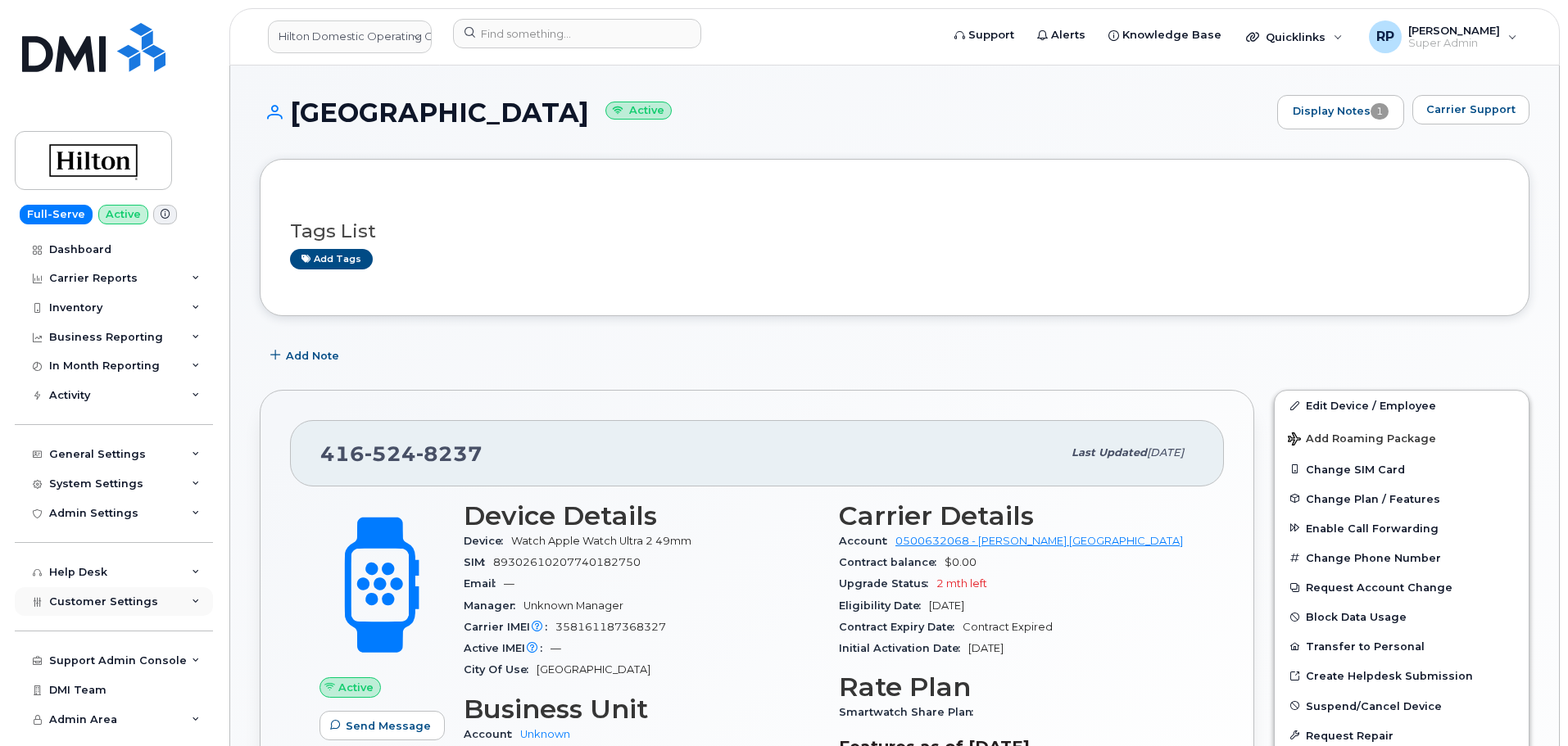
click at [122, 609] on div "Customer Settings" at bounding box center [114, 602] width 198 height 29
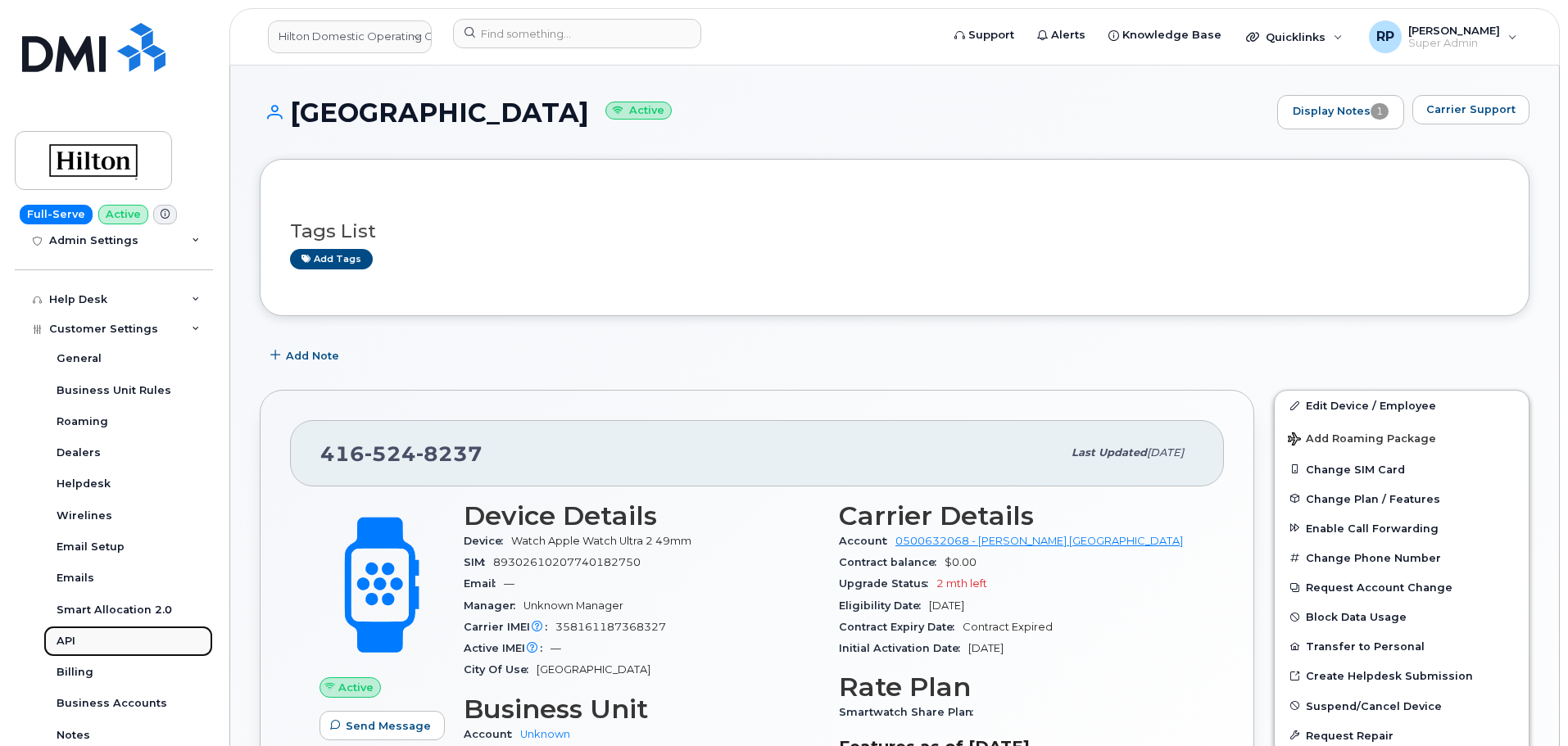
click at [74, 641] on div "API" at bounding box center [66, 641] width 19 height 15
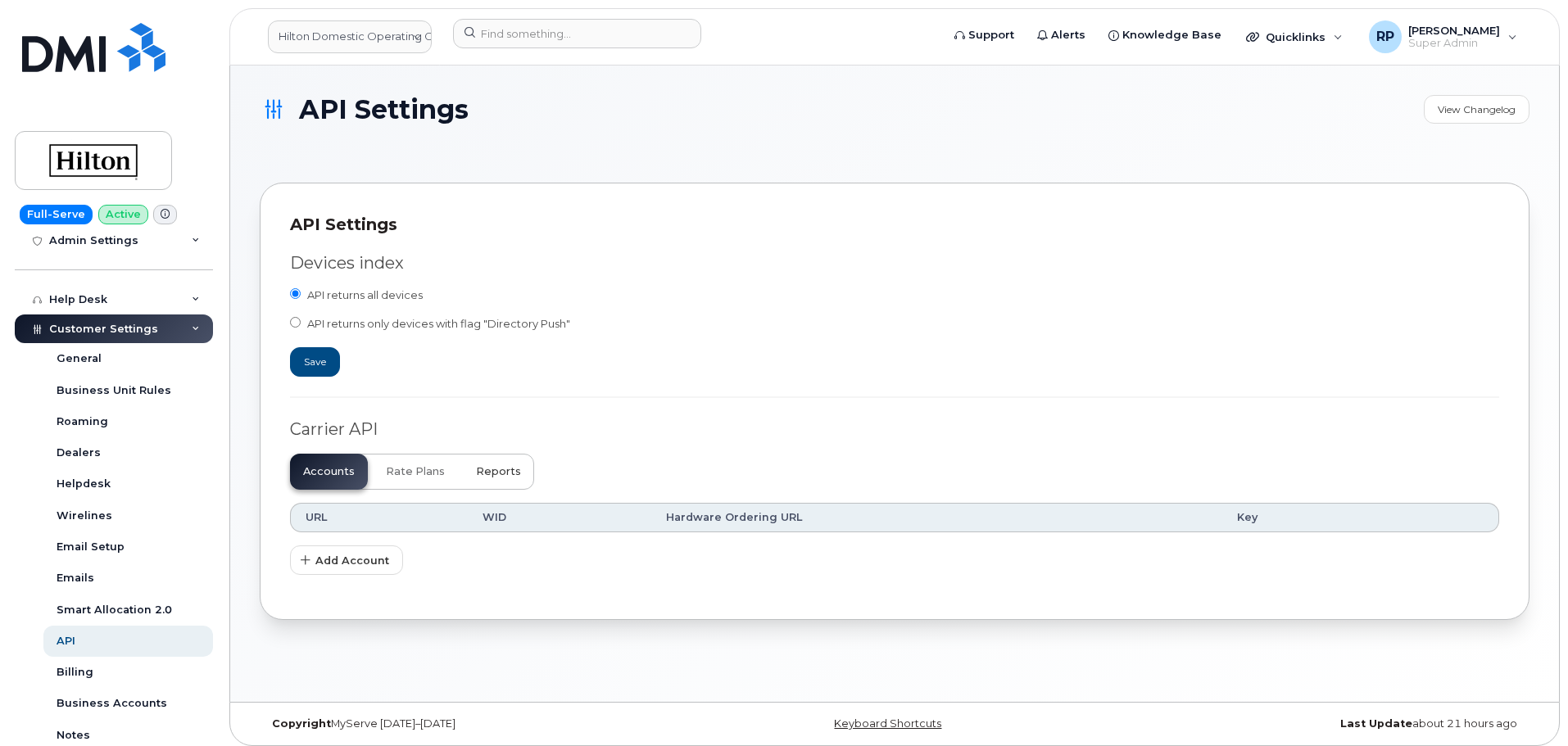
click at [477, 469] on span "Reports" at bounding box center [497, 471] width 45 height 13
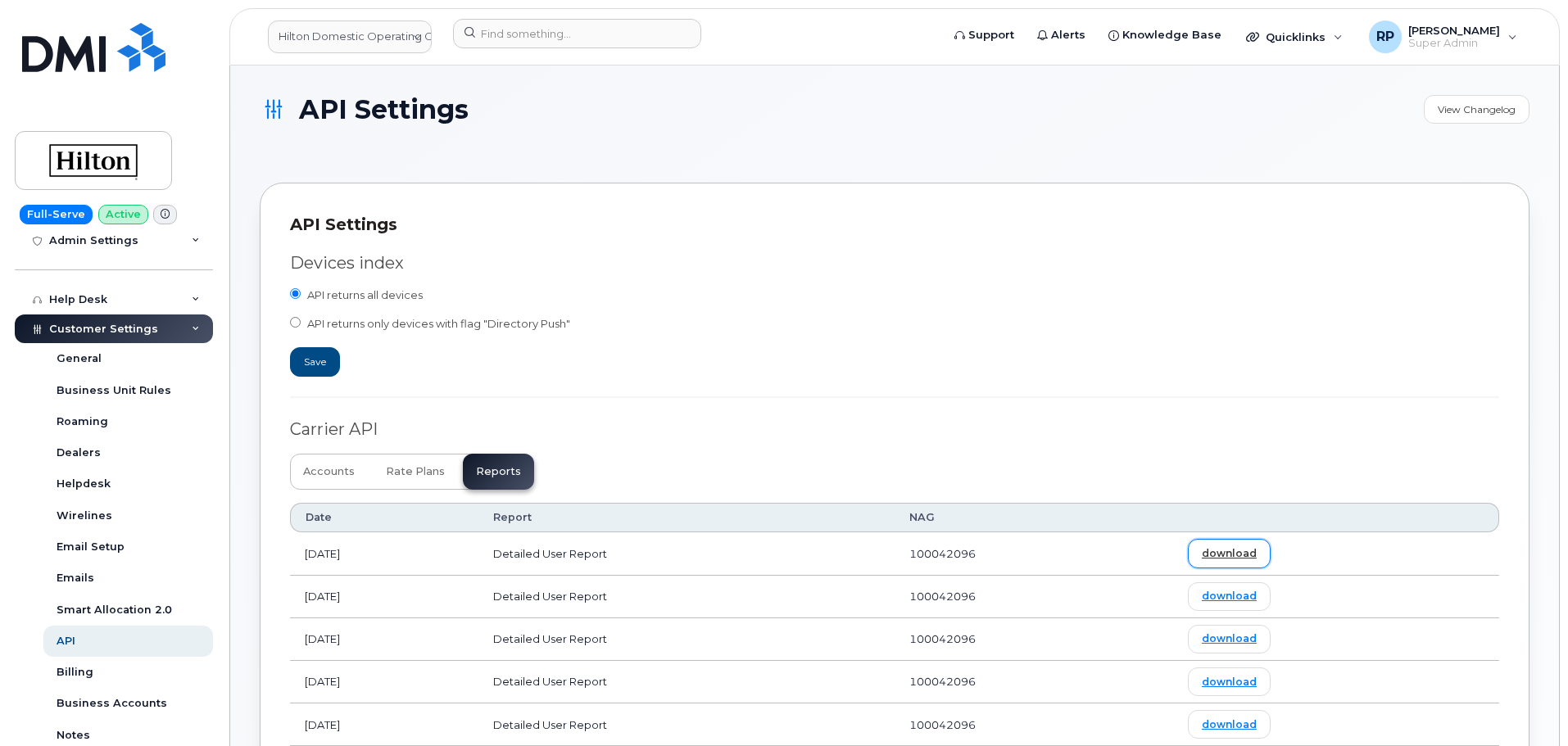
click at [1270, 550] on link "download" at bounding box center [1229, 553] width 83 height 29
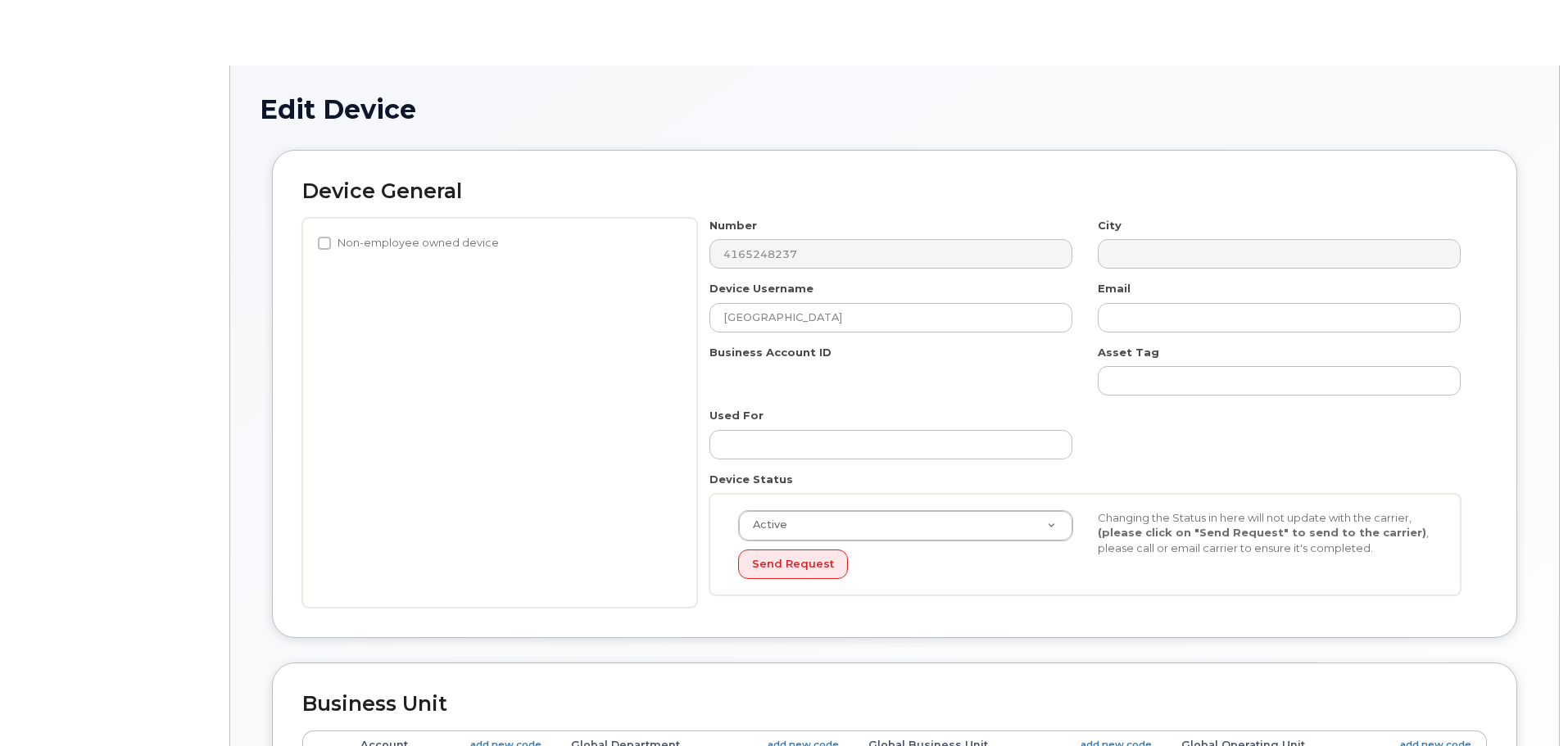
select select "34080326"
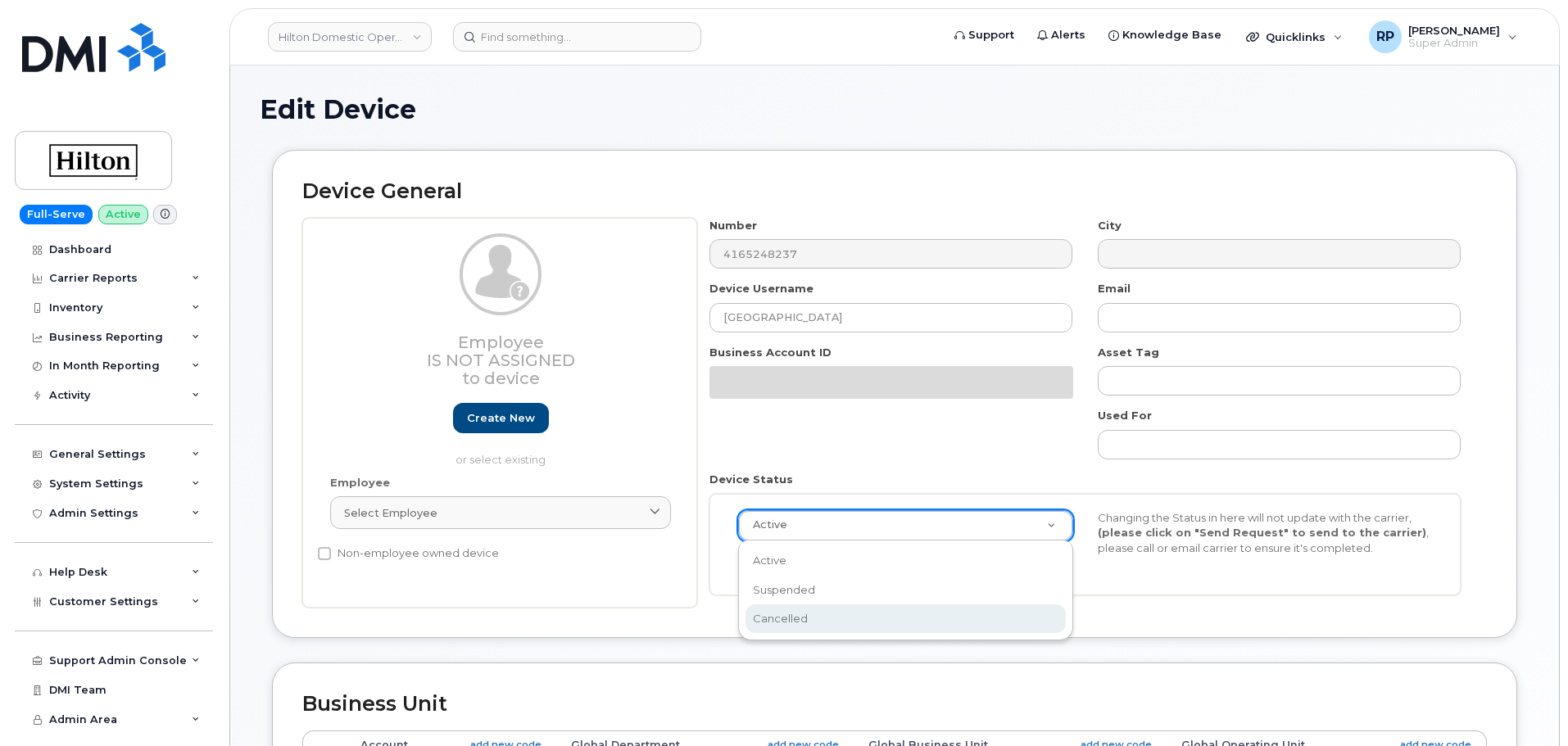
scroll to position [0, 5]
select select "cancelled"
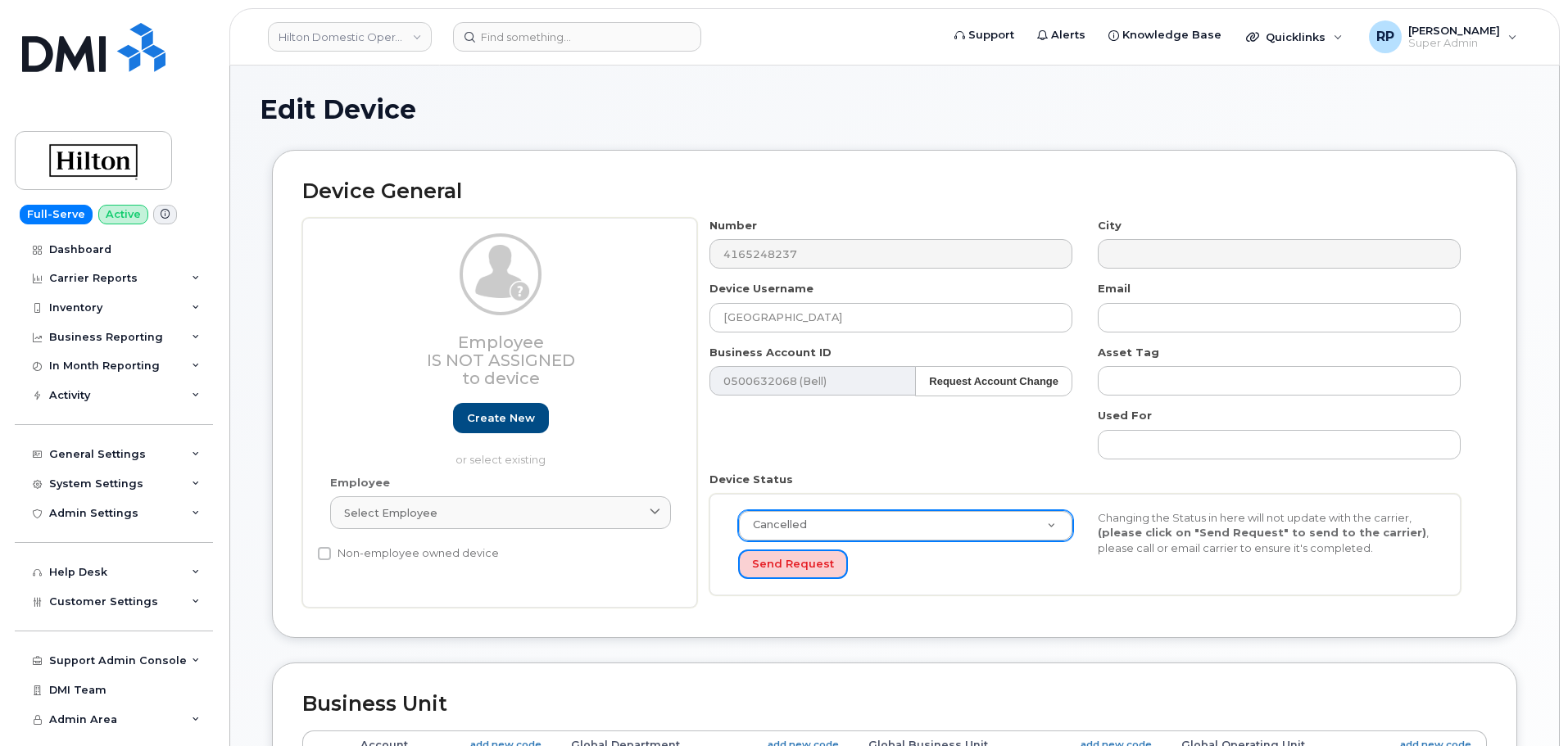
drag, startPoint x: 771, startPoint y: 570, endPoint x: 678, endPoint y: 628, distance: 109.6
click at [678, 628] on div "Device General Employee Is not assigned to device Create new or select existing…" at bounding box center [894, 393] width 1245 height 488
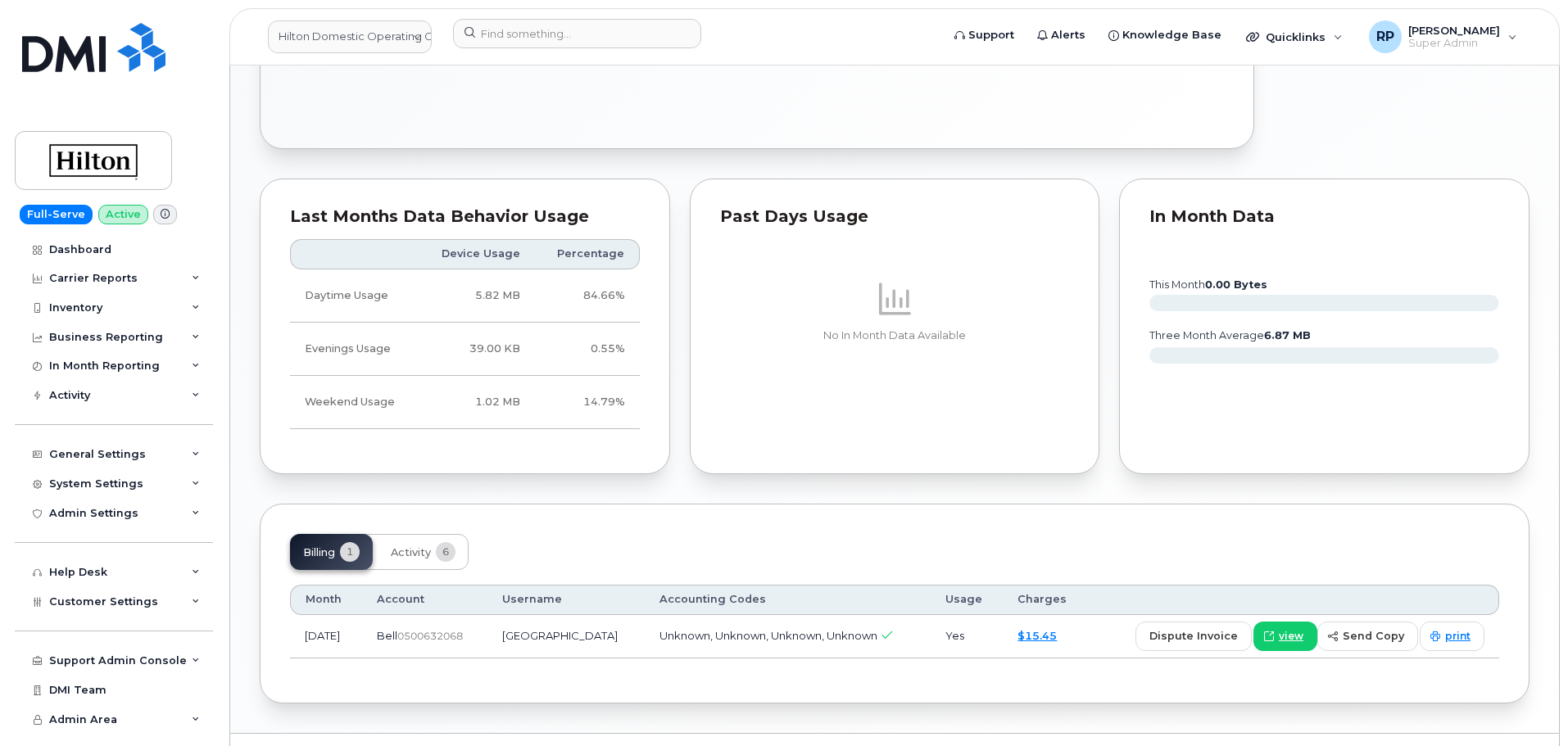
scroll to position [817, 0]
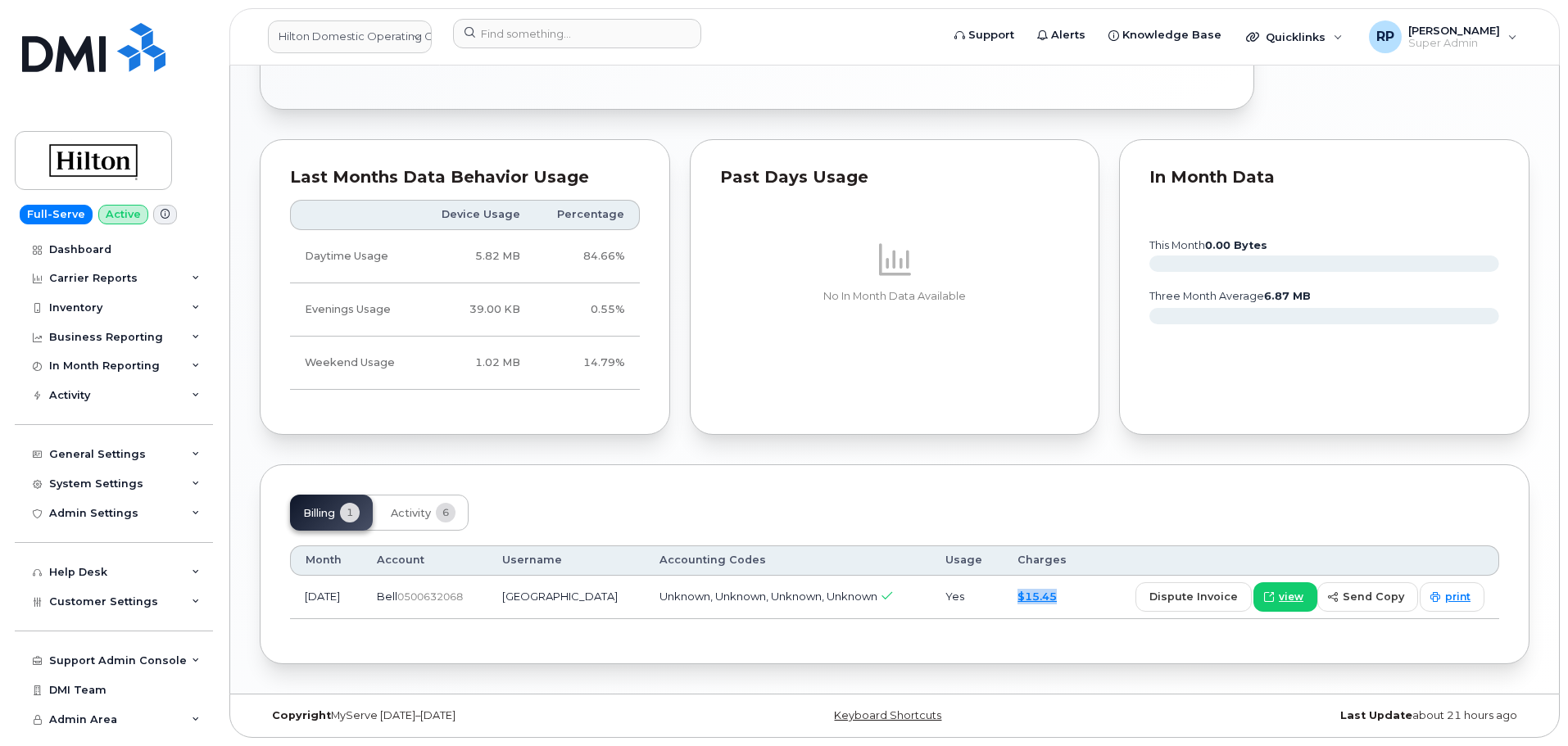
drag, startPoint x: 1073, startPoint y: 602, endPoint x: 1012, endPoint y: 600, distance: 61.0
click at [1019, 598] on td "$15.45" at bounding box center [1045, 598] width 86 height 44
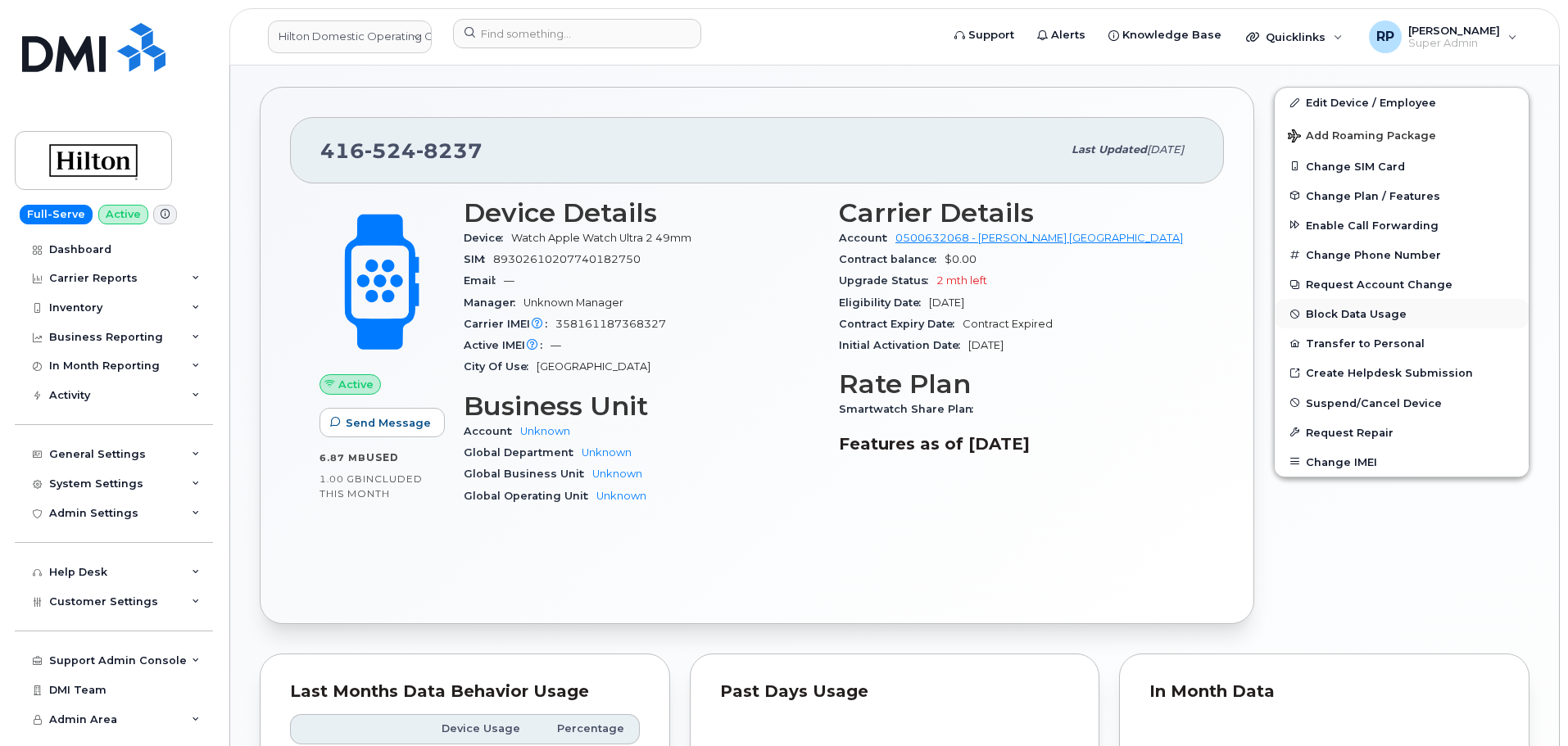
scroll to position [271, 0]
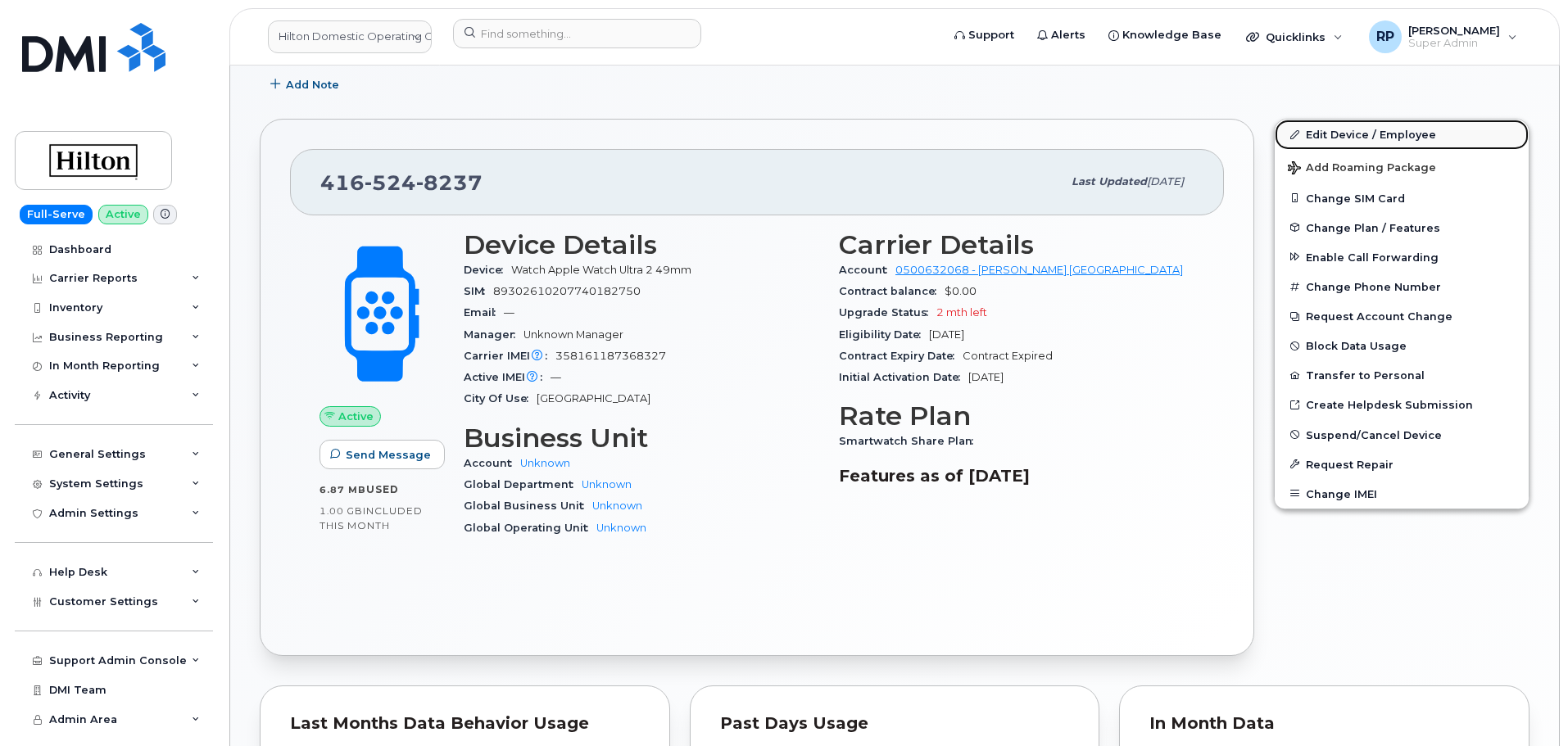
click at [1346, 128] on link "Edit Device / Employee" at bounding box center [1401, 134] width 254 height 29
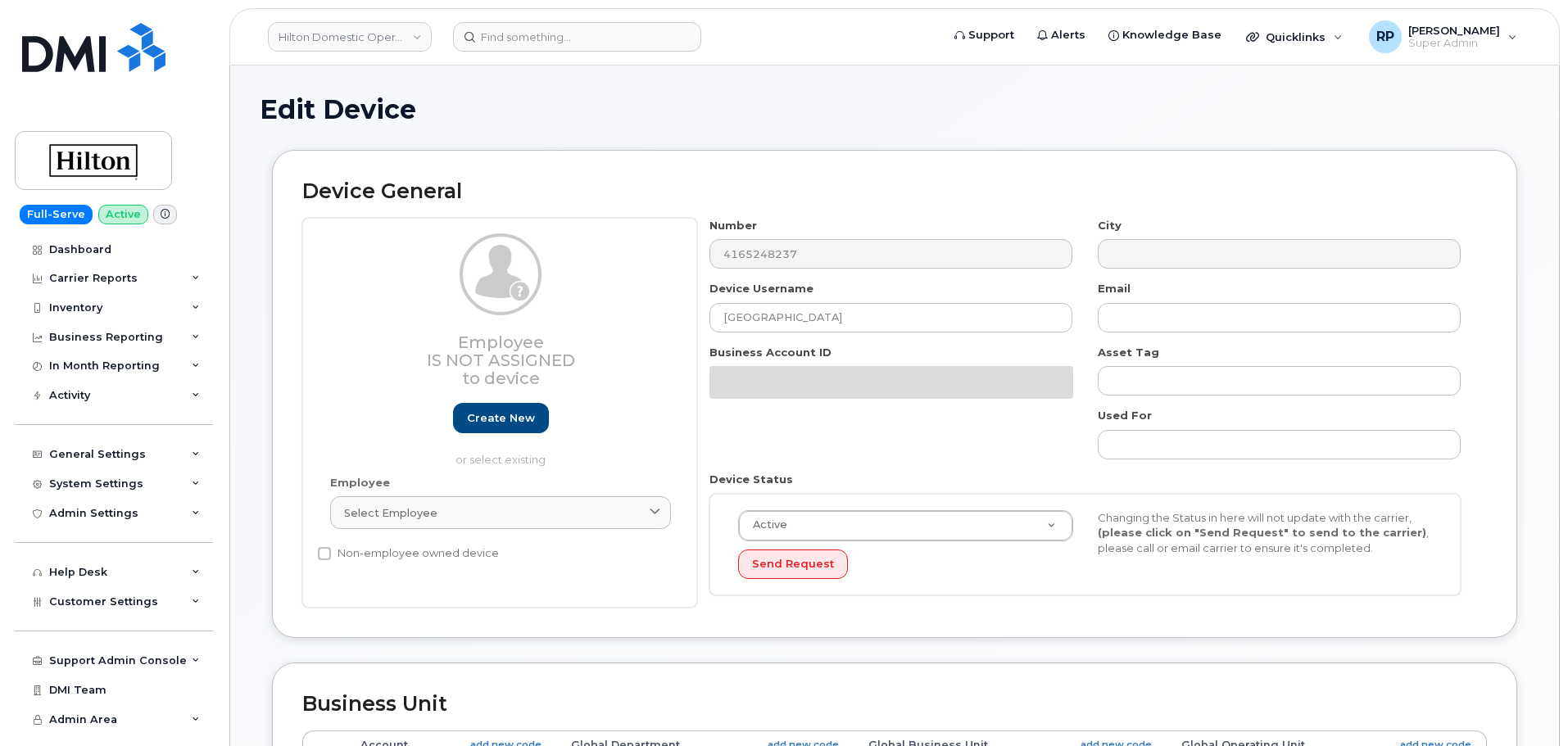
select select "34080326"
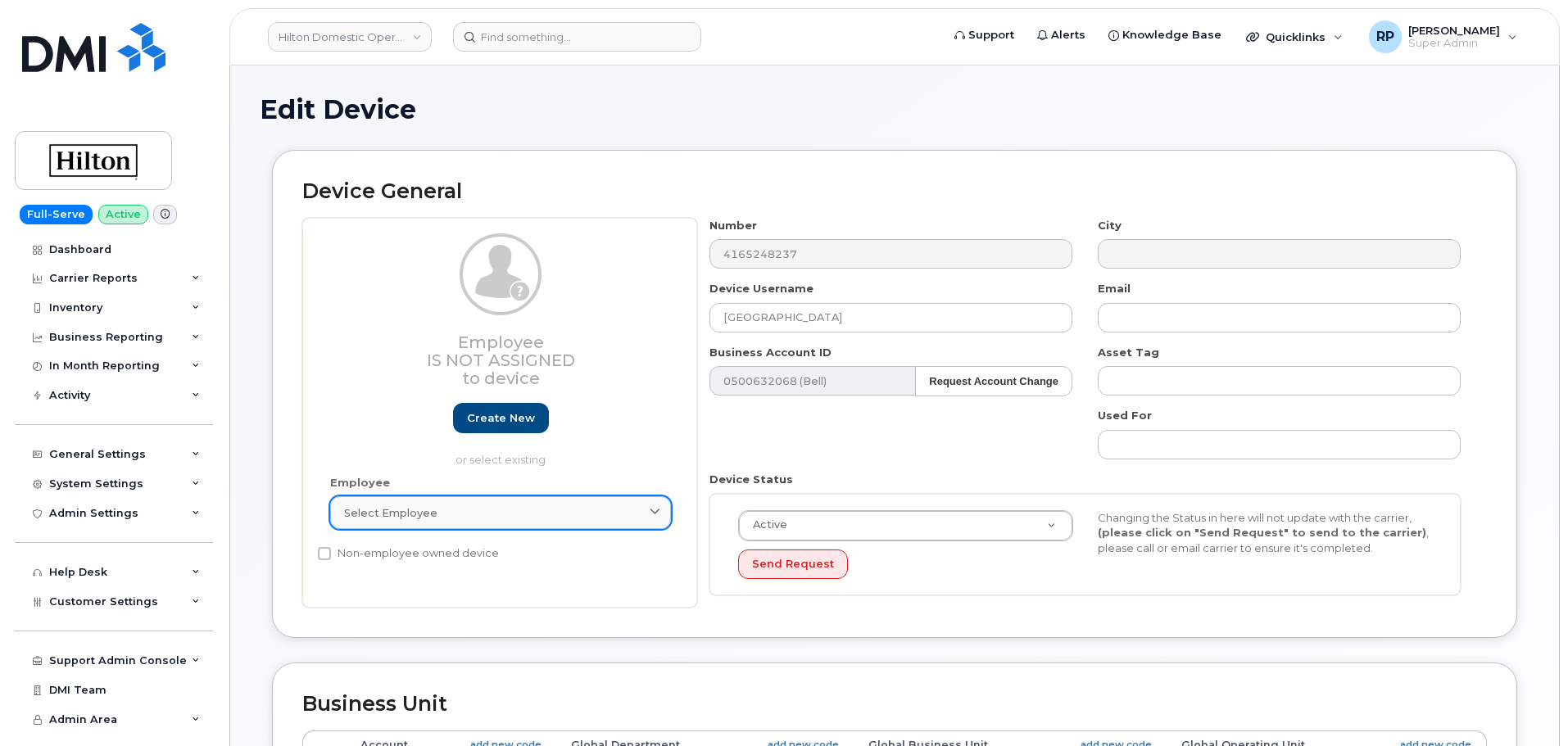
click at [393, 516] on span "Select employee" at bounding box center [391, 512] width 93 height 15
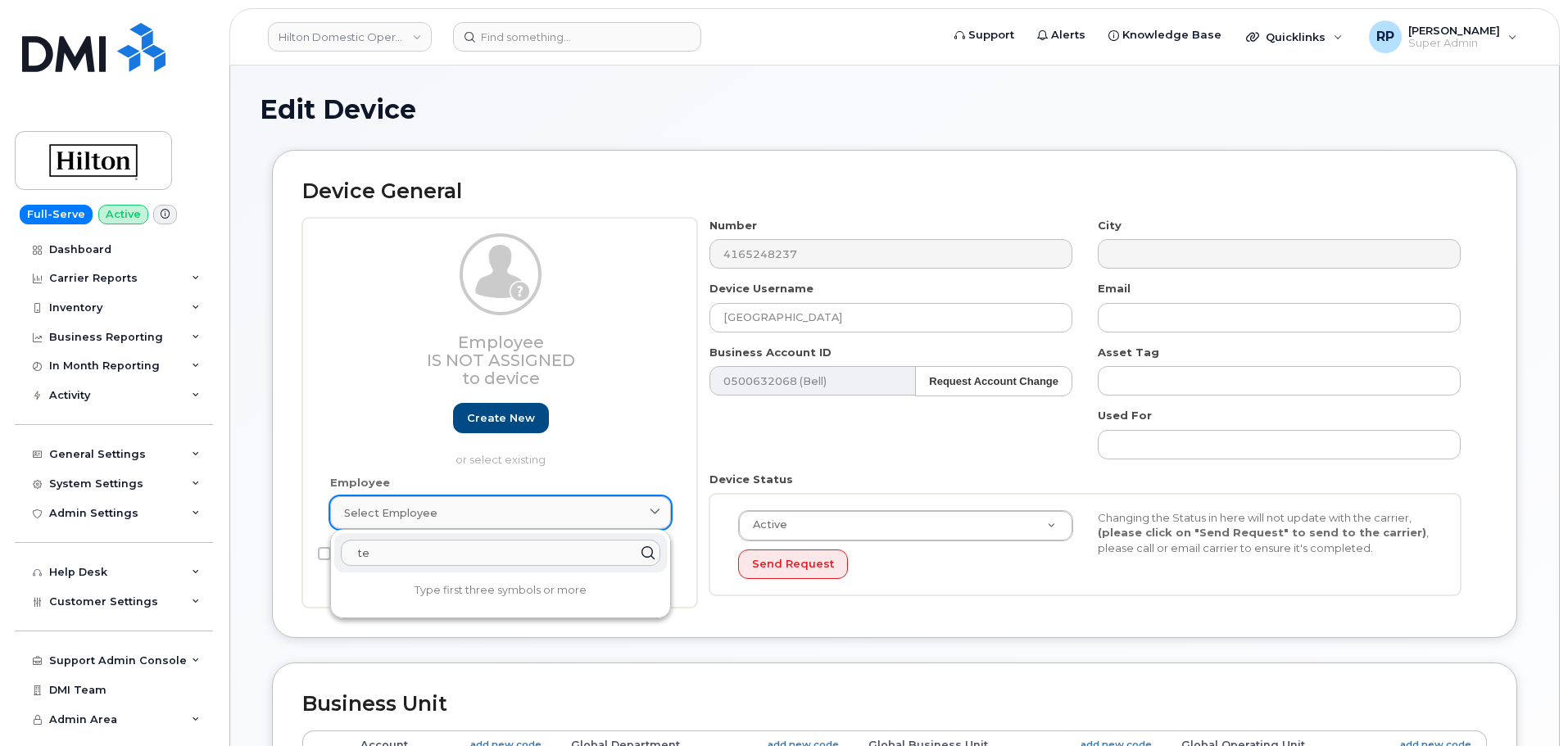
type input "t"
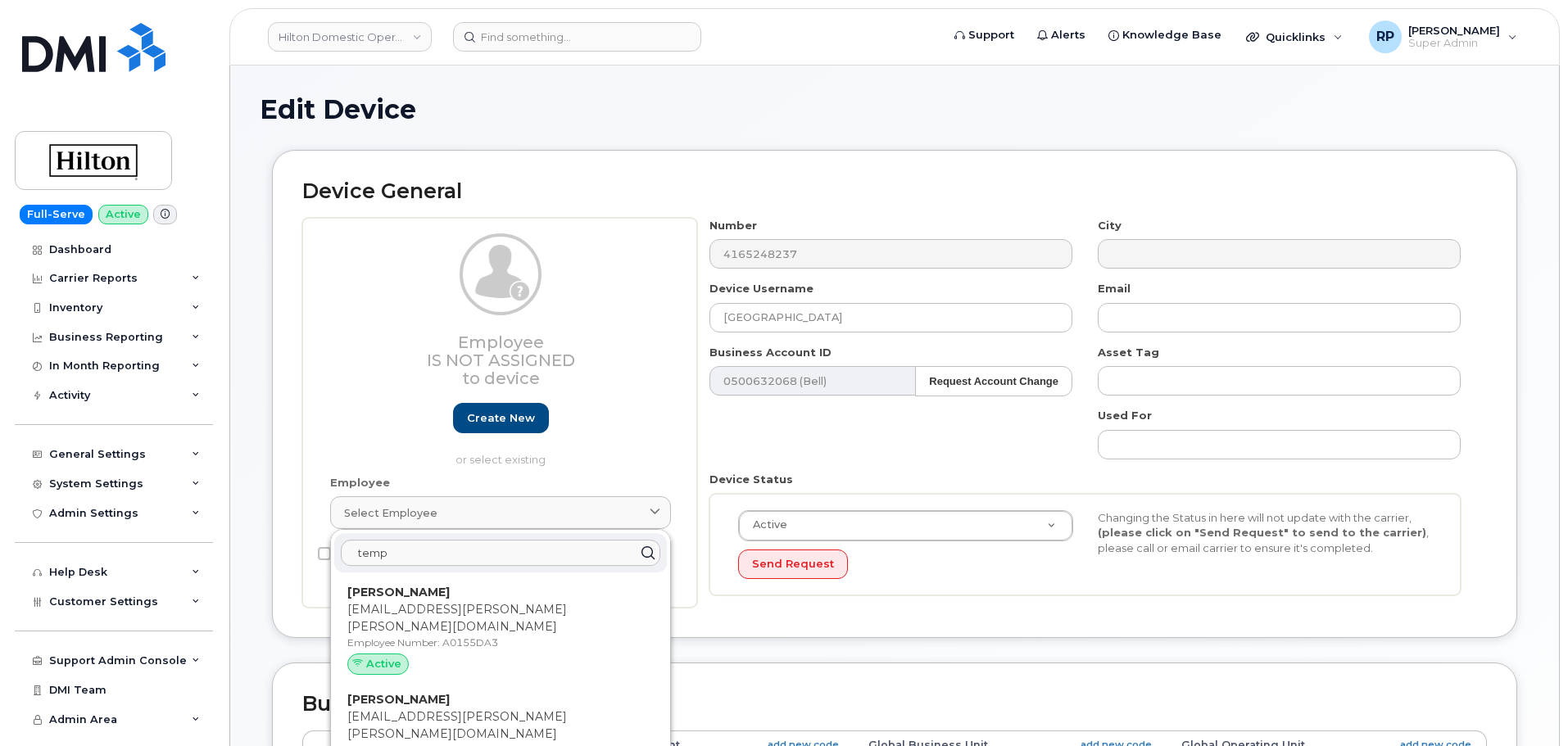
drag, startPoint x: 421, startPoint y: 562, endPoint x: 339, endPoint y: 554, distance: 82.4
click at [339, 554] on div "temp" at bounding box center [500, 552] width 333 height 39
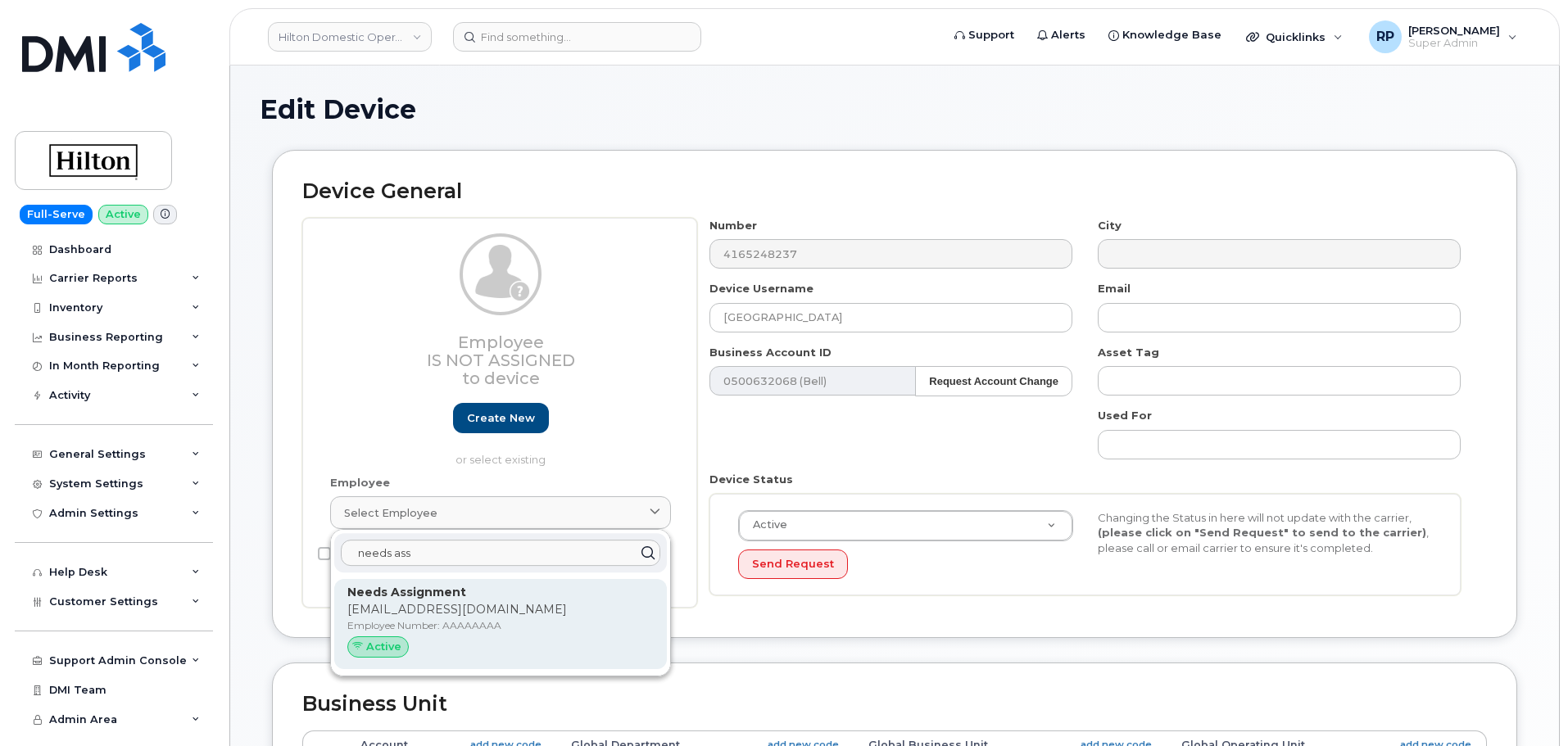
type input "needs ass"
click at [422, 603] on p "NeedsAssignment@hilton.com" at bounding box center [500, 609] width 306 height 17
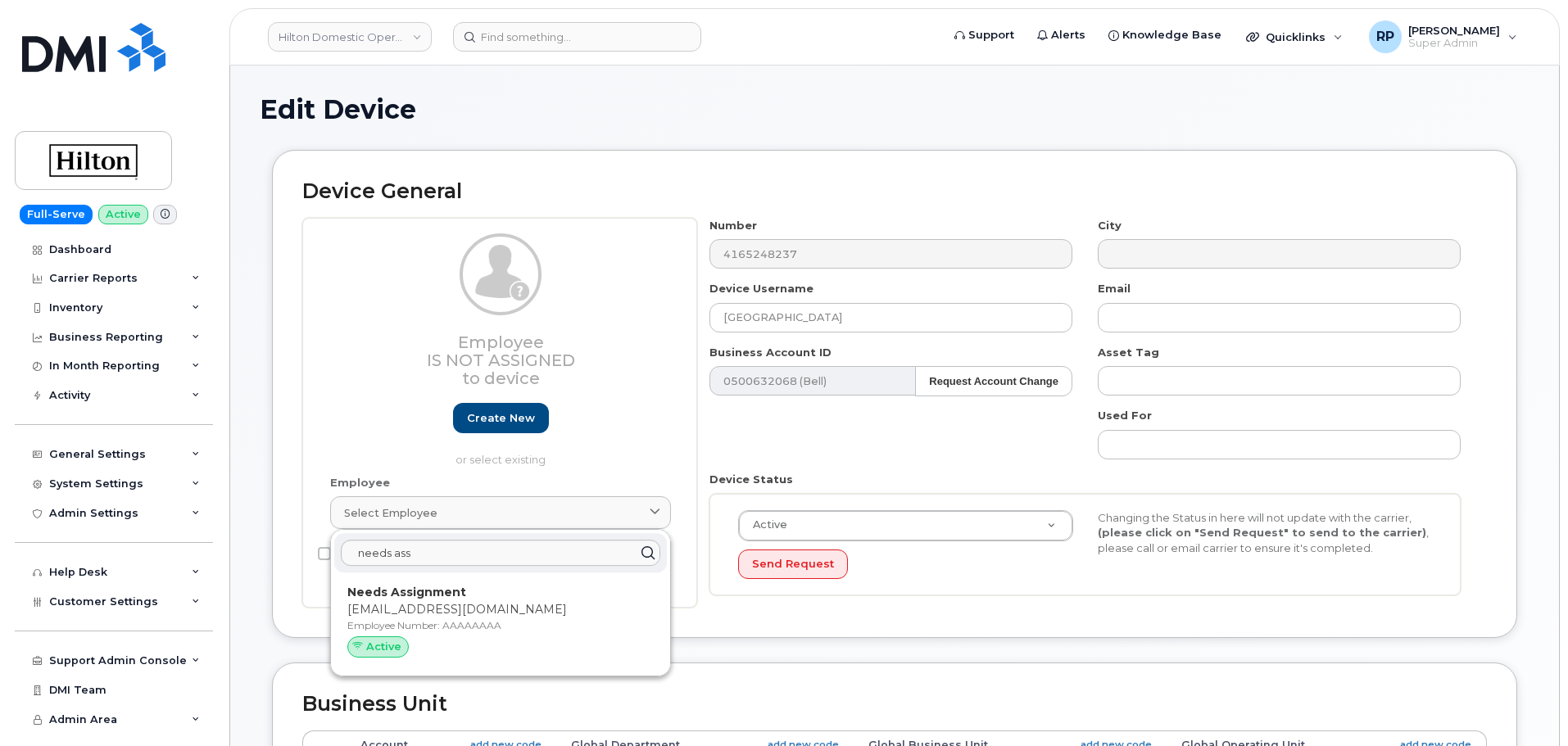
type input "AAAAAAAA"
type input "Needs Assignment"
type input "[EMAIL_ADDRESS][DOMAIN_NAME]"
select select "34080332"
type input "34615401"
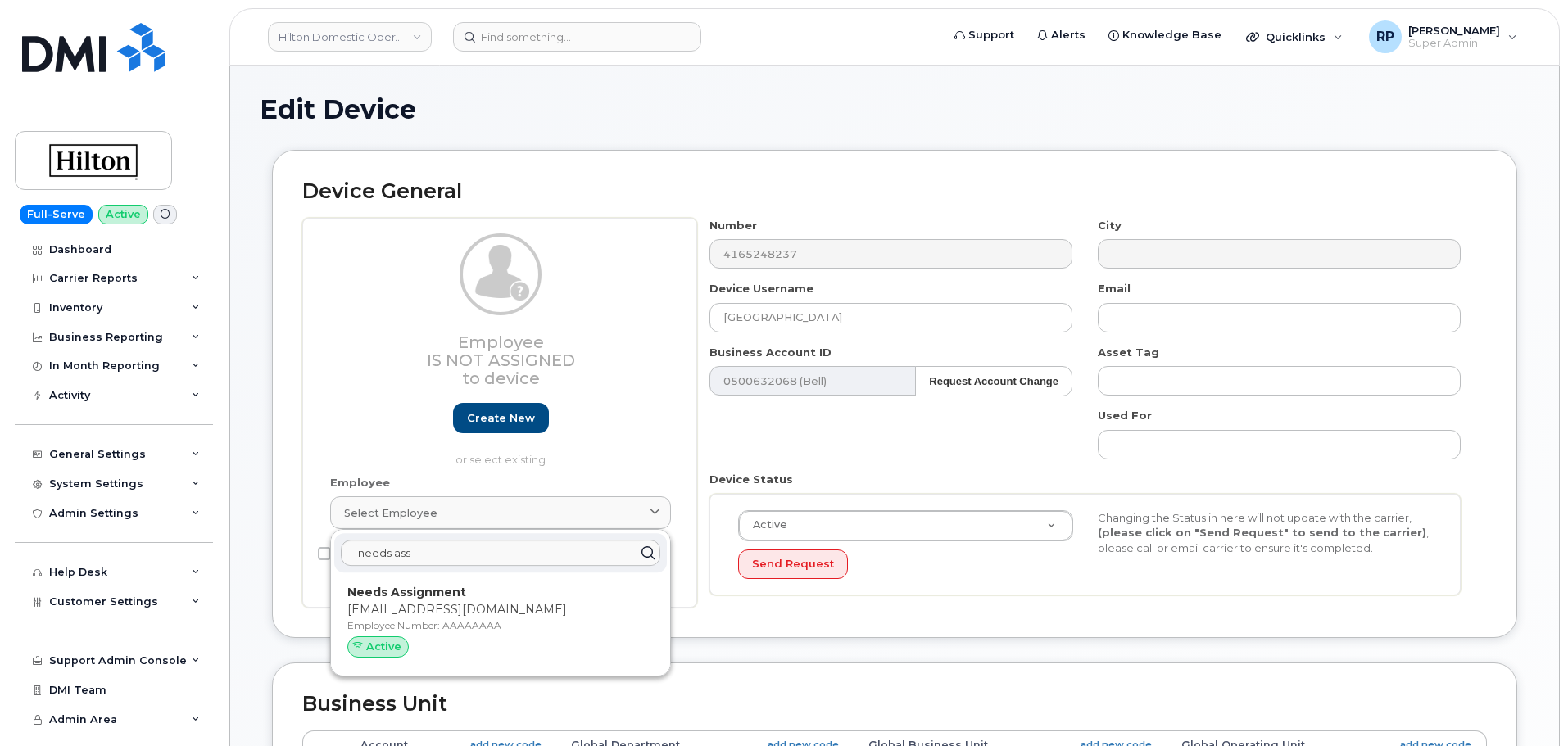
type input "34541956"
type input "34542165"
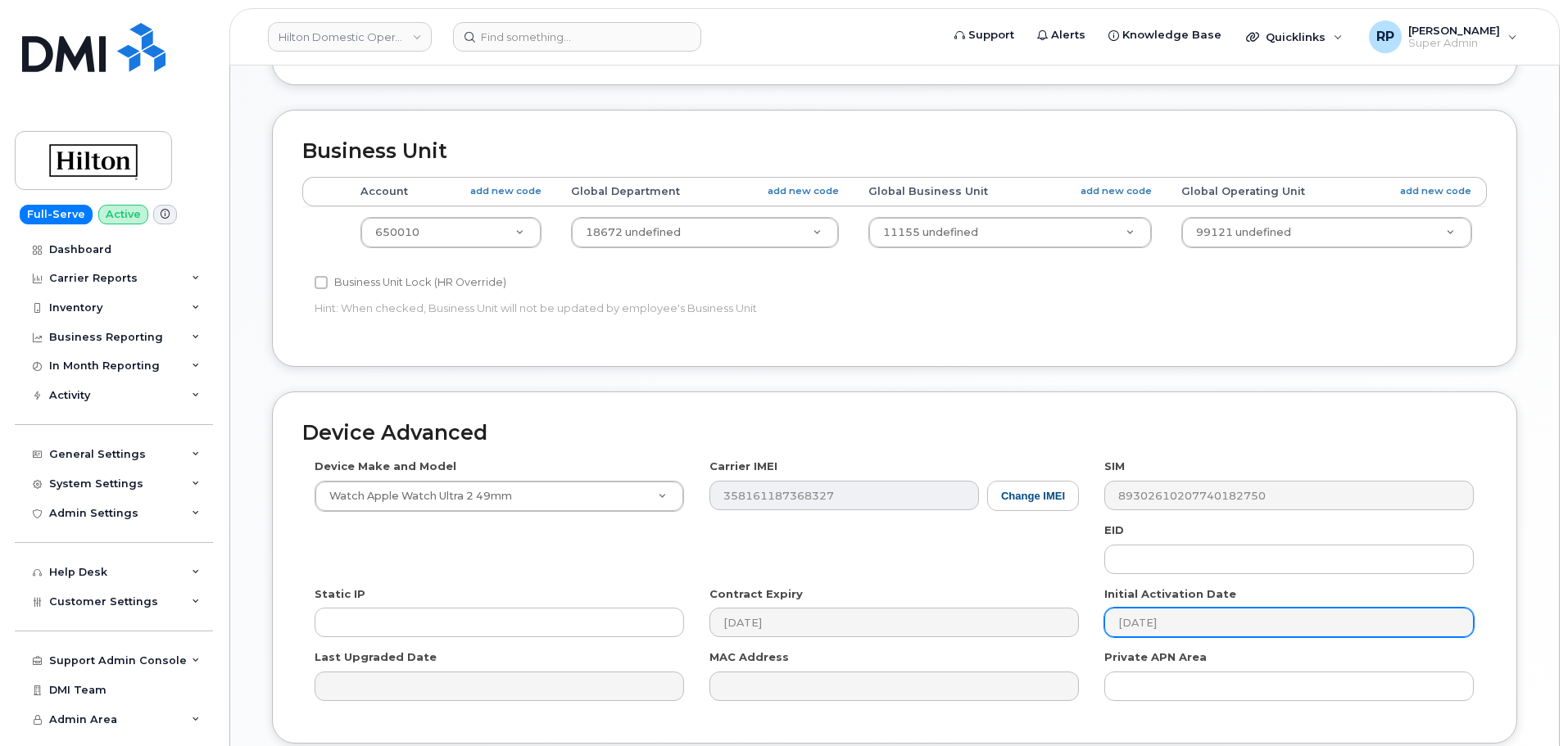
scroll to position [740, 0]
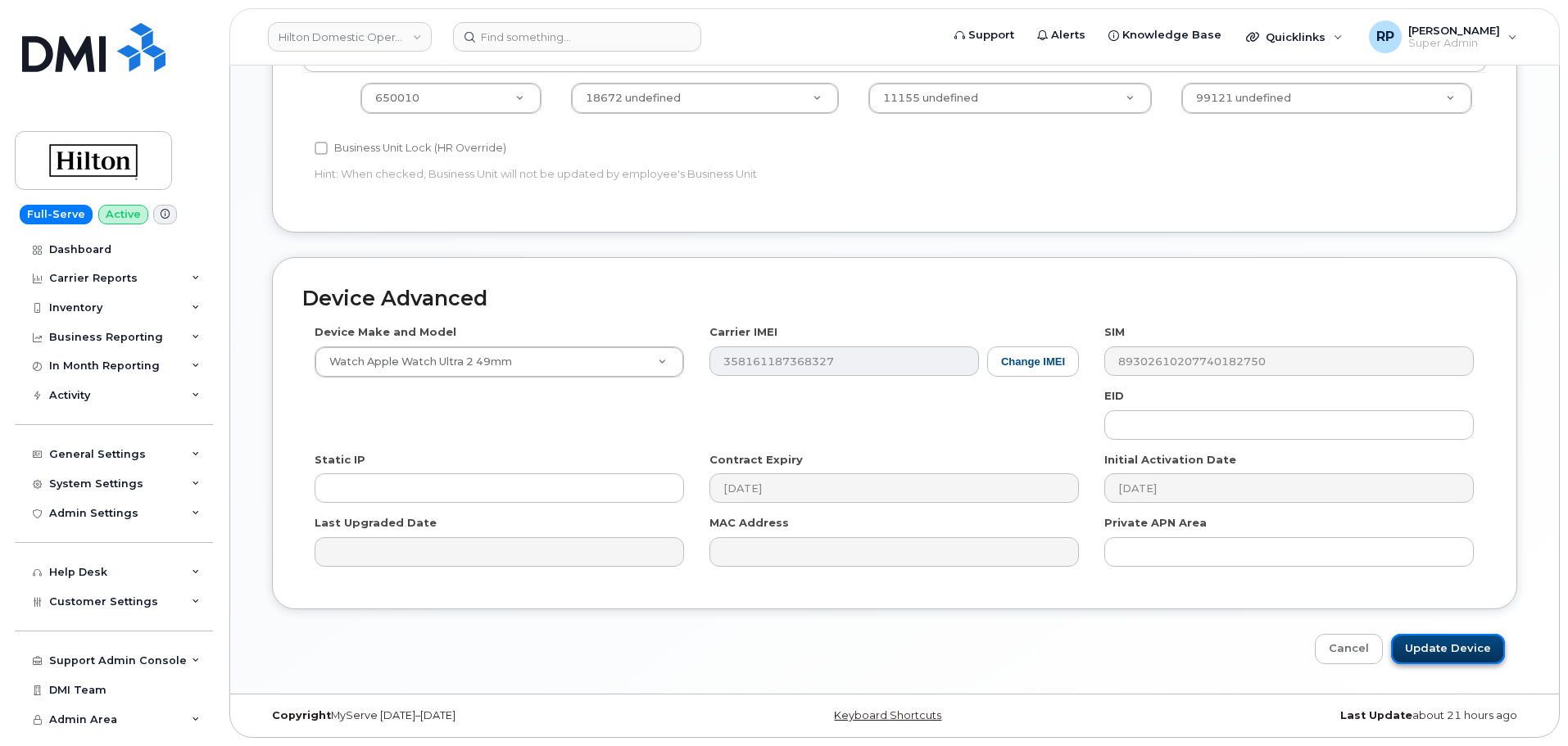
click at [1437, 653] on input "Update Device" at bounding box center [1448, 649] width 114 height 30
type input "Saving..."
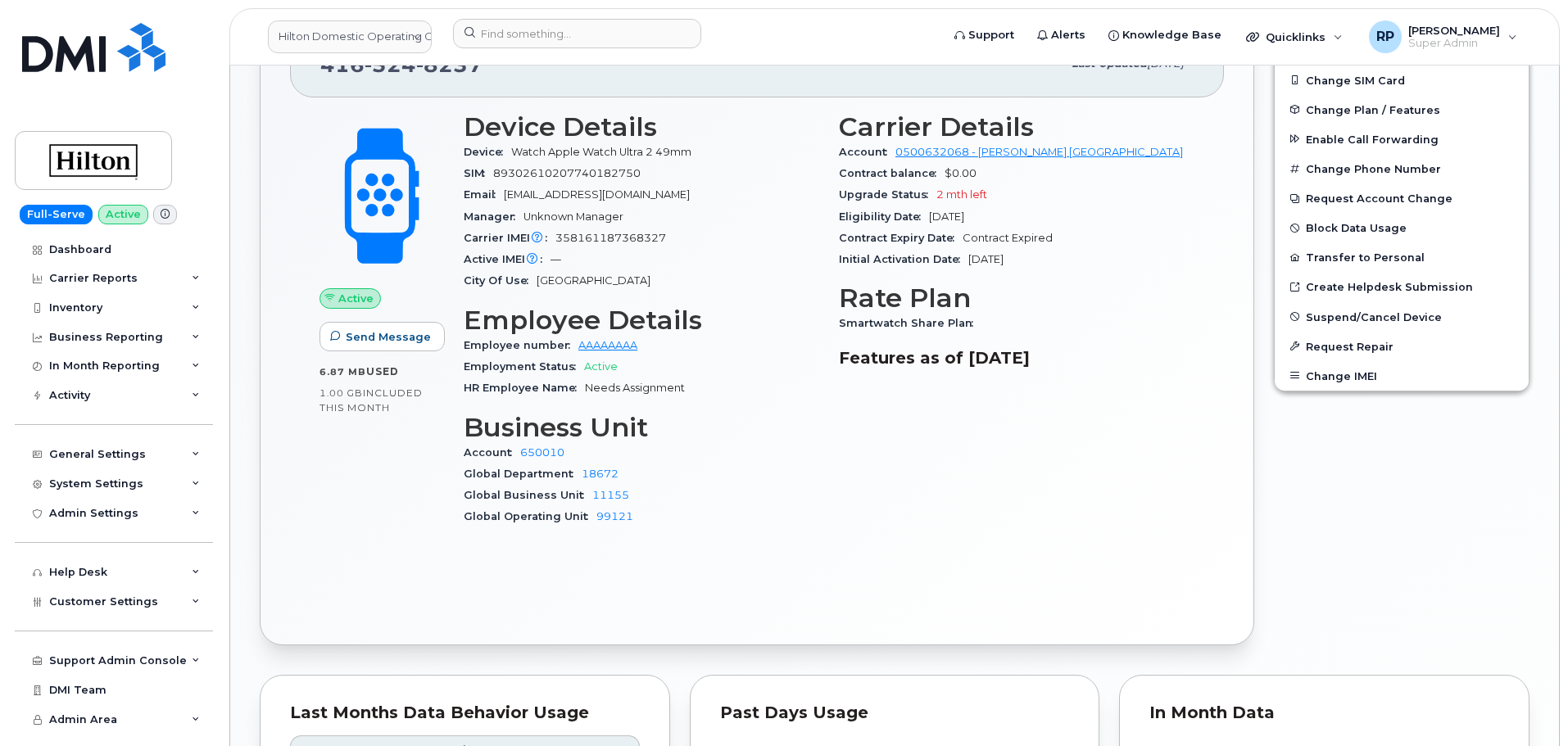
scroll to position [546, 0]
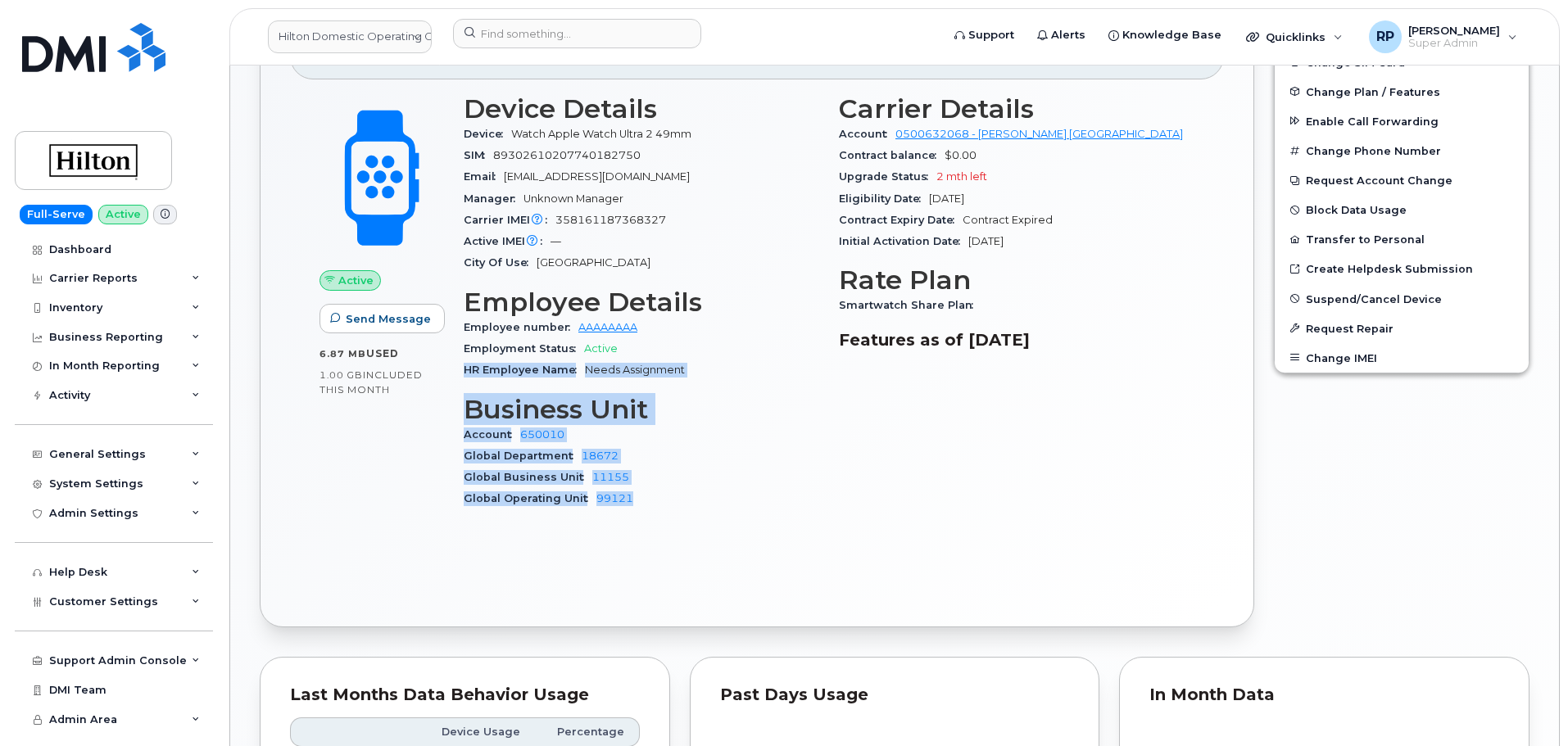
drag, startPoint x: 541, startPoint y: 374, endPoint x: 707, endPoint y: 494, distance: 204.8
click at [707, 494] on div "Device Details Device Watch Apple Watch Ultra 2 49mm SIM [TECHNICAL_ID] Email […" at bounding box center [641, 309] width 376 height 449
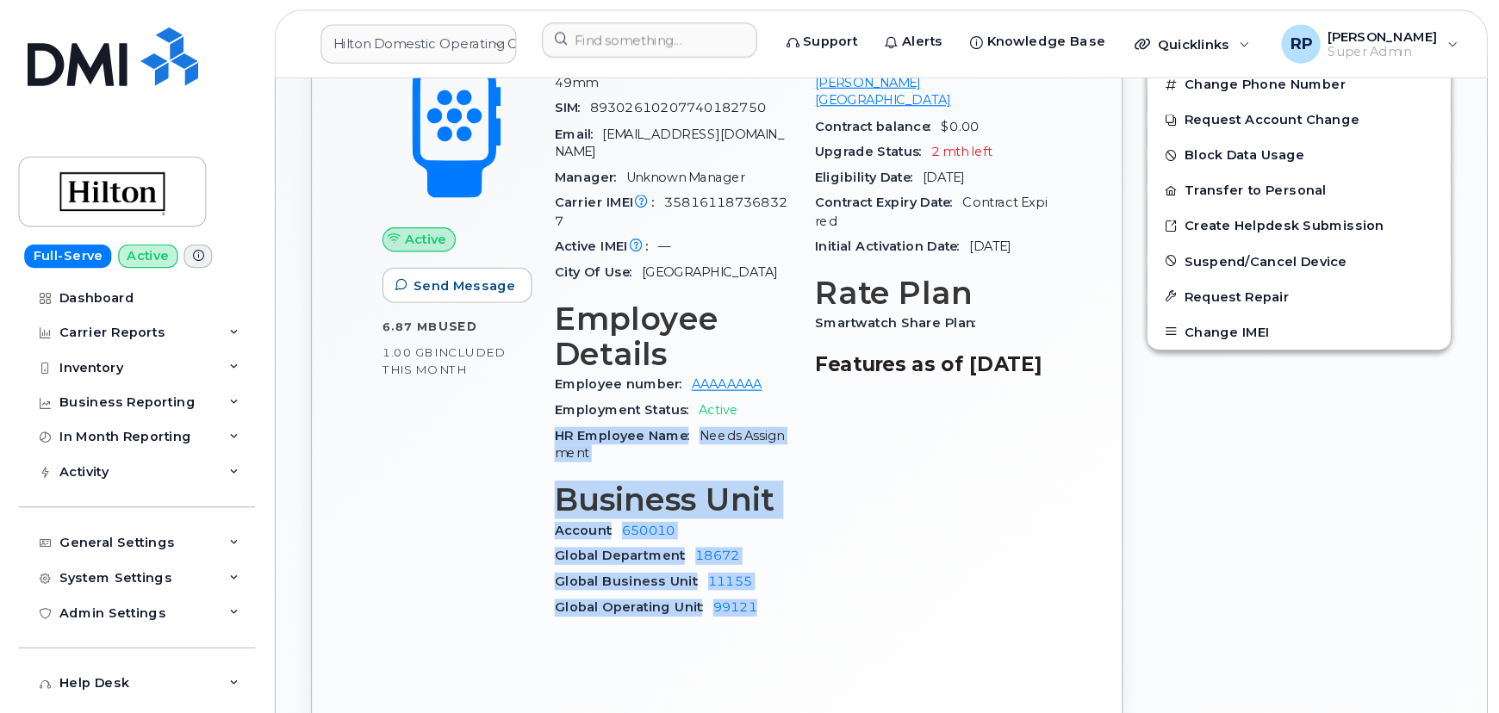
scroll to position [689, 0]
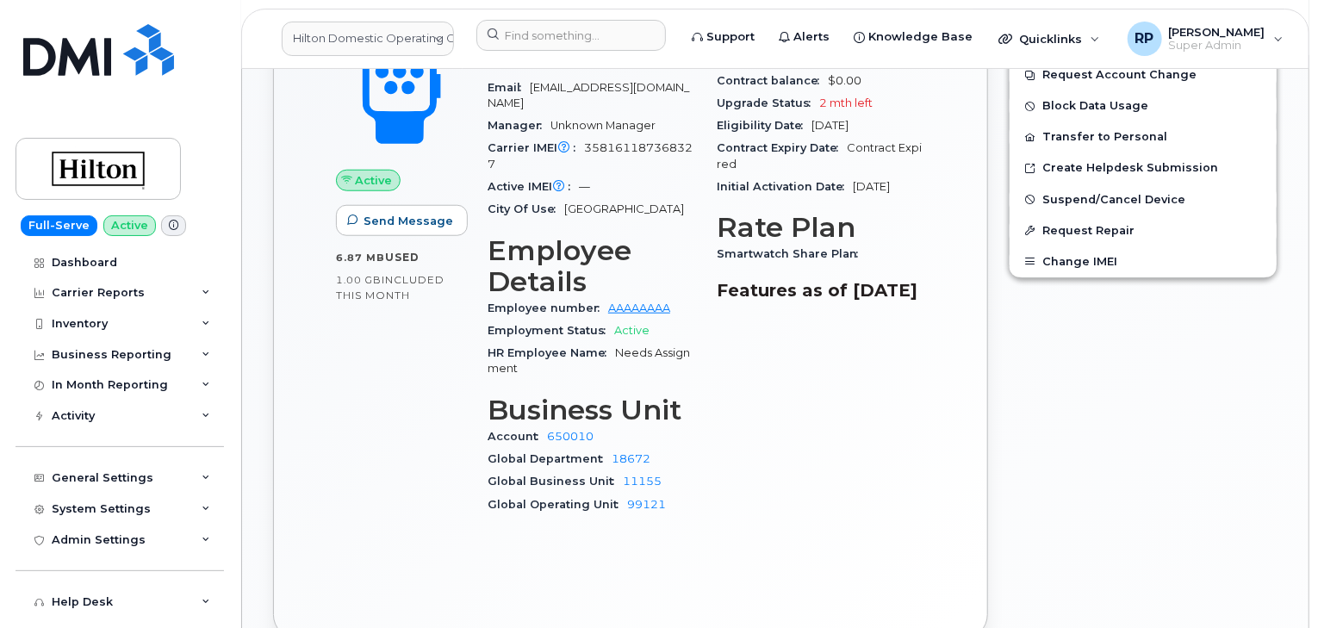
click at [741, 406] on div "Carrier Details Account 0500632068 - [PERSON_NAME] CANADA Contract balance $0.0…" at bounding box center [820, 257] width 229 height 566
click at [369, 387] on div "Active Send Message 6.87 MB  used 1.00 GB  included this month" at bounding box center [402, 257] width 152 height 566
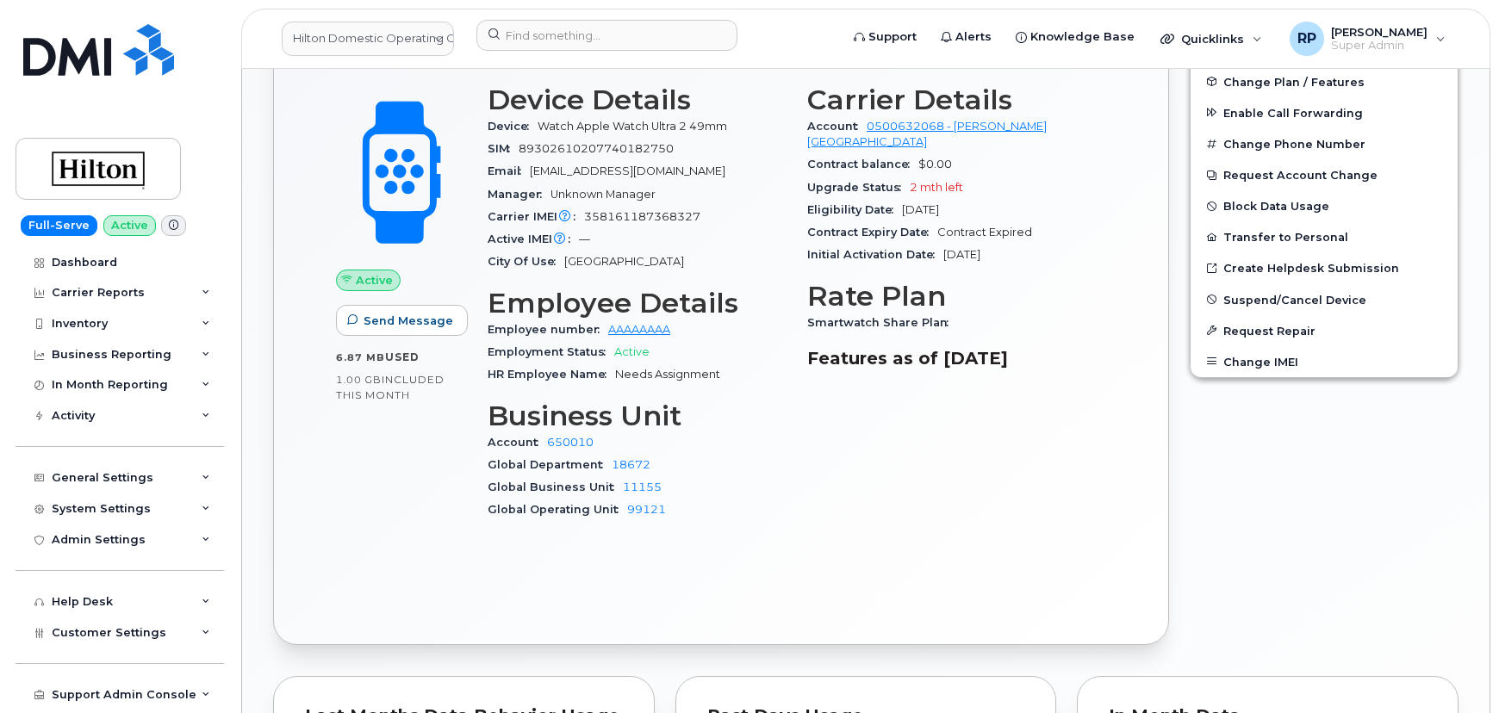
scroll to position [559, 0]
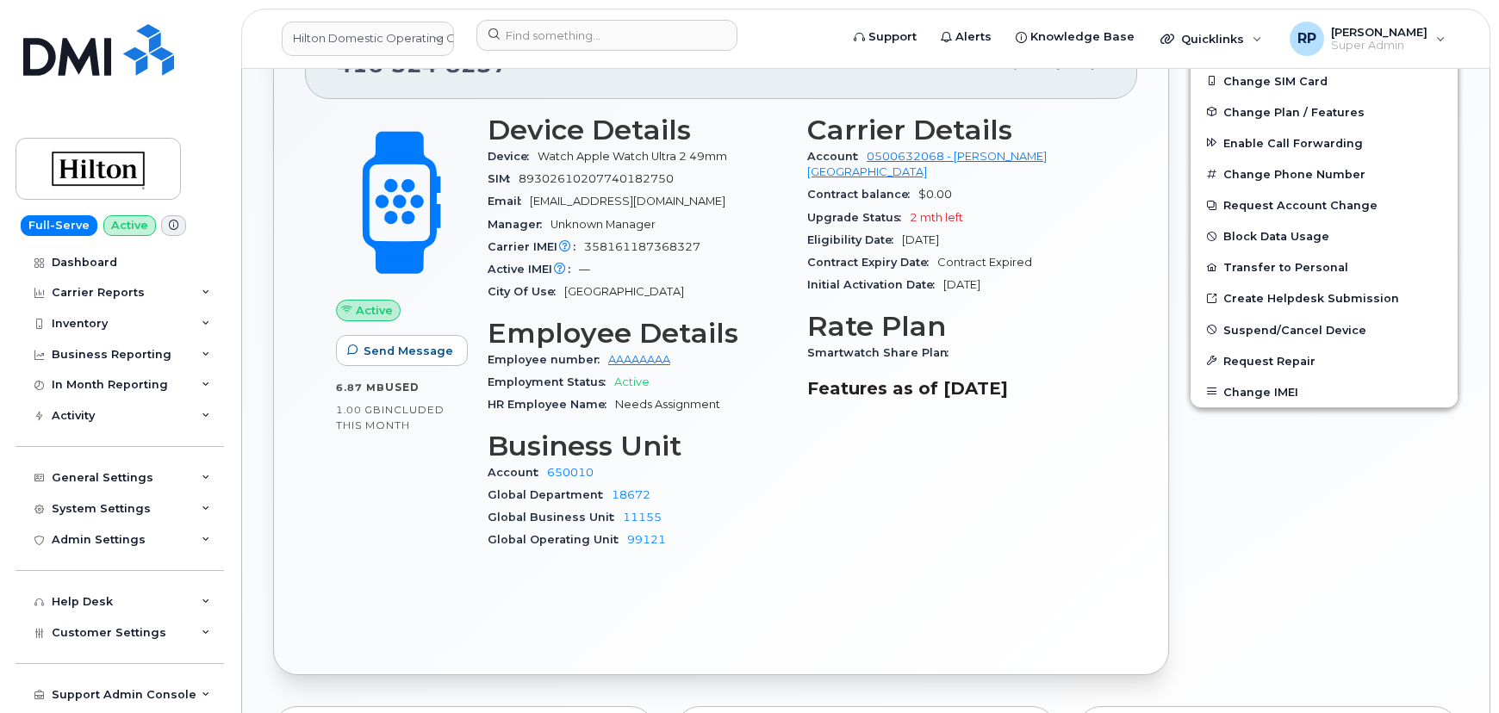
click at [917, 532] on div "Carrier Details Account 0500632068 - [PERSON_NAME] CANADA Contract balance $0.0…" at bounding box center [957, 340] width 320 height 472
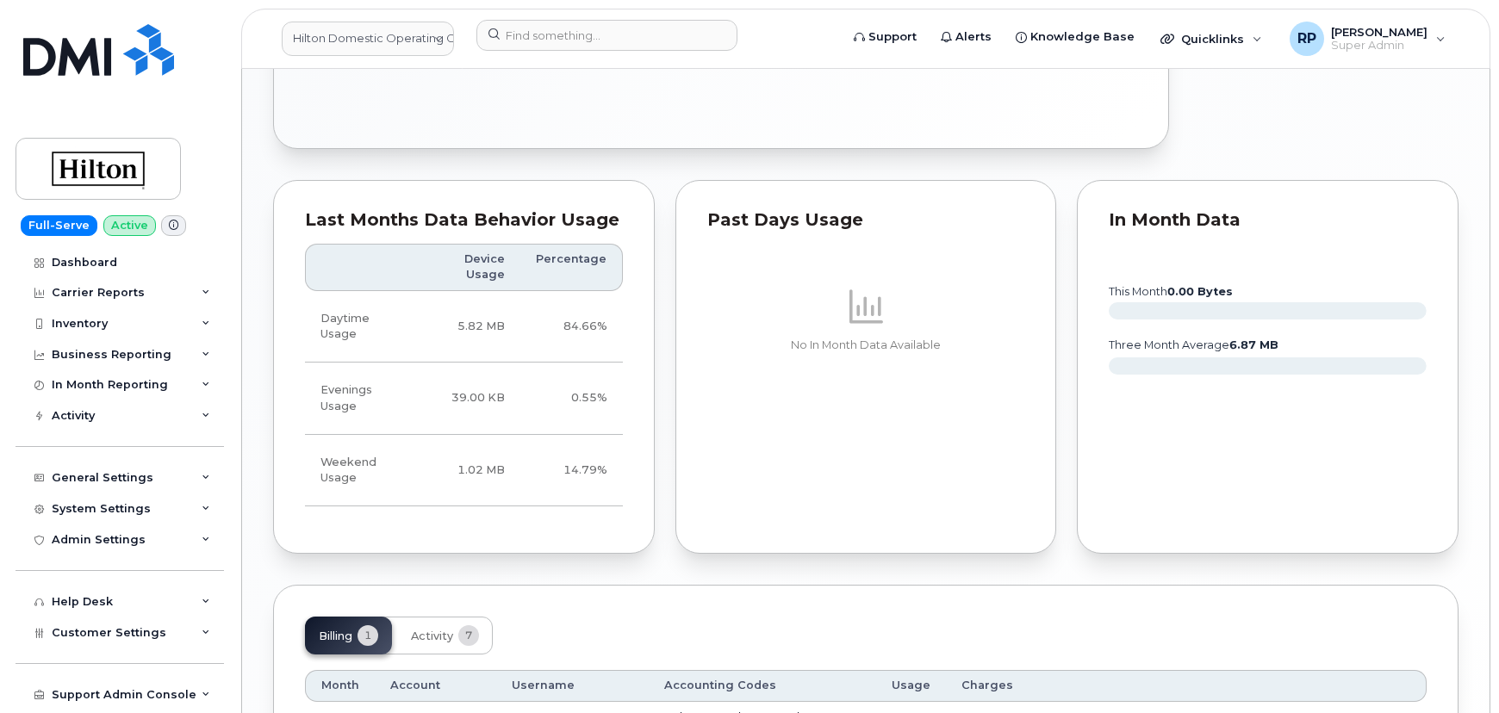
scroll to position [1211, 0]
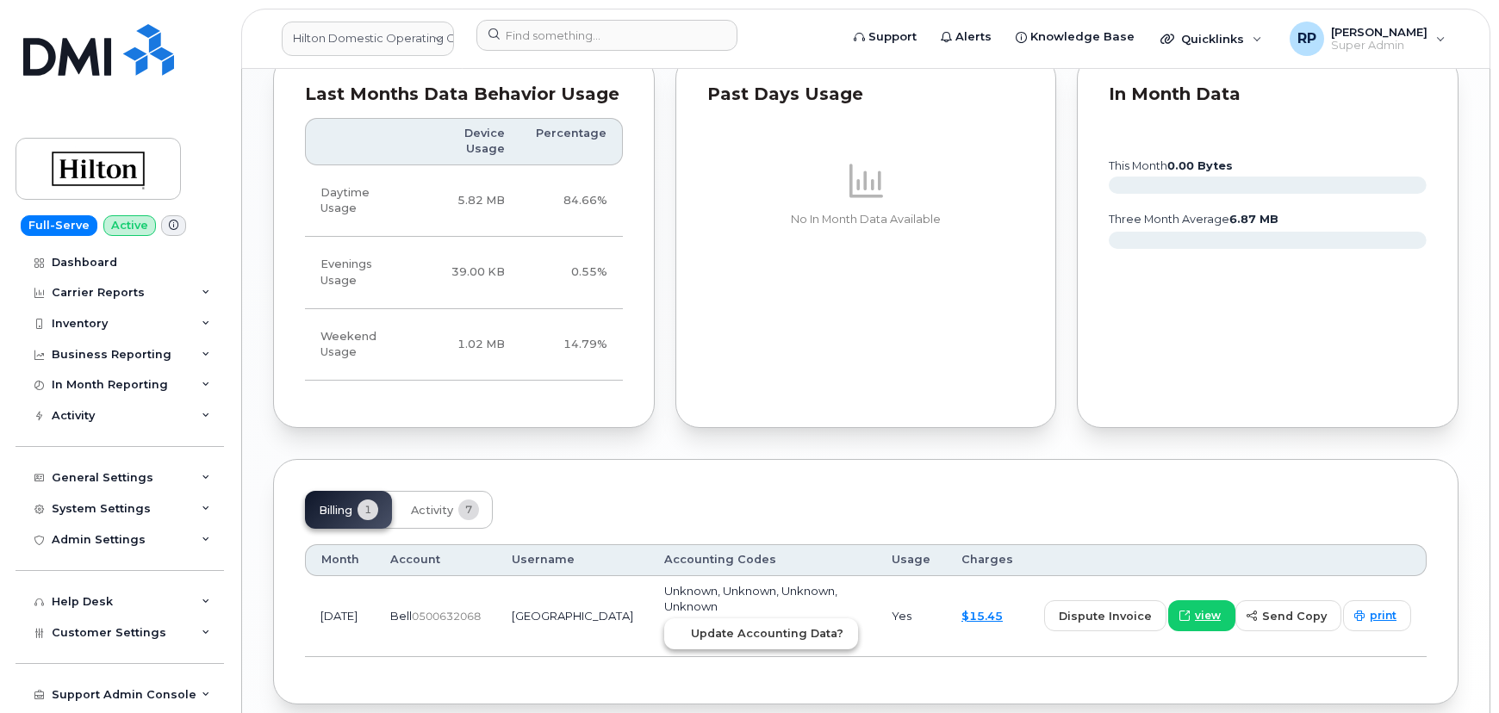
click at [698, 625] on span "Update Accounting Data?" at bounding box center [767, 633] width 152 height 16
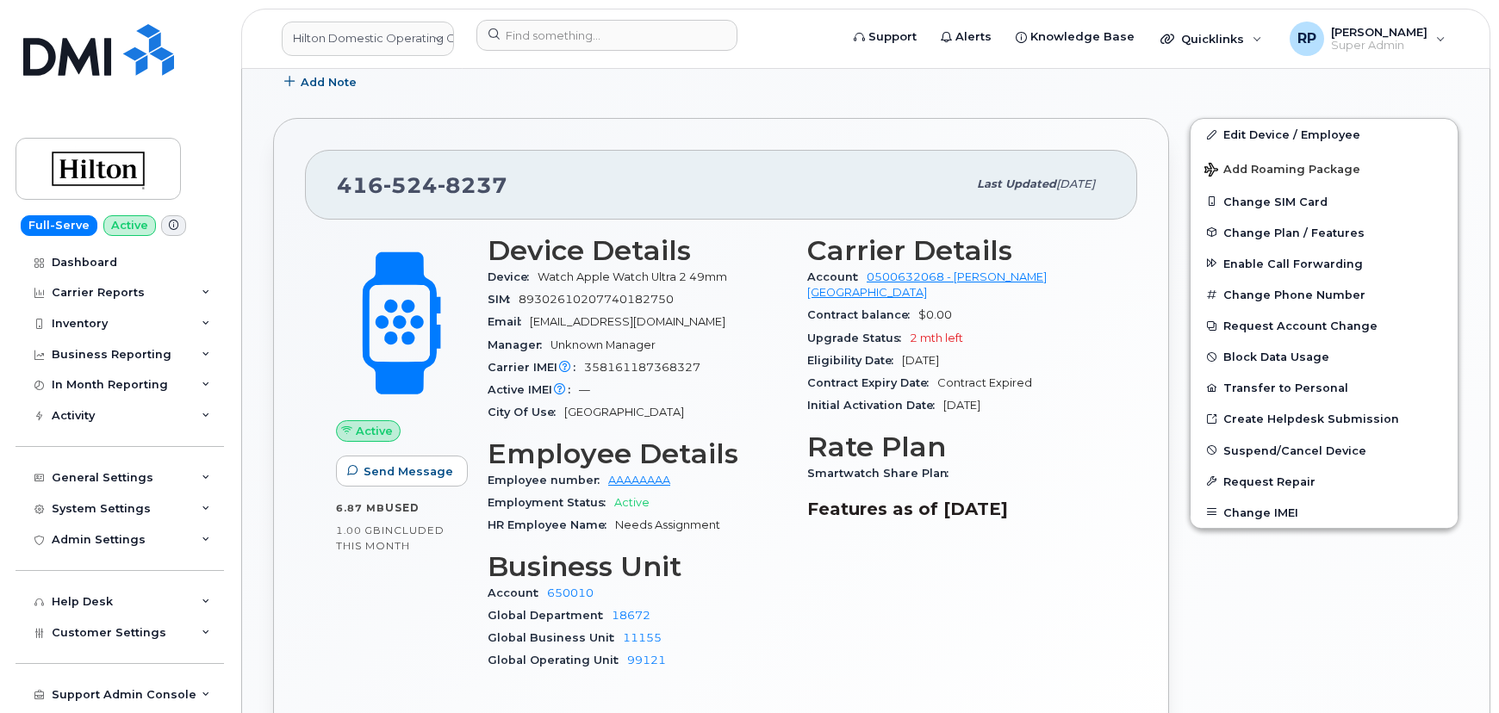
scroll to position [428, 0]
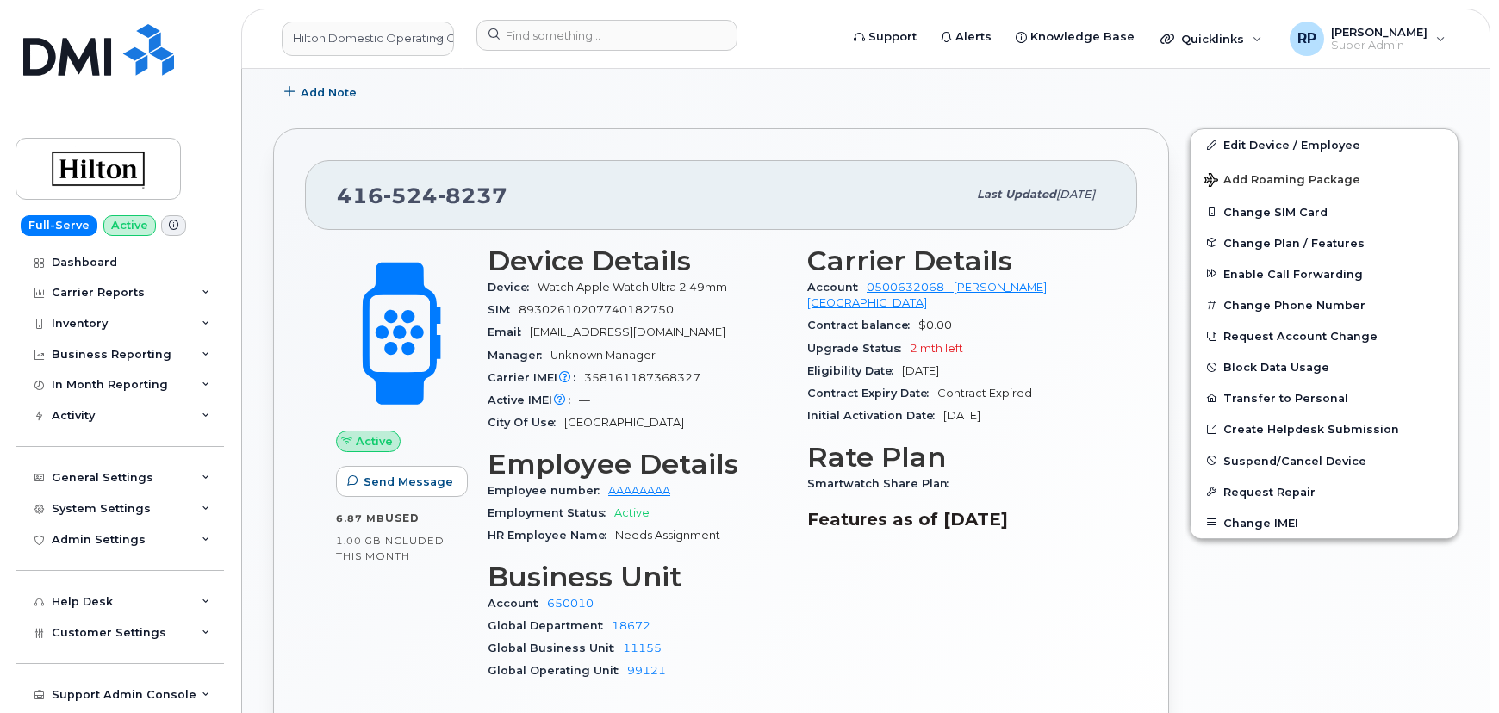
click at [257, 384] on div "Similar Devices (2) Needs Assignment Active Display Notes 1 Carrier Support Tag…" at bounding box center [865, 580] width 1247 height 1878
click at [849, 576] on div "Carrier Details Account 0500632068 - [PERSON_NAME] CANADA Contract balance $0.0…" at bounding box center [957, 471] width 320 height 472
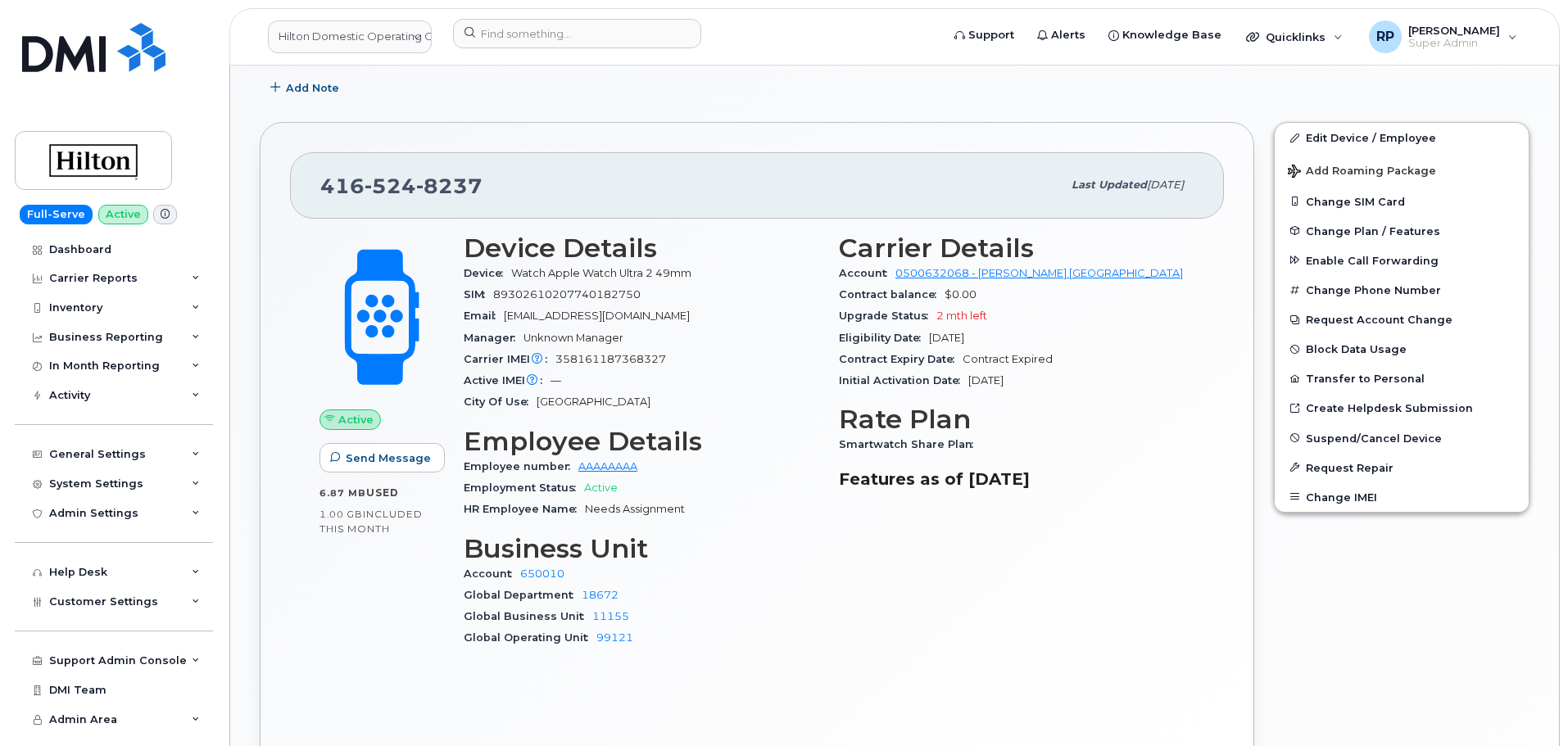
click at [926, 646] on div "Carrier Details Account 0500632068 - [PERSON_NAME] CANADA Contract balance $0.0…" at bounding box center [1016, 448] width 376 height 449
click at [346, 636] on div "Active Send Message 6.87 MB  used 1.00 GB  included this month" at bounding box center [382, 448] width 145 height 449
drag, startPoint x: 403, startPoint y: 633, endPoint x: 358, endPoint y: 633, distance: 45.0
click at [403, 633] on div "Active Send Message 6.87 MB  used 1.00 GB  included this month" at bounding box center [382, 448] width 145 height 449
click at [262, 559] on div "[PHONE_NUMBER] Last updated [DATE] Active Send Message 6.87 MB  used 1.00 GB  i…" at bounding box center [757, 443] width 995 height 643
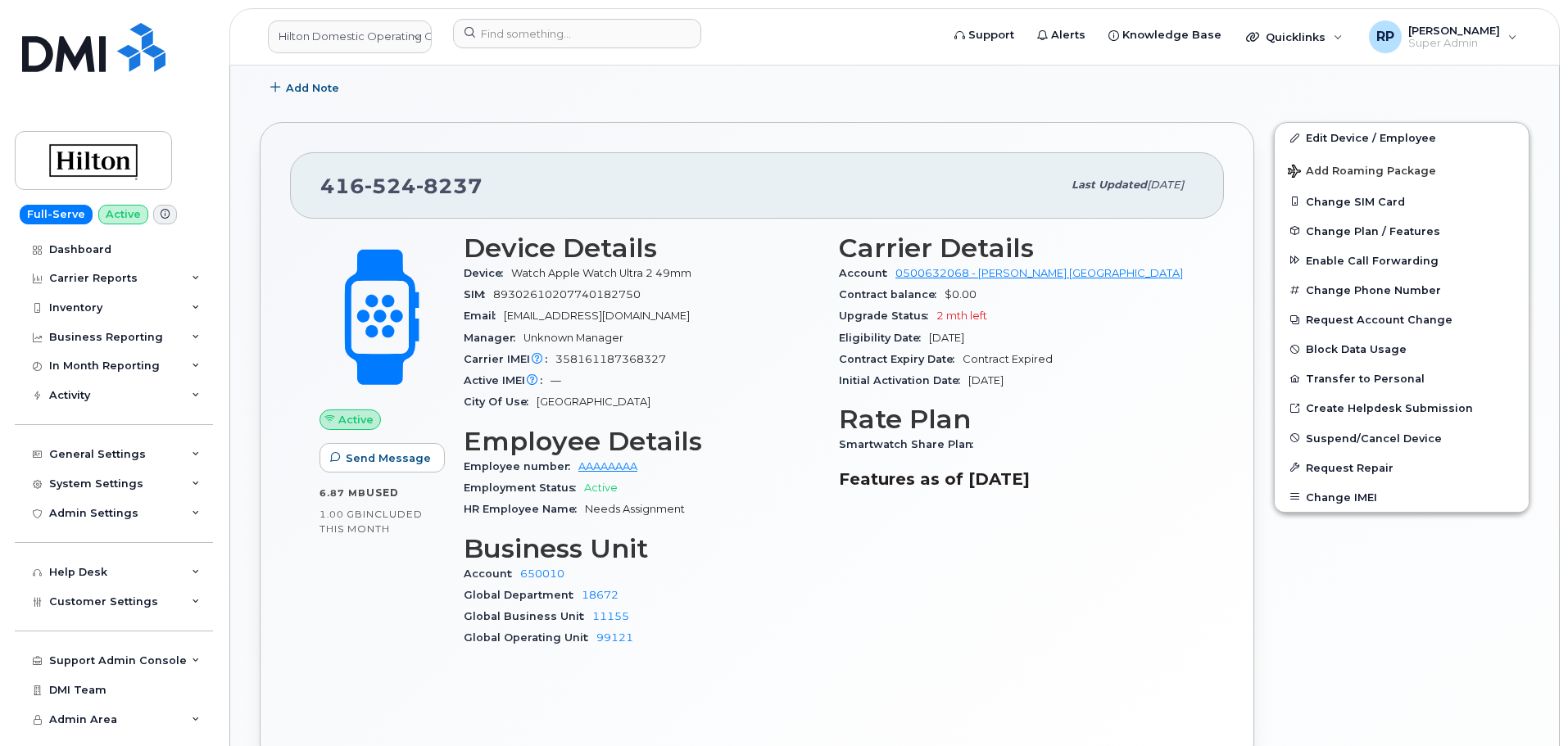
click at [426, 640] on div "Active Send Message 6.87 MB  used 1.00 GB  included this month" at bounding box center [382, 448] width 145 height 449
